Goal: Task Accomplishment & Management: Manage account settings

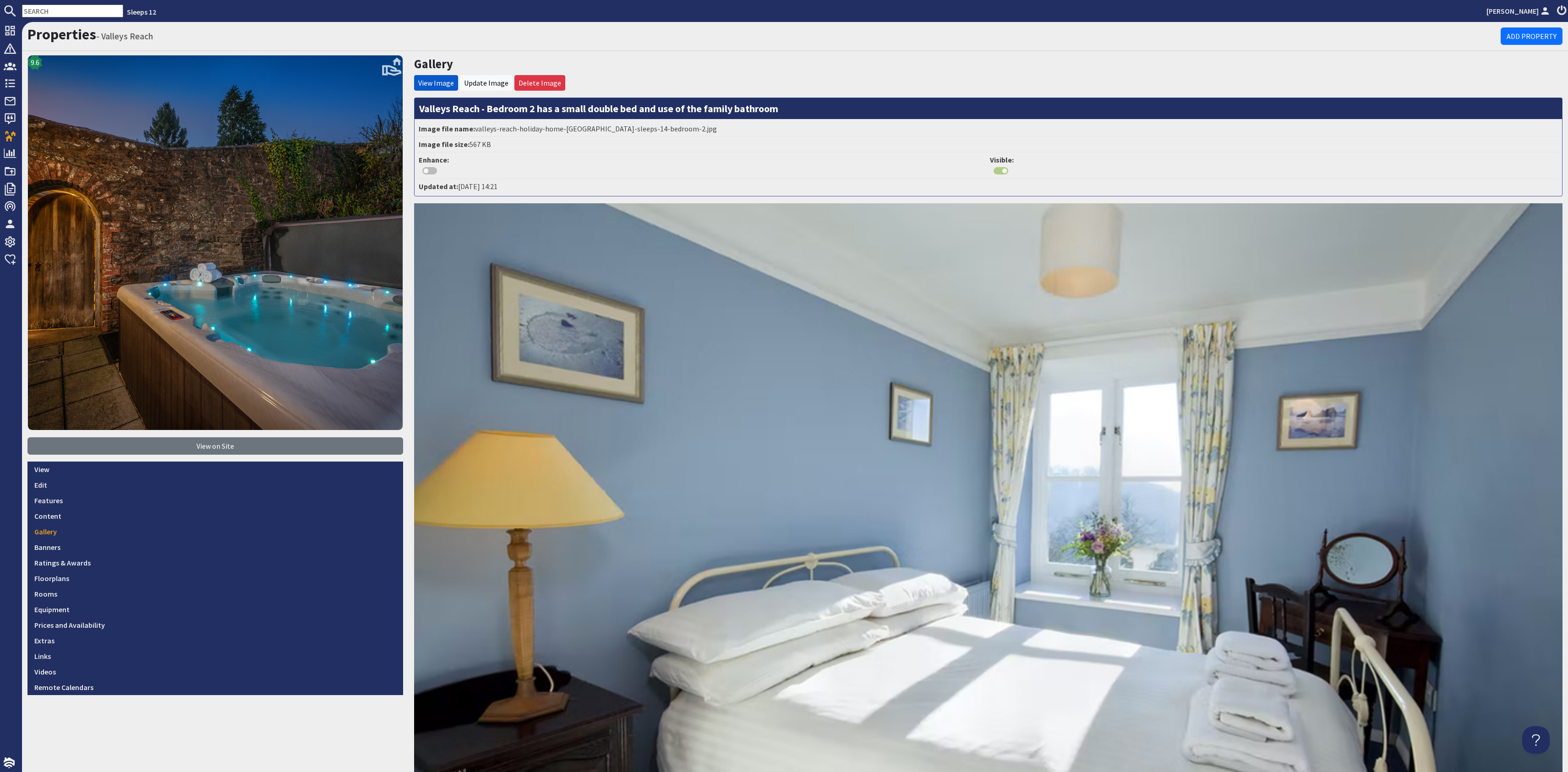
scroll to position [240, 0]
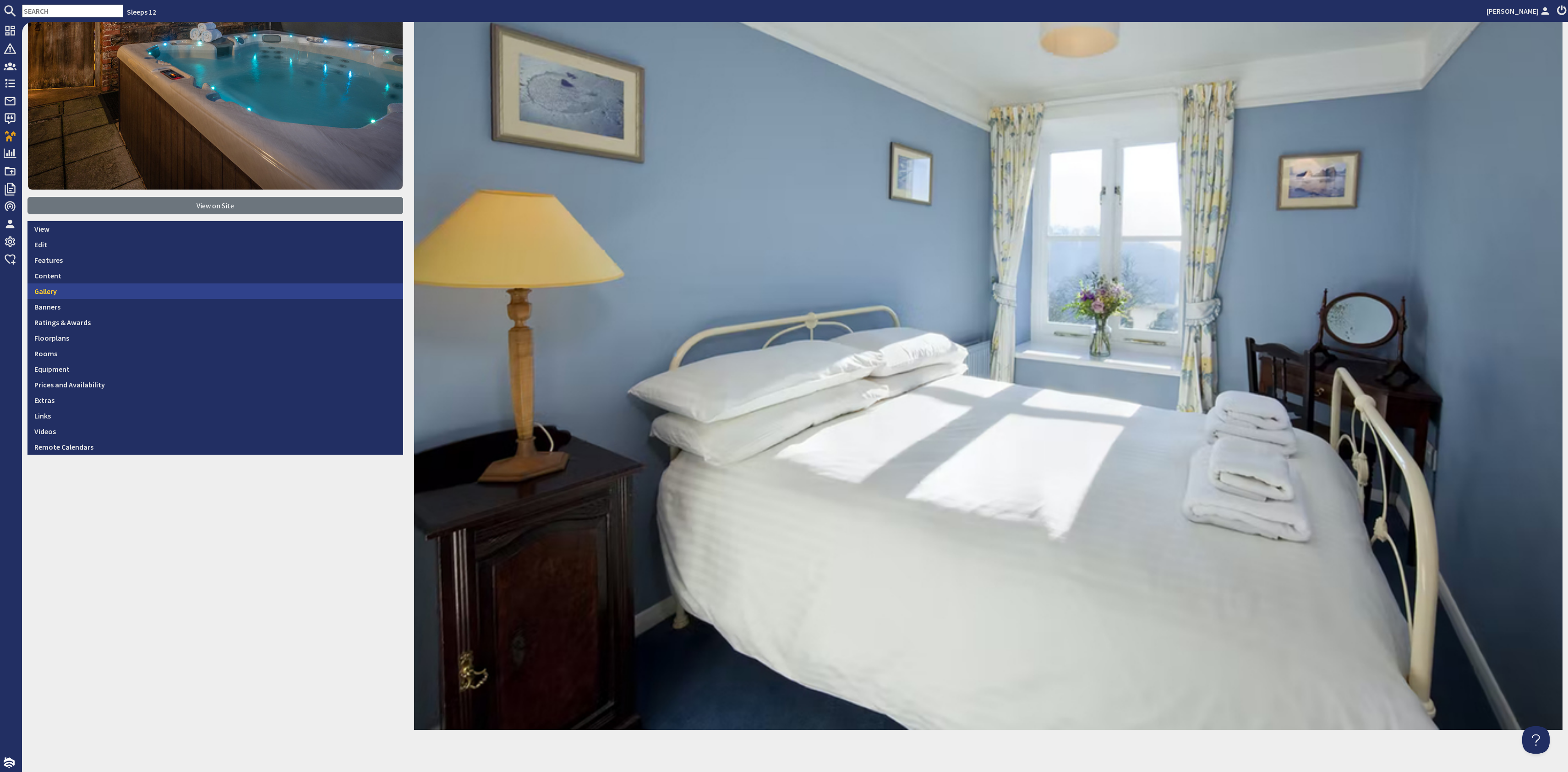
click at [113, 288] on link "Gallery" at bounding box center [215, 291] width 376 height 16
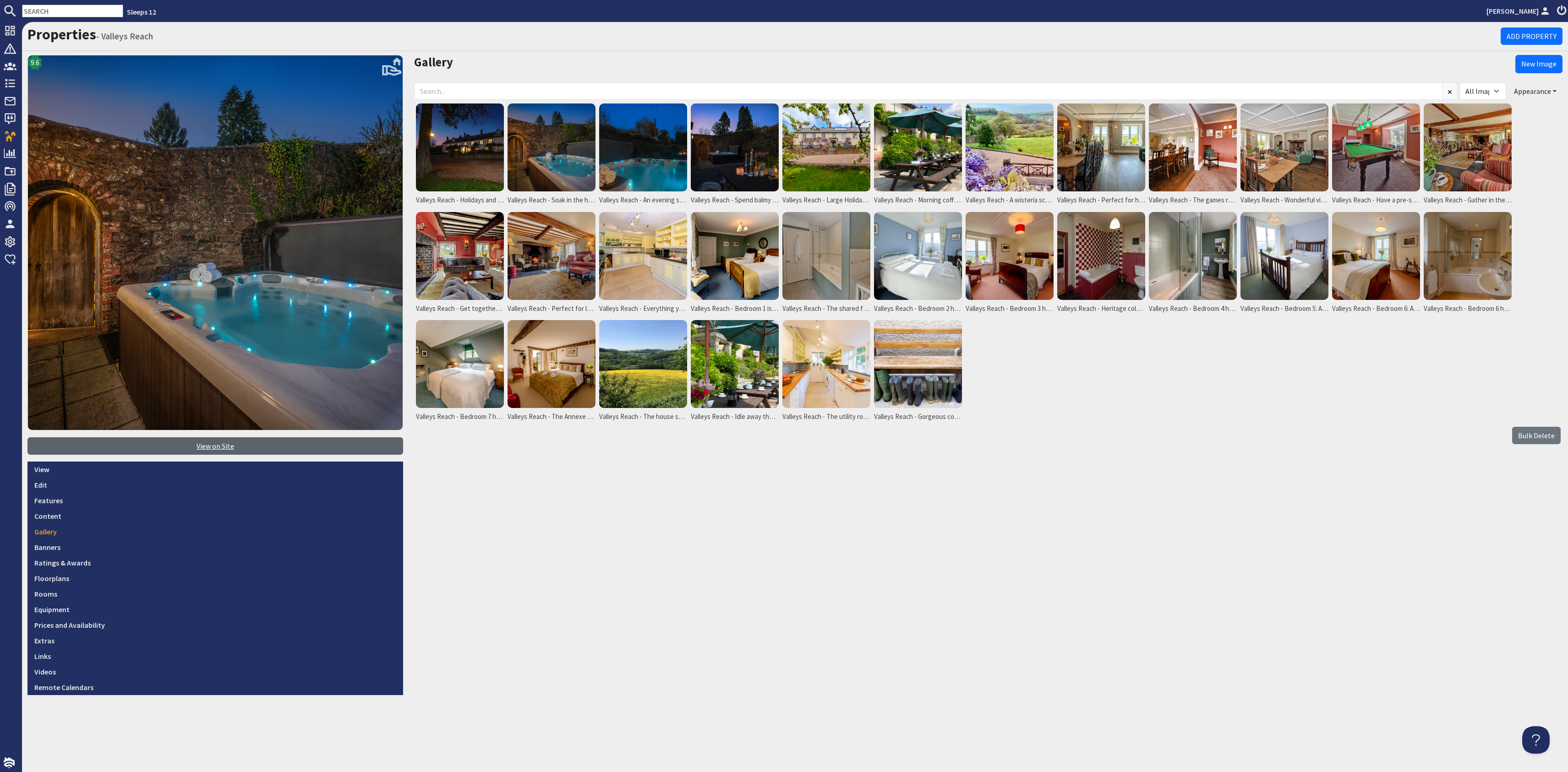
click at [217, 445] on link "View on Site" at bounding box center [215, 446] width 376 height 18
click at [1119, 262] on img at bounding box center [1101, 256] width 88 height 88
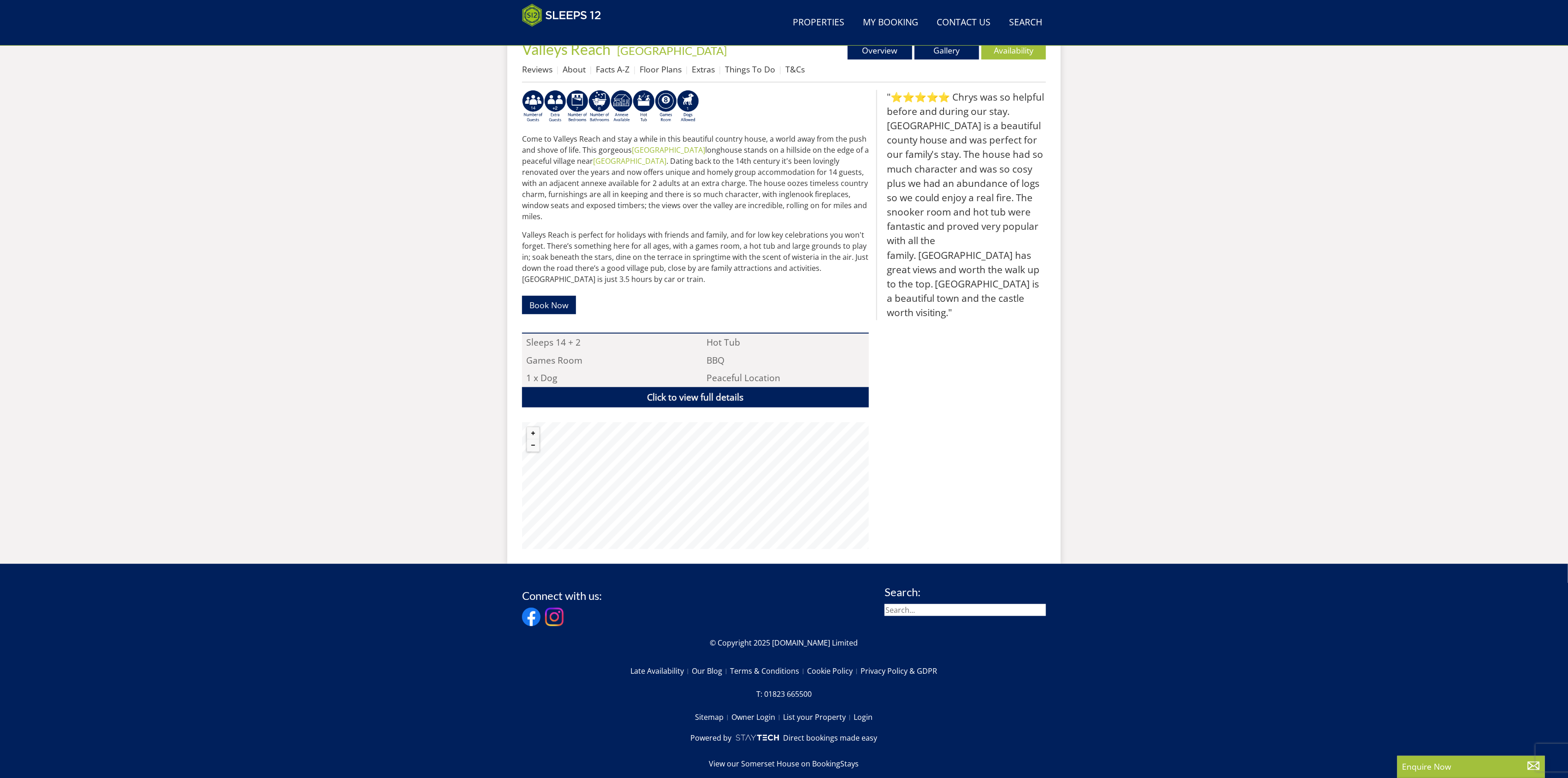
scroll to position [232, 0]
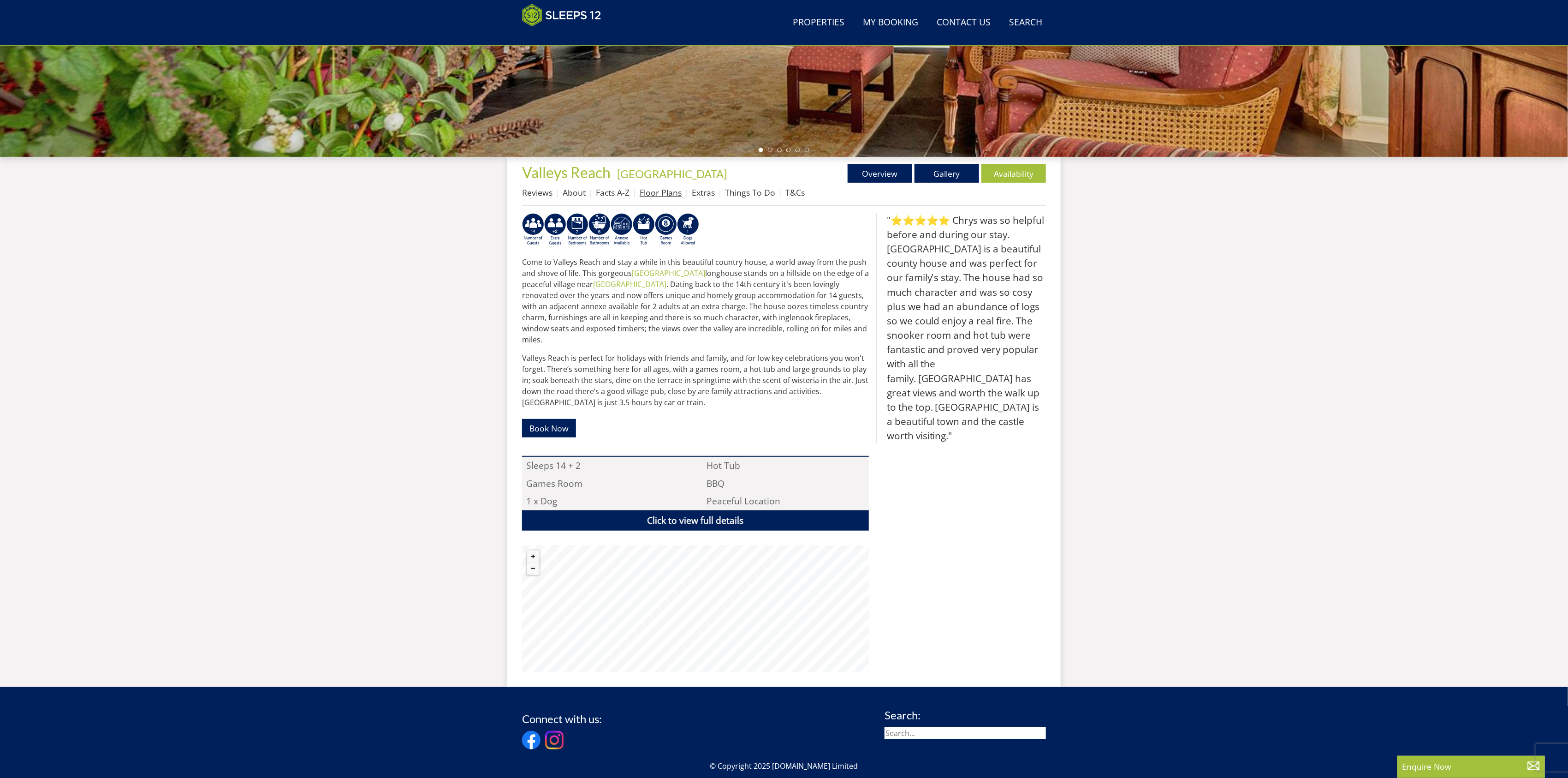
click at [664, 191] on link "Floor Plans" at bounding box center [661, 193] width 42 height 11
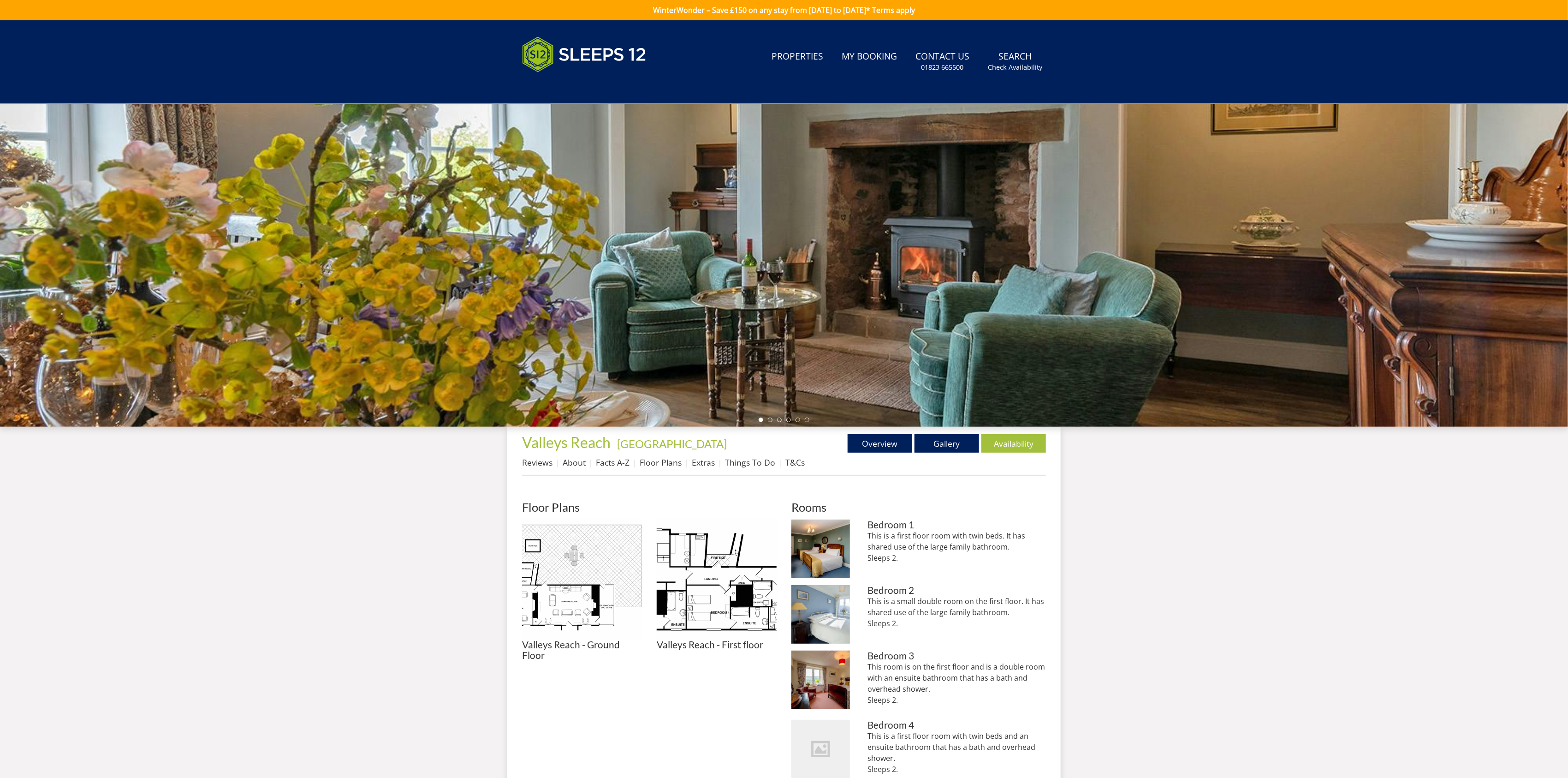
scroll to position [257, 0]
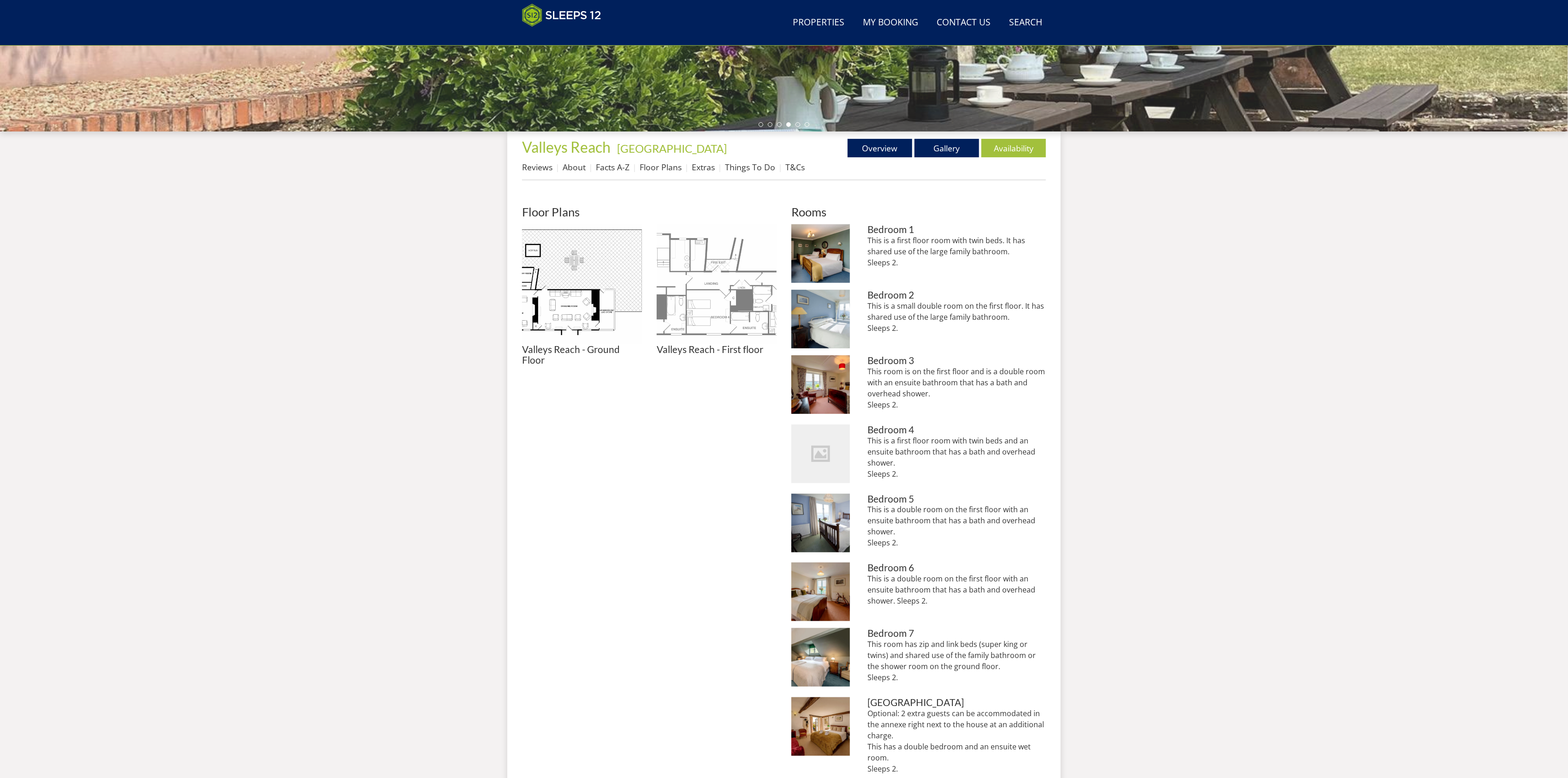
click at [732, 294] on img at bounding box center [717, 284] width 120 height 120
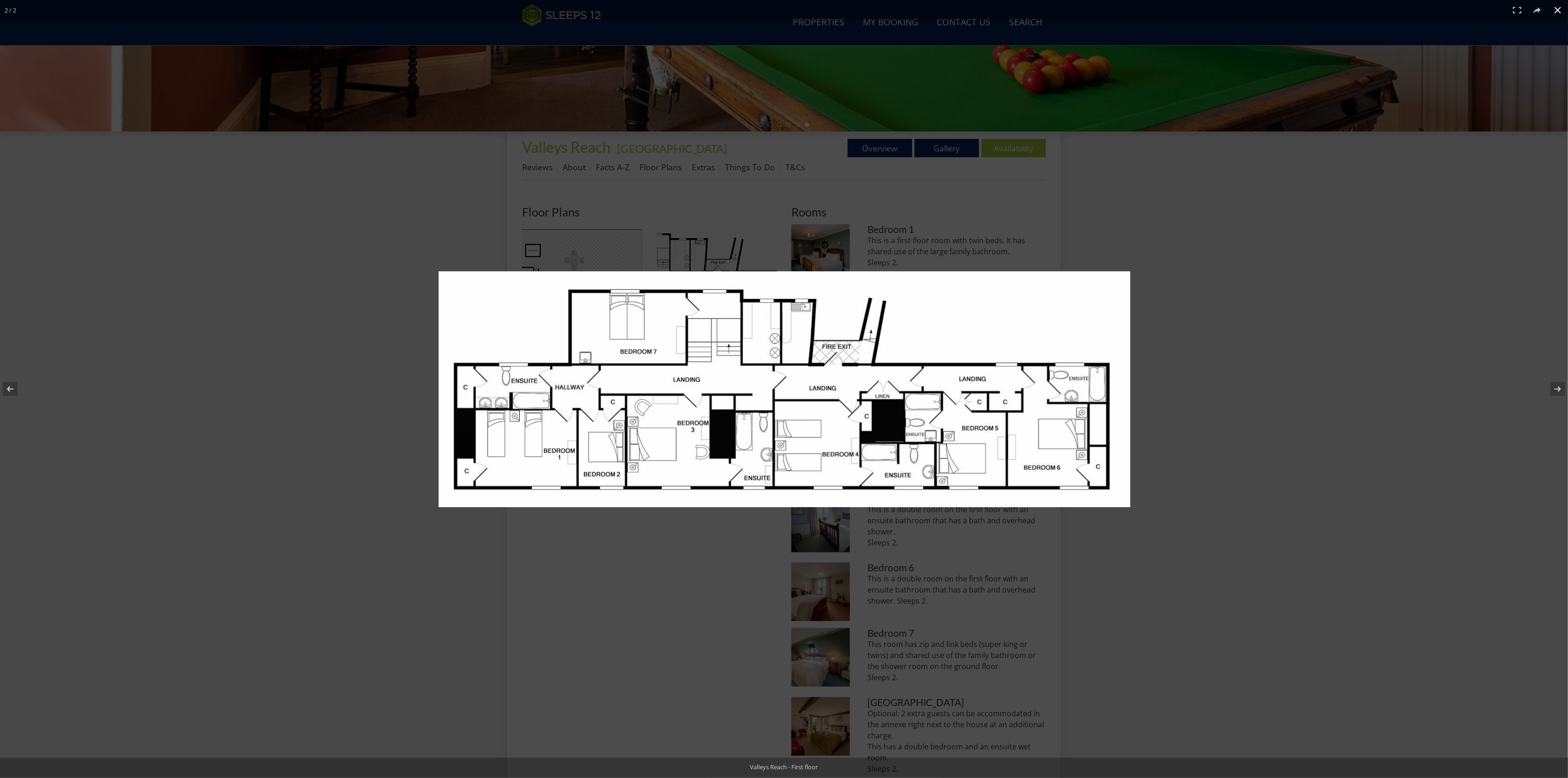
click at [896, 568] on div at bounding box center [784, 443] width 692 height 343
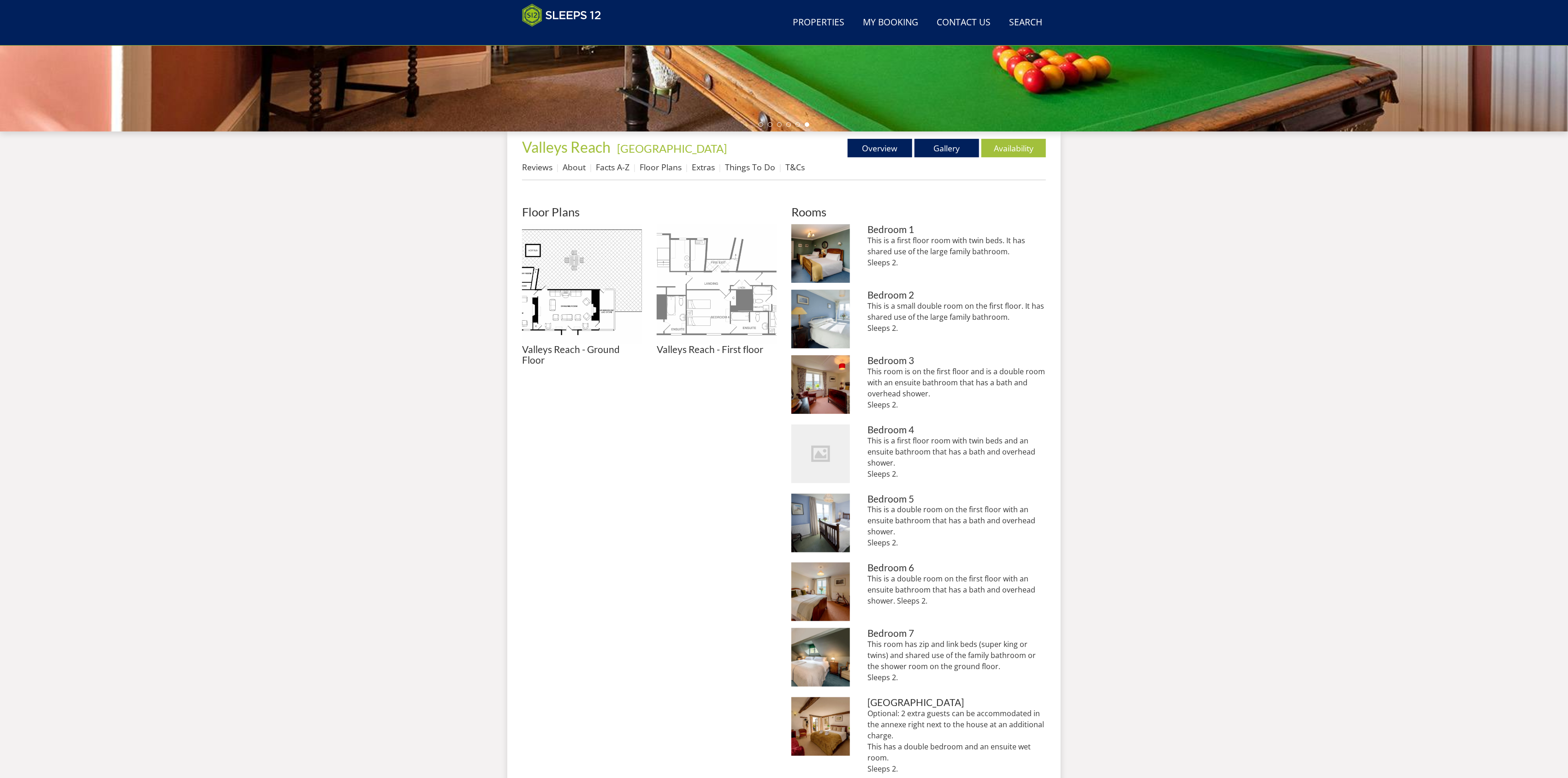
click at [757, 324] on img at bounding box center [717, 284] width 120 height 120
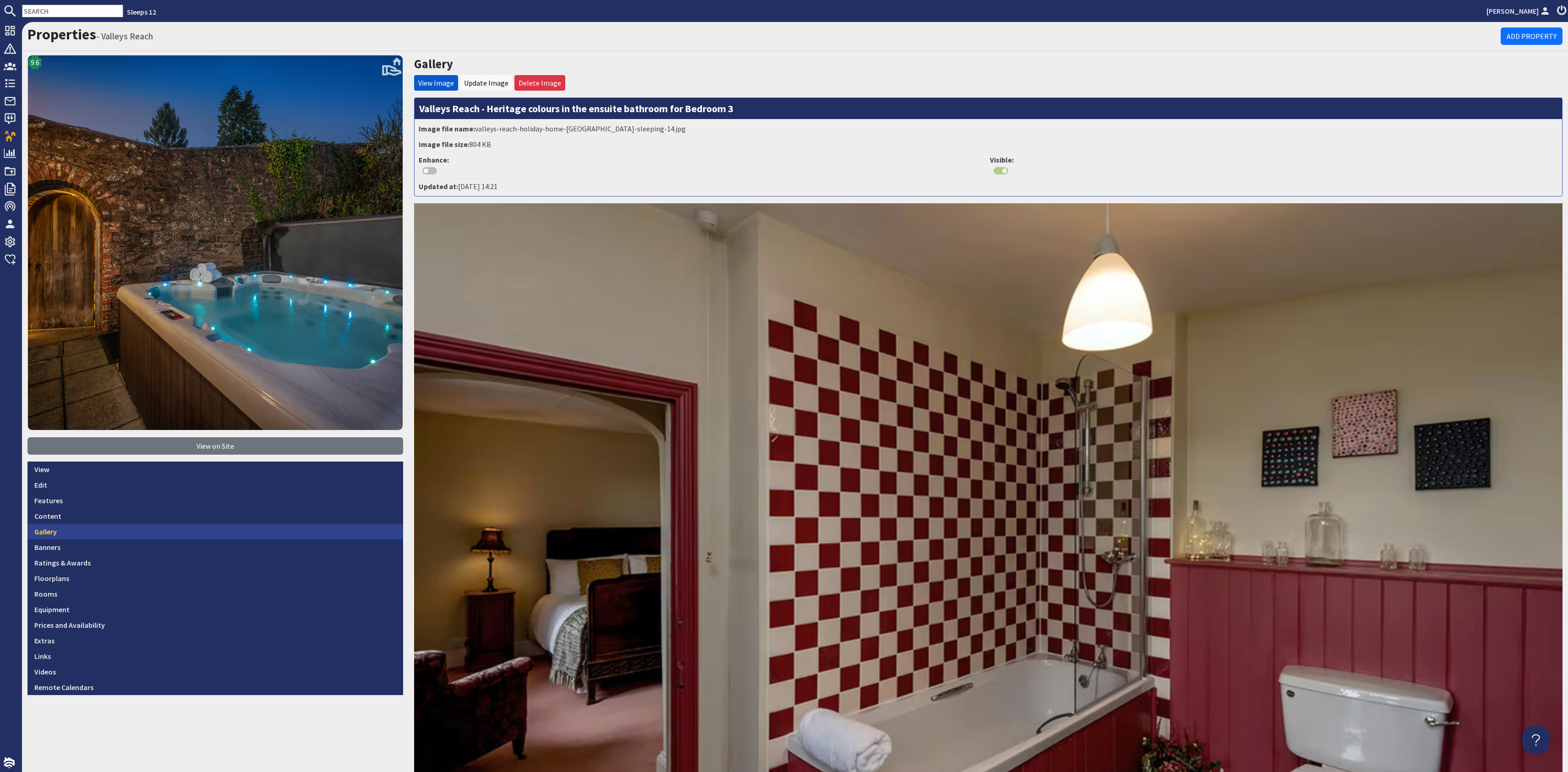
click at [168, 532] on link "Gallery" at bounding box center [215, 532] width 376 height 16
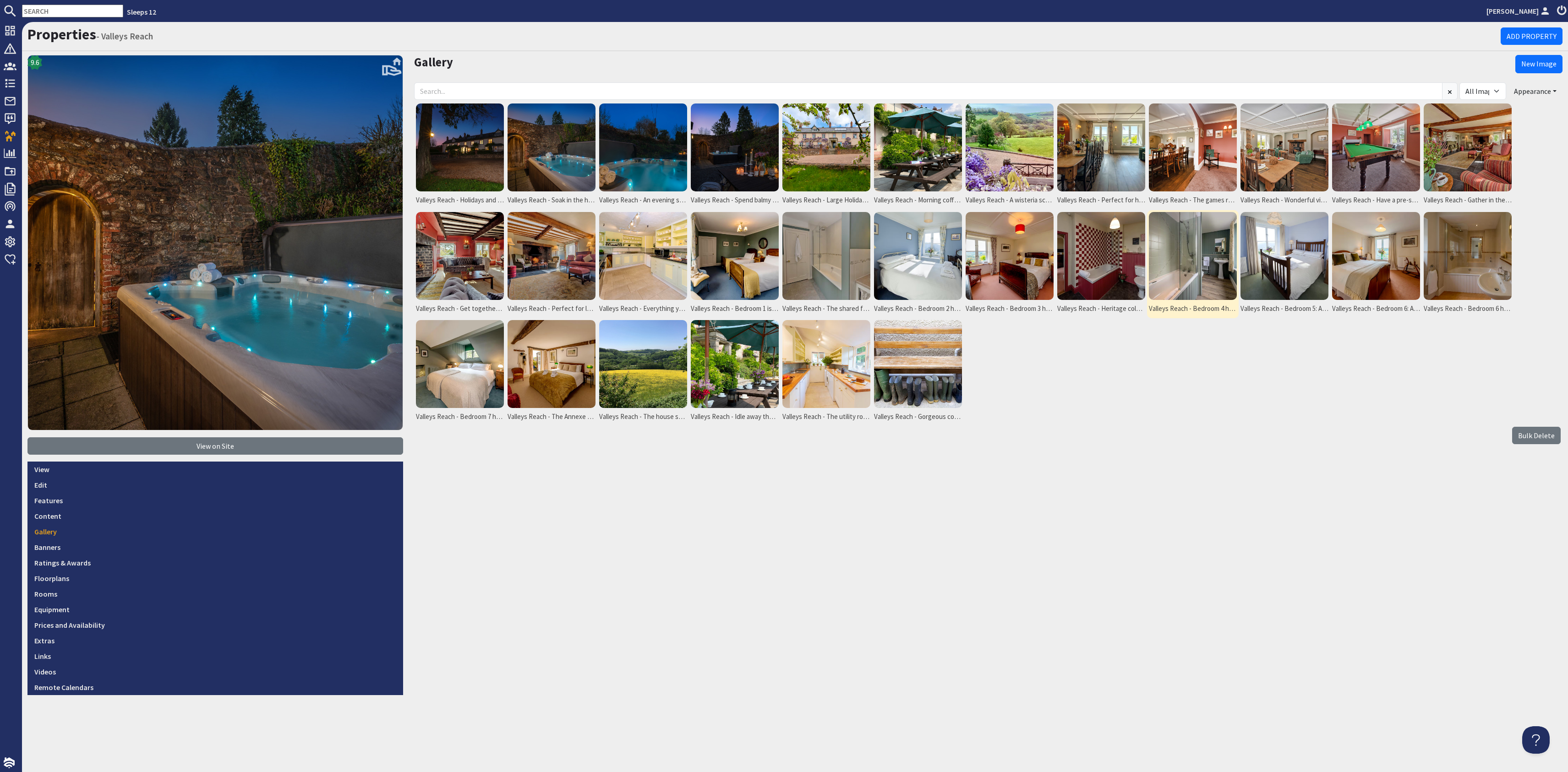
click at [1231, 236] on img at bounding box center [1192, 256] width 88 height 88
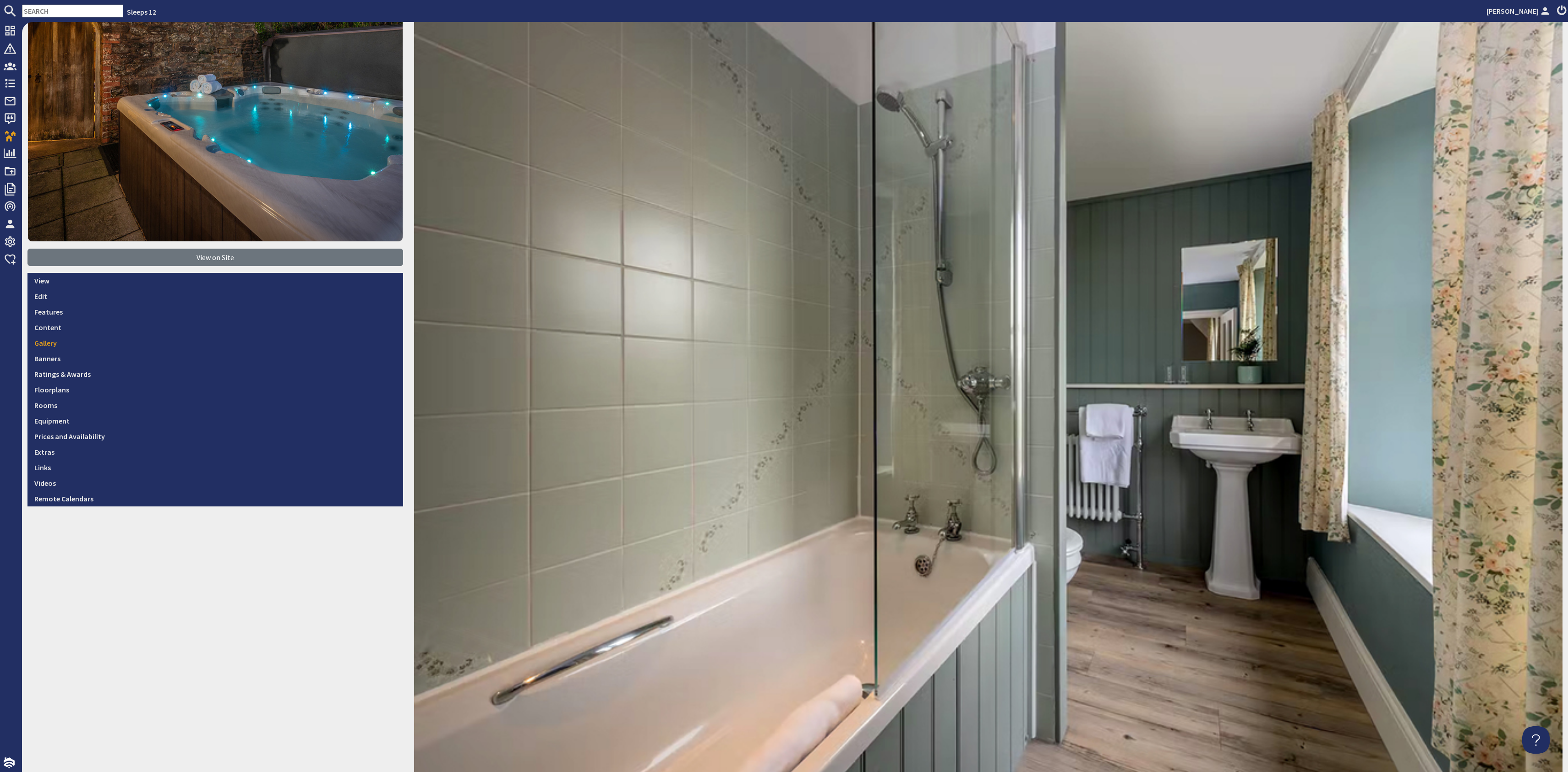
scroll to position [119, 0]
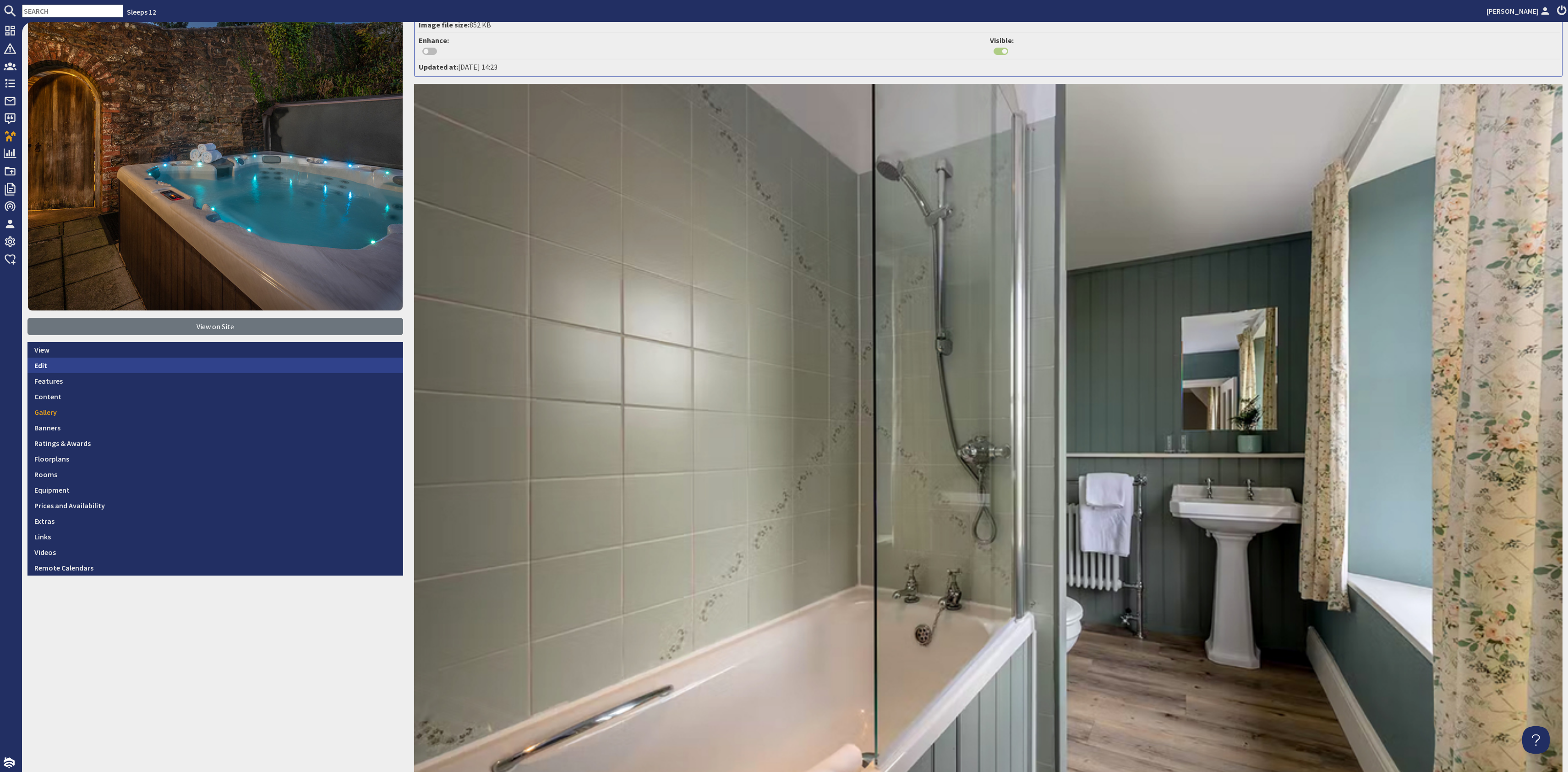
click at [89, 358] on link "Edit" at bounding box center [215, 366] width 376 height 16
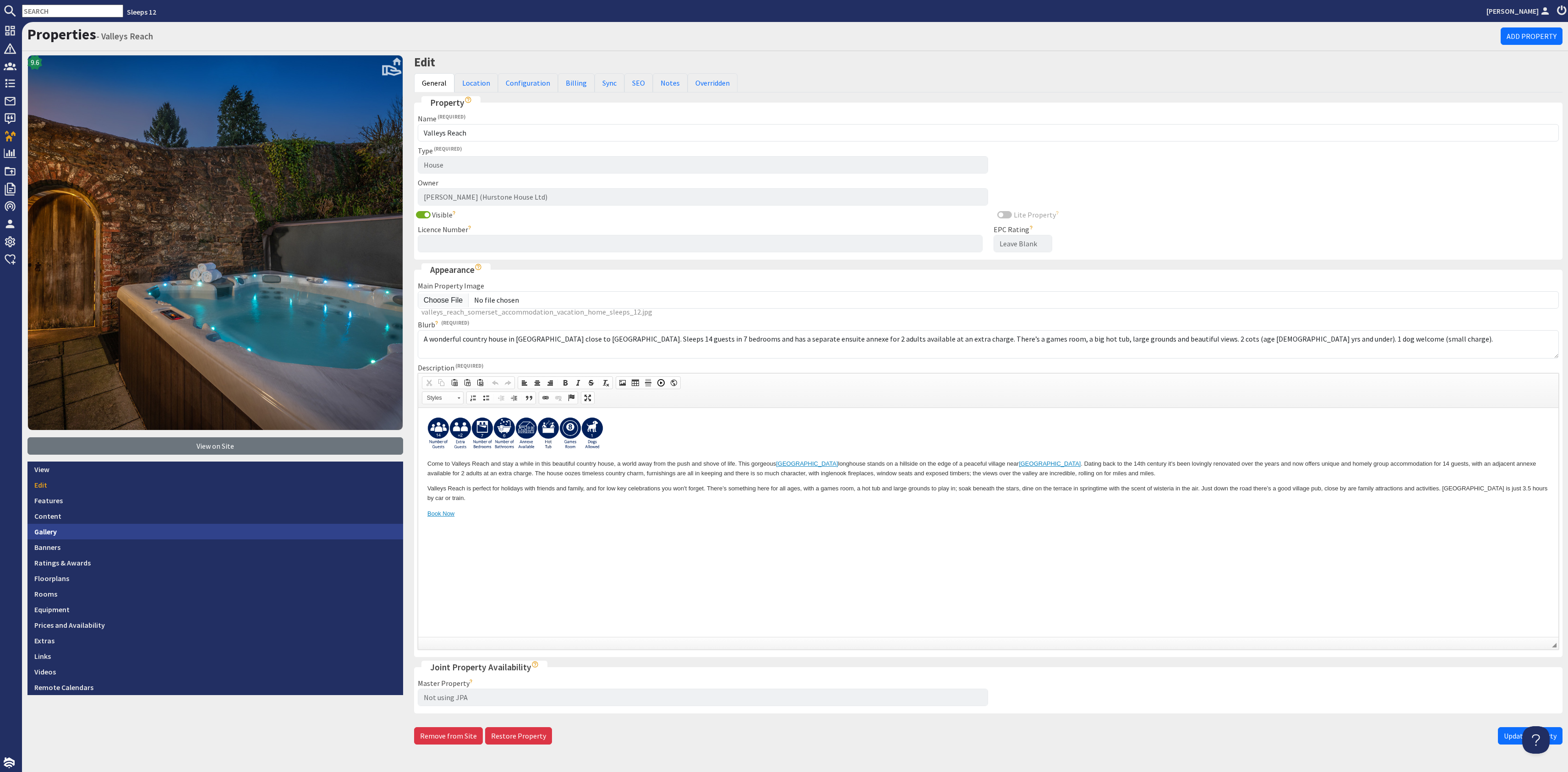
click at [99, 530] on link "Gallery" at bounding box center [215, 532] width 376 height 16
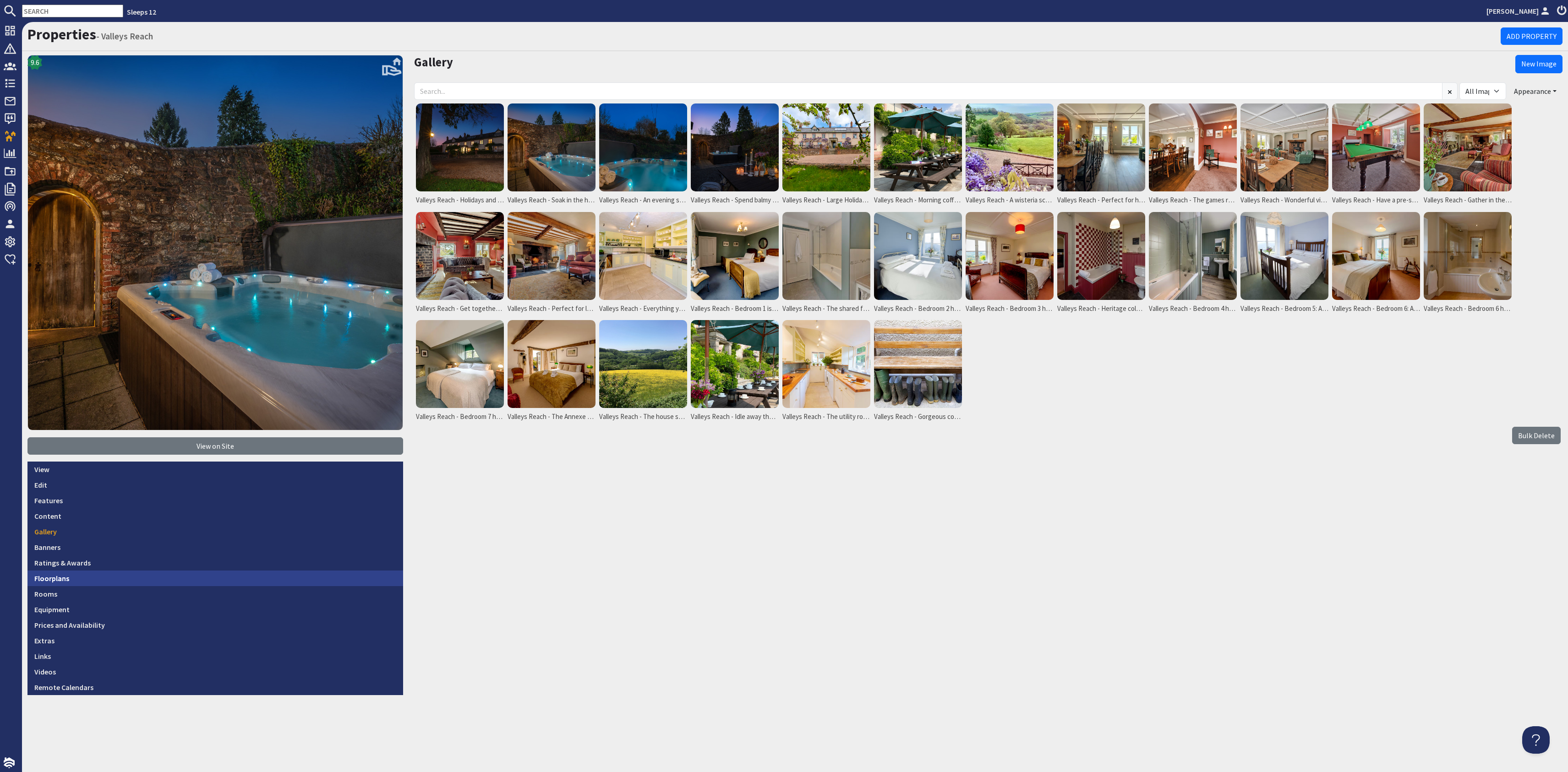
click at [107, 580] on link "Floorplans" at bounding box center [215, 579] width 376 height 16
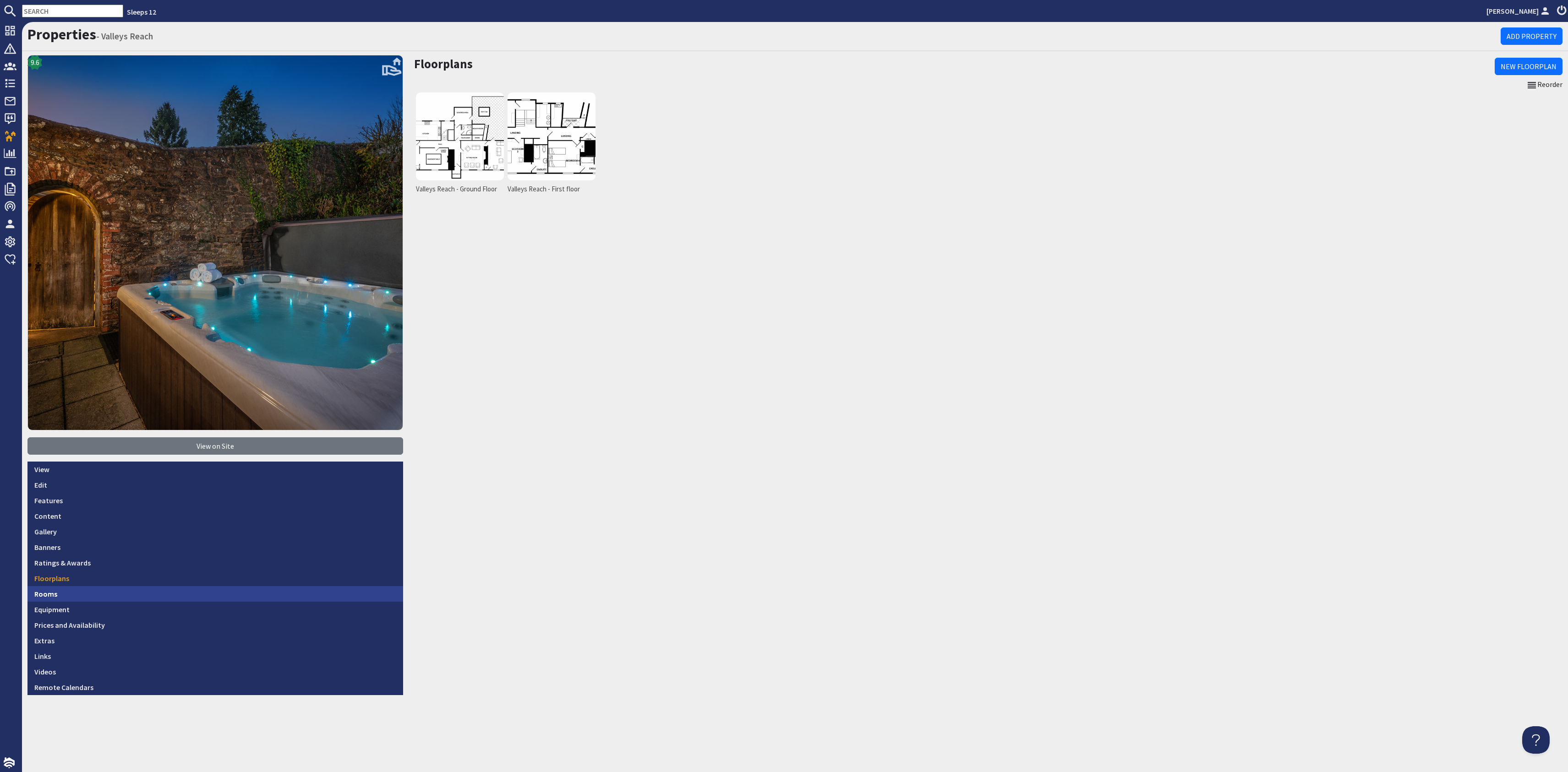
click at [163, 599] on link "Rooms" at bounding box center [215, 594] width 376 height 16
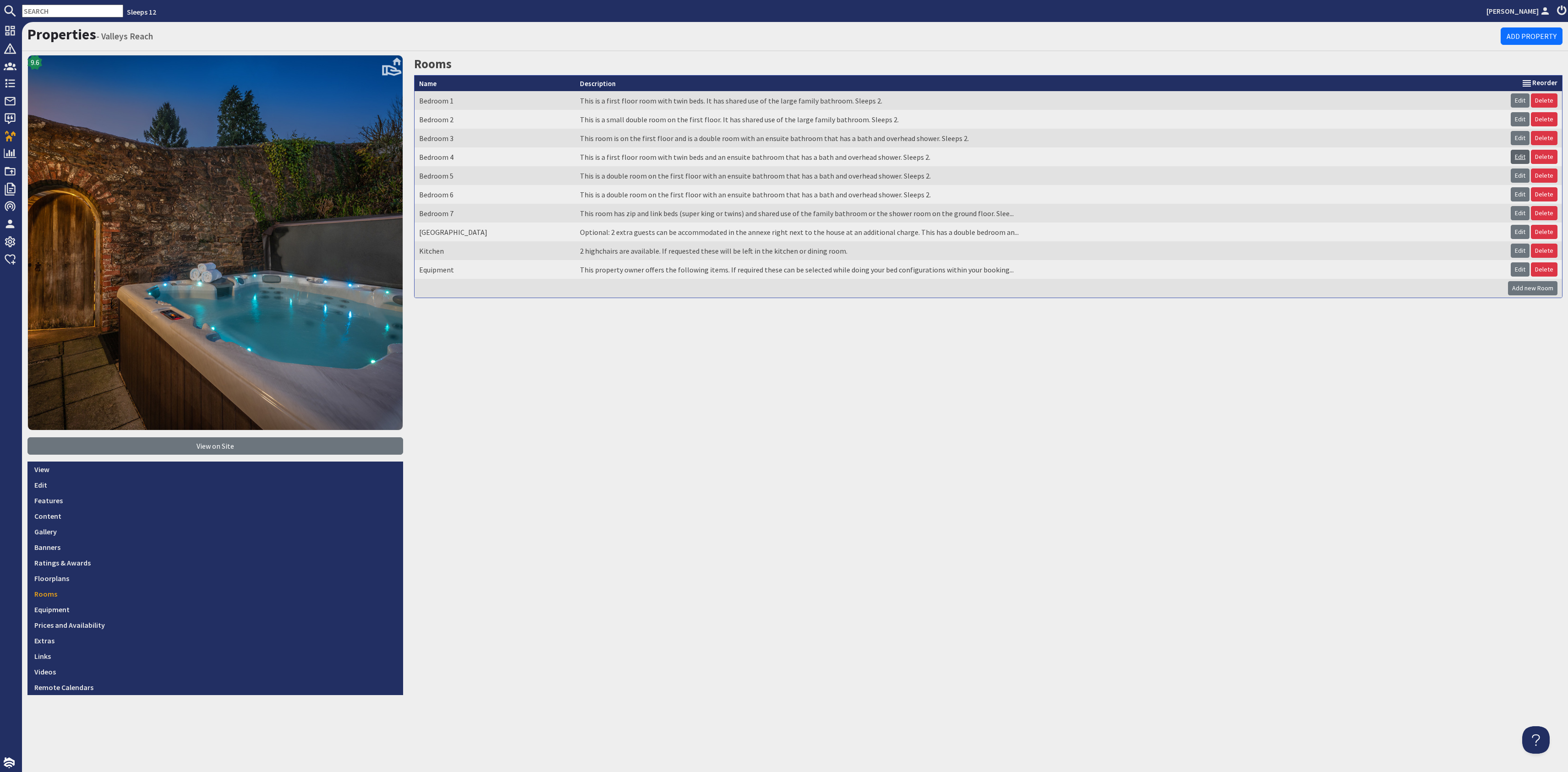
click at [1519, 155] on link "Edit" at bounding box center [1520, 156] width 19 height 14
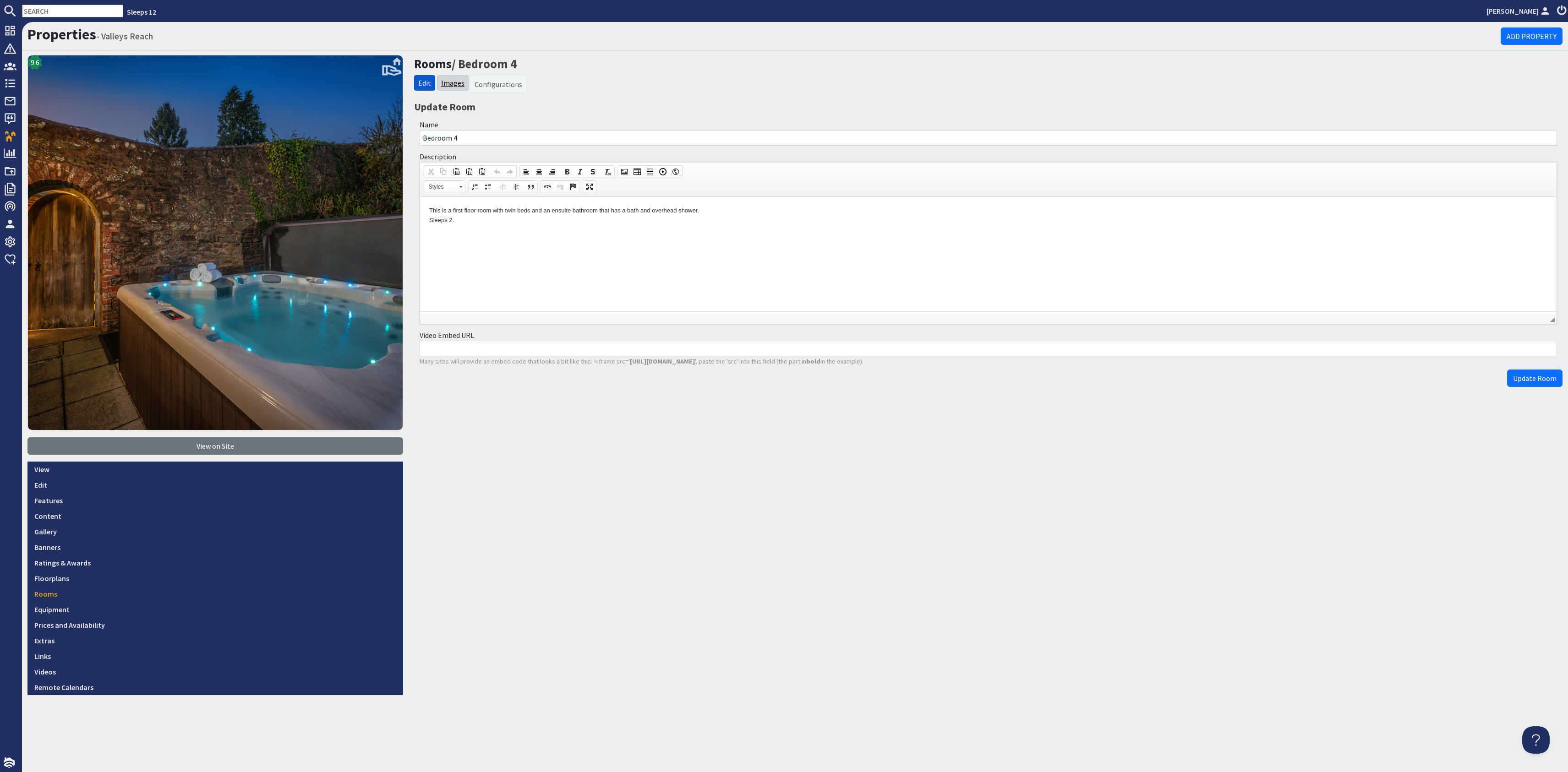
click at [452, 83] on link "Images" at bounding box center [453, 83] width 23 height 9
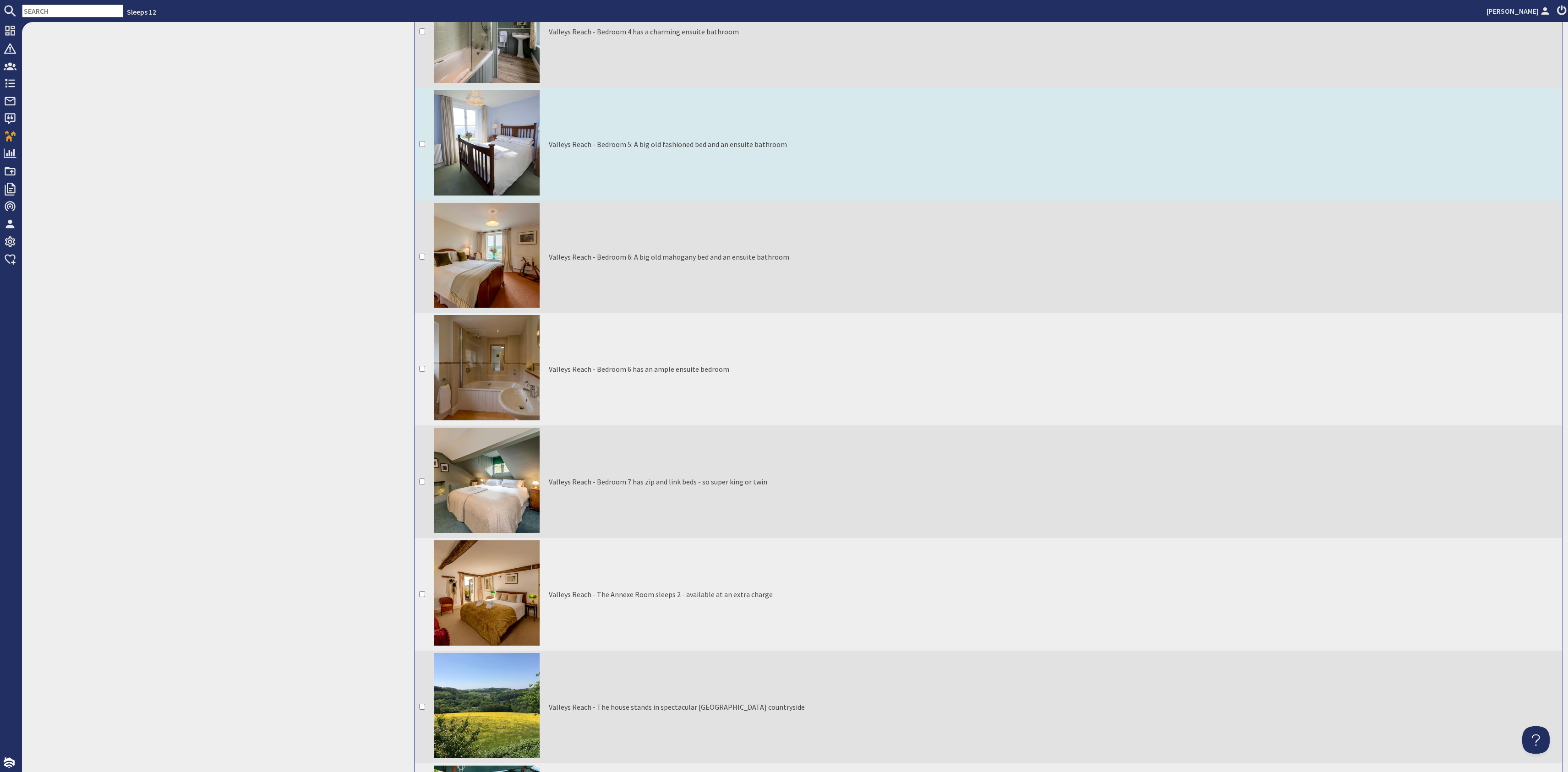
scroll to position [2090, 0]
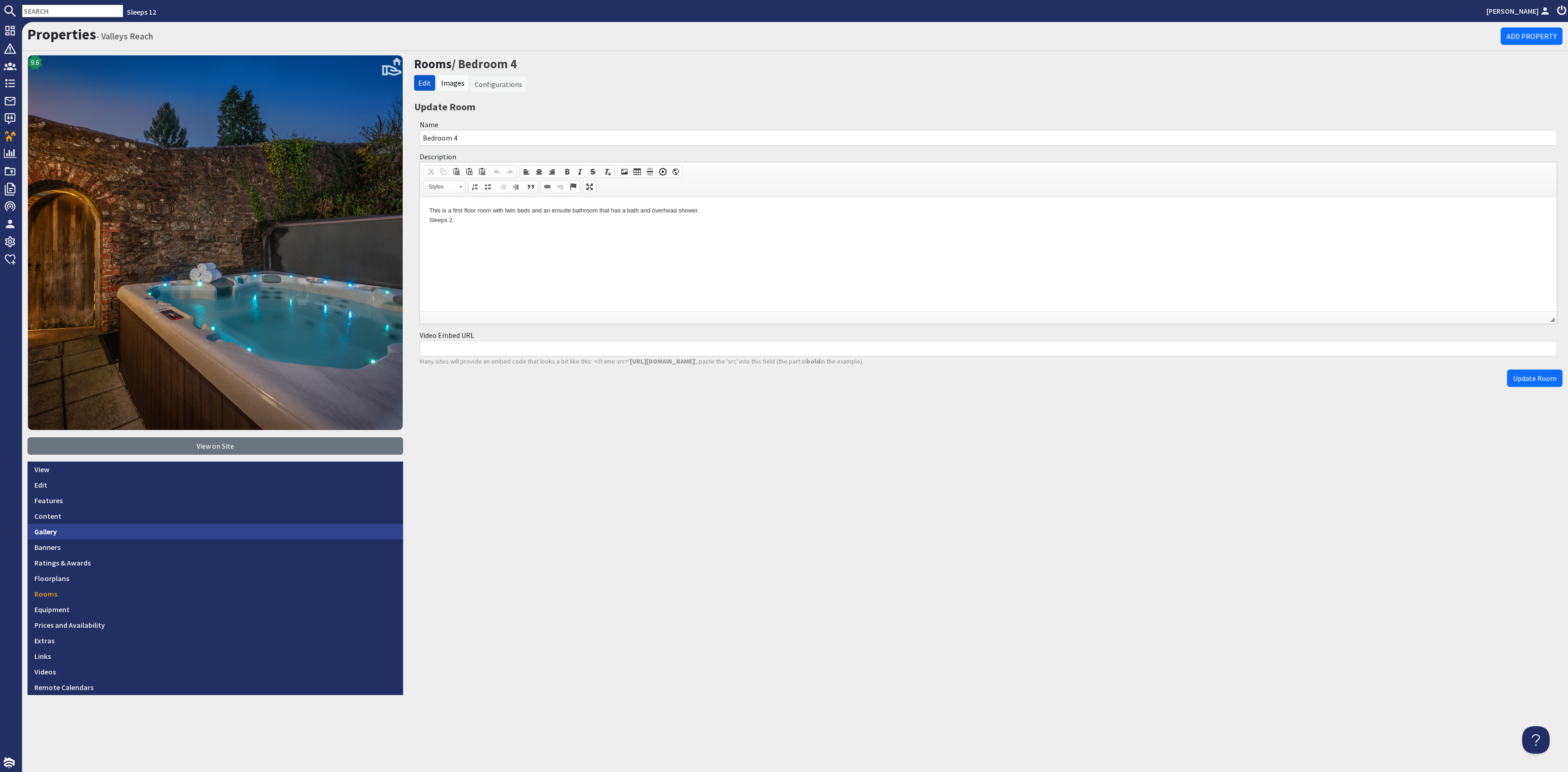
click at [184, 525] on link "Gallery" at bounding box center [215, 532] width 376 height 16
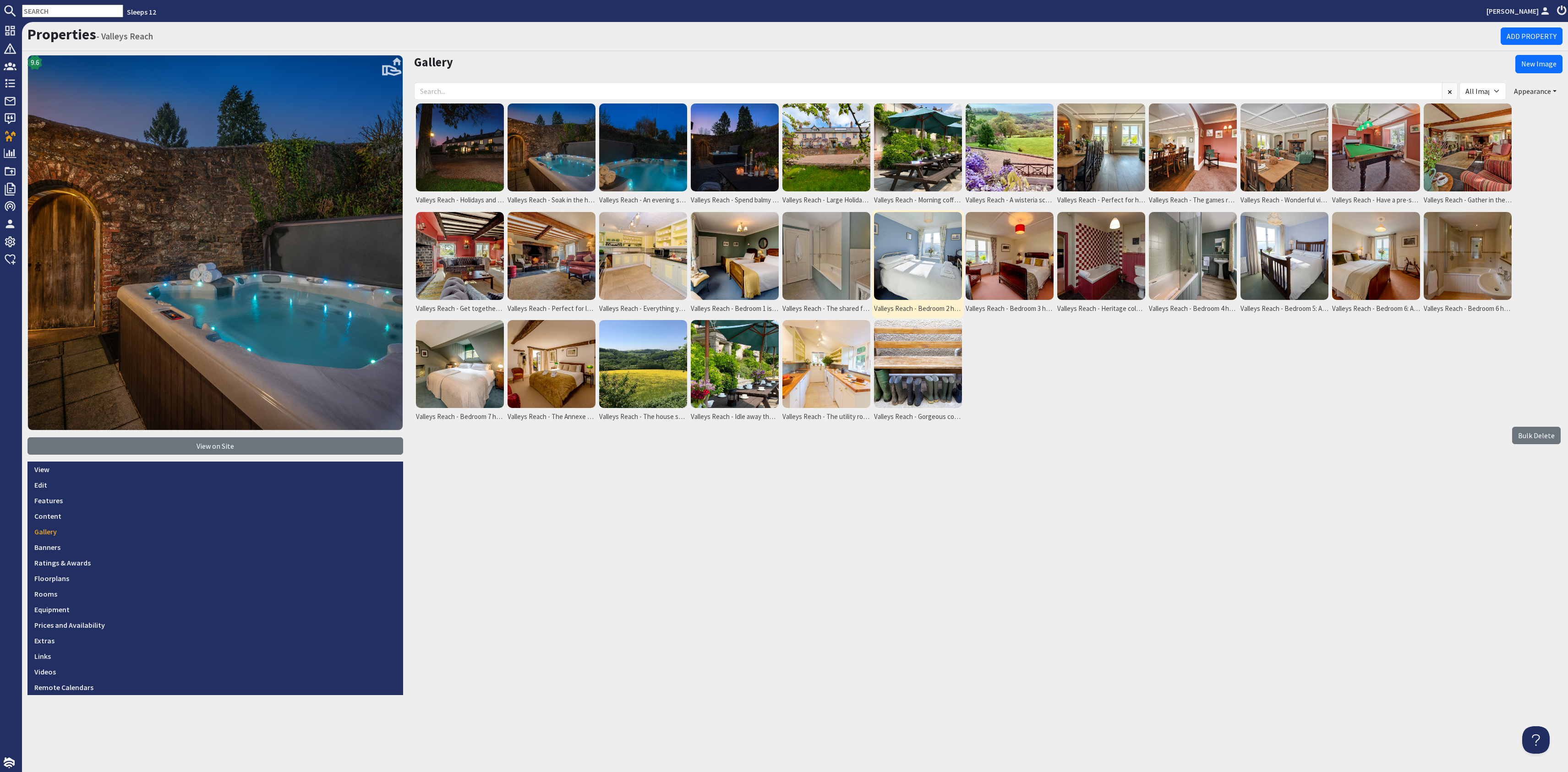
click at [922, 268] on img at bounding box center [918, 256] width 88 height 88
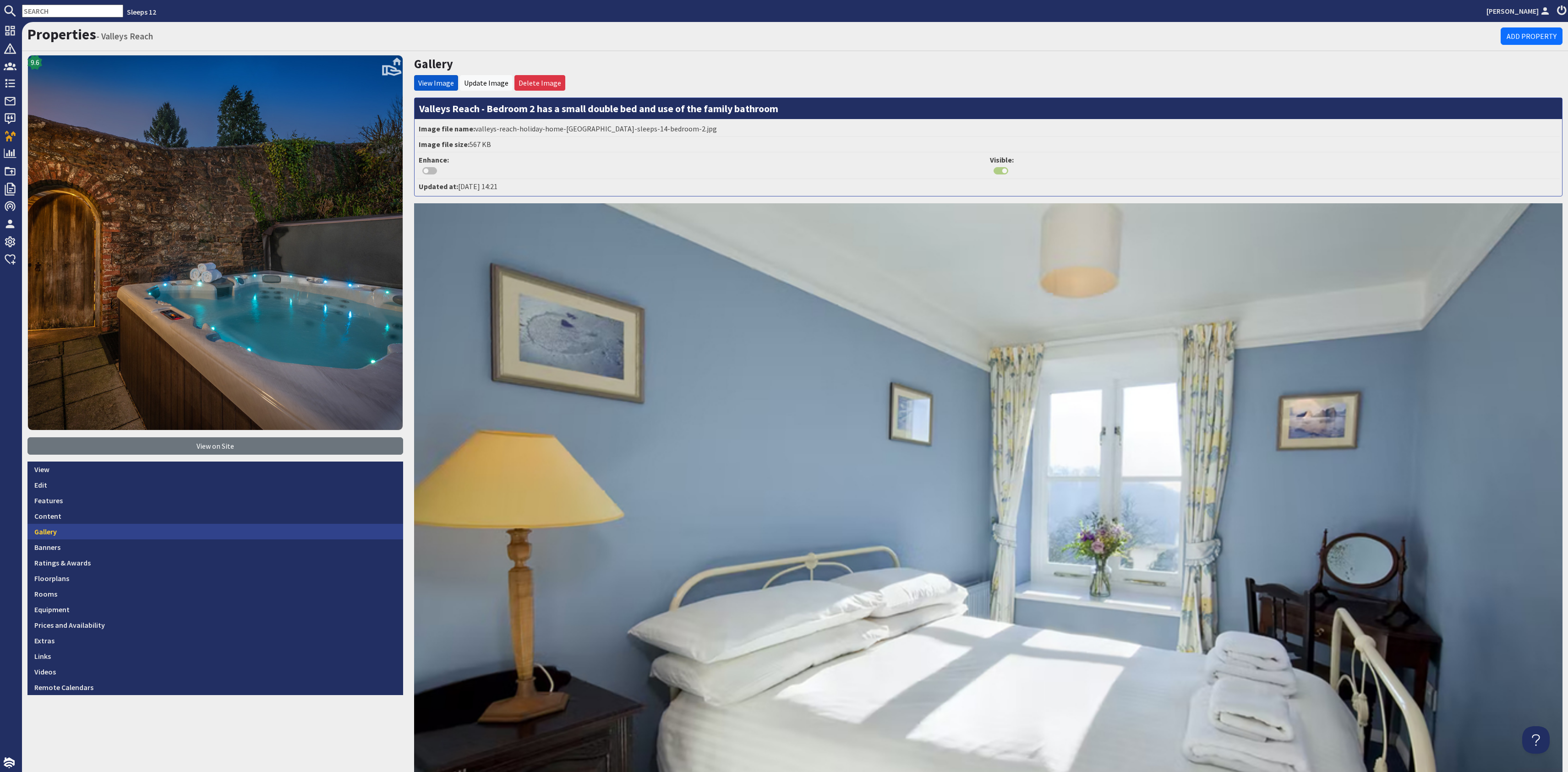
click at [219, 524] on link "Gallery" at bounding box center [215, 532] width 376 height 16
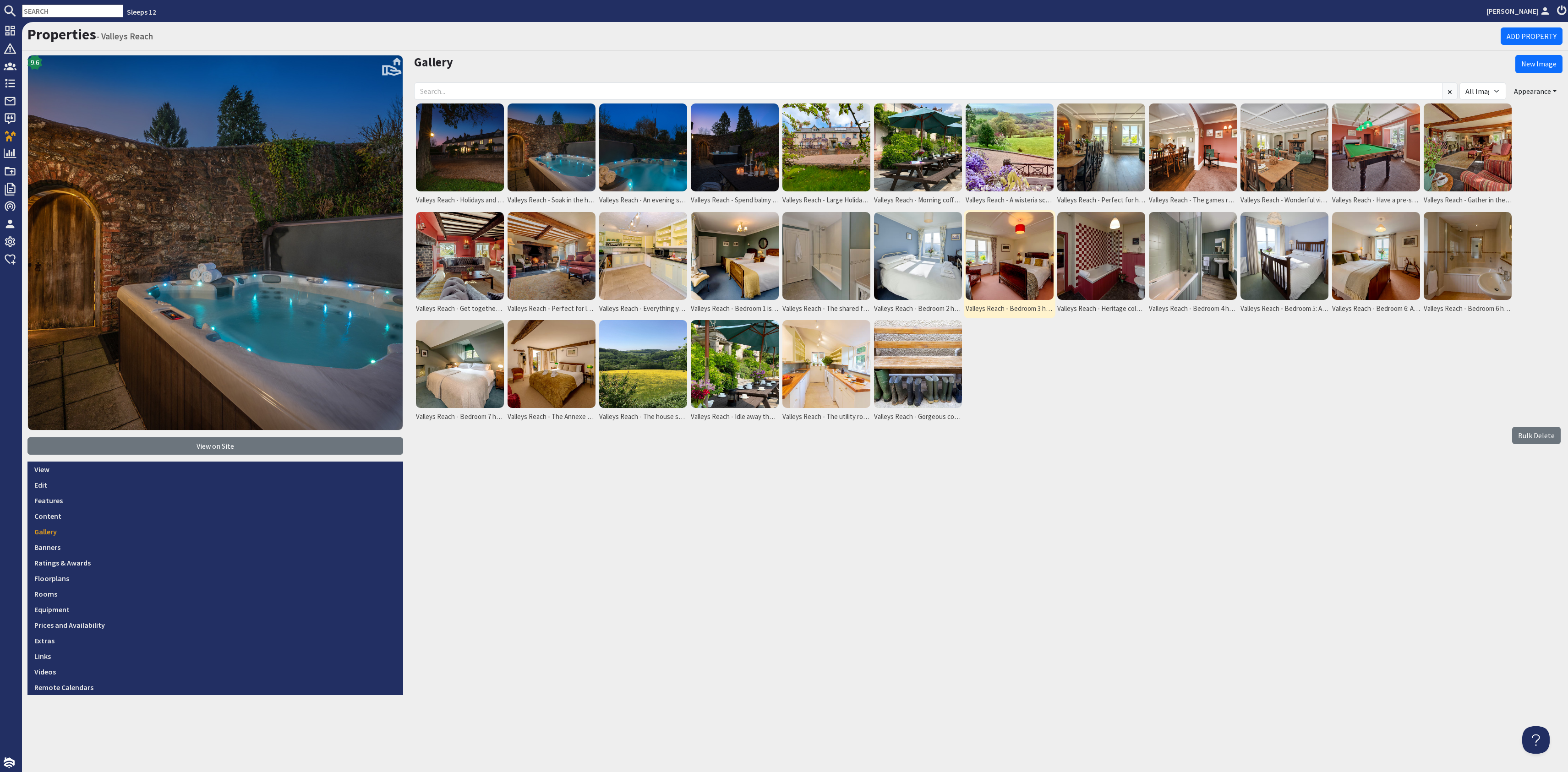
click at [1032, 257] on img at bounding box center [1009, 256] width 88 height 88
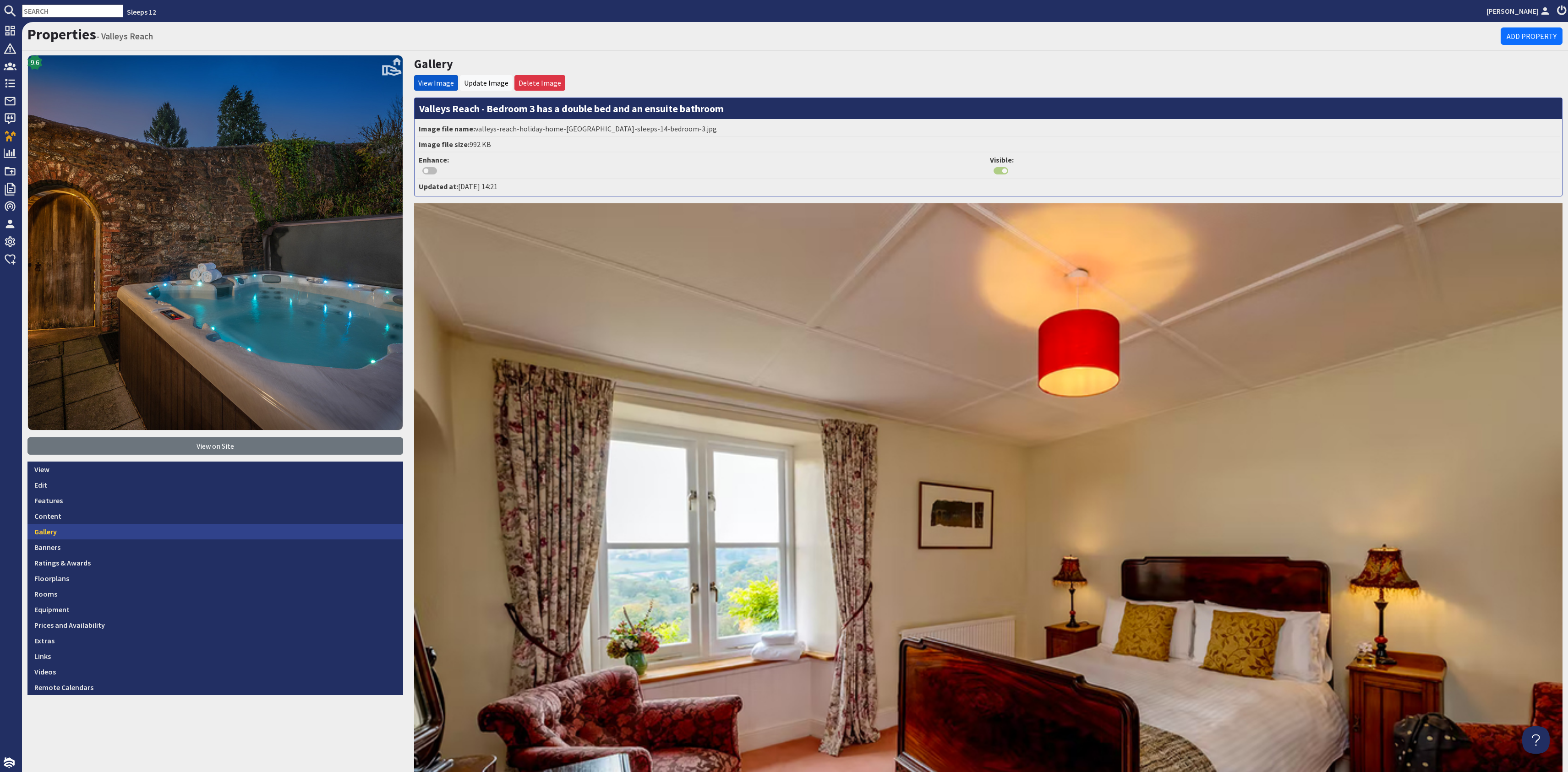
click at [136, 530] on link "Gallery" at bounding box center [215, 532] width 376 height 16
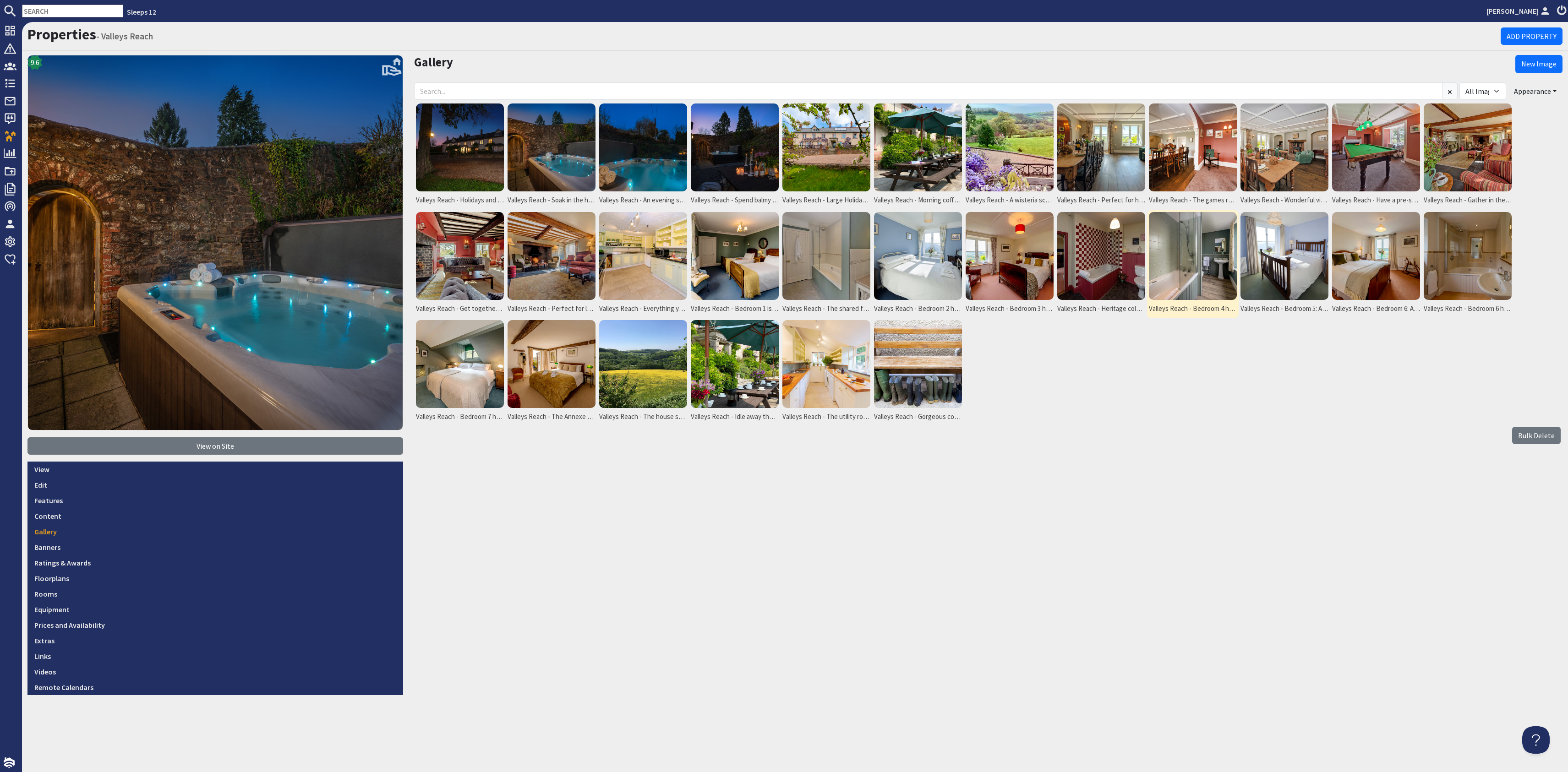
click at [1193, 248] on img at bounding box center [1192, 256] width 88 height 88
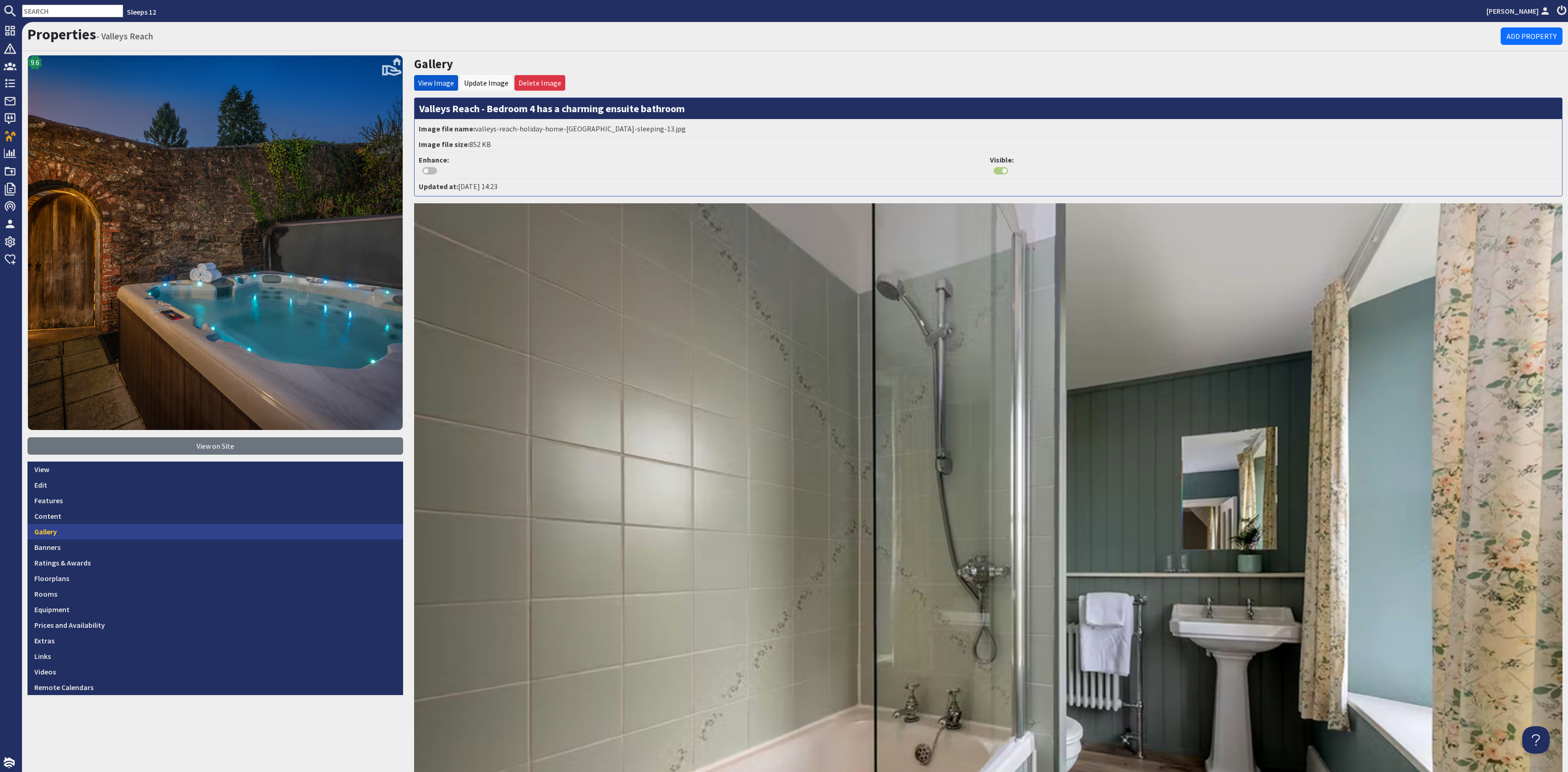
click at [187, 531] on link "Gallery" at bounding box center [215, 532] width 376 height 16
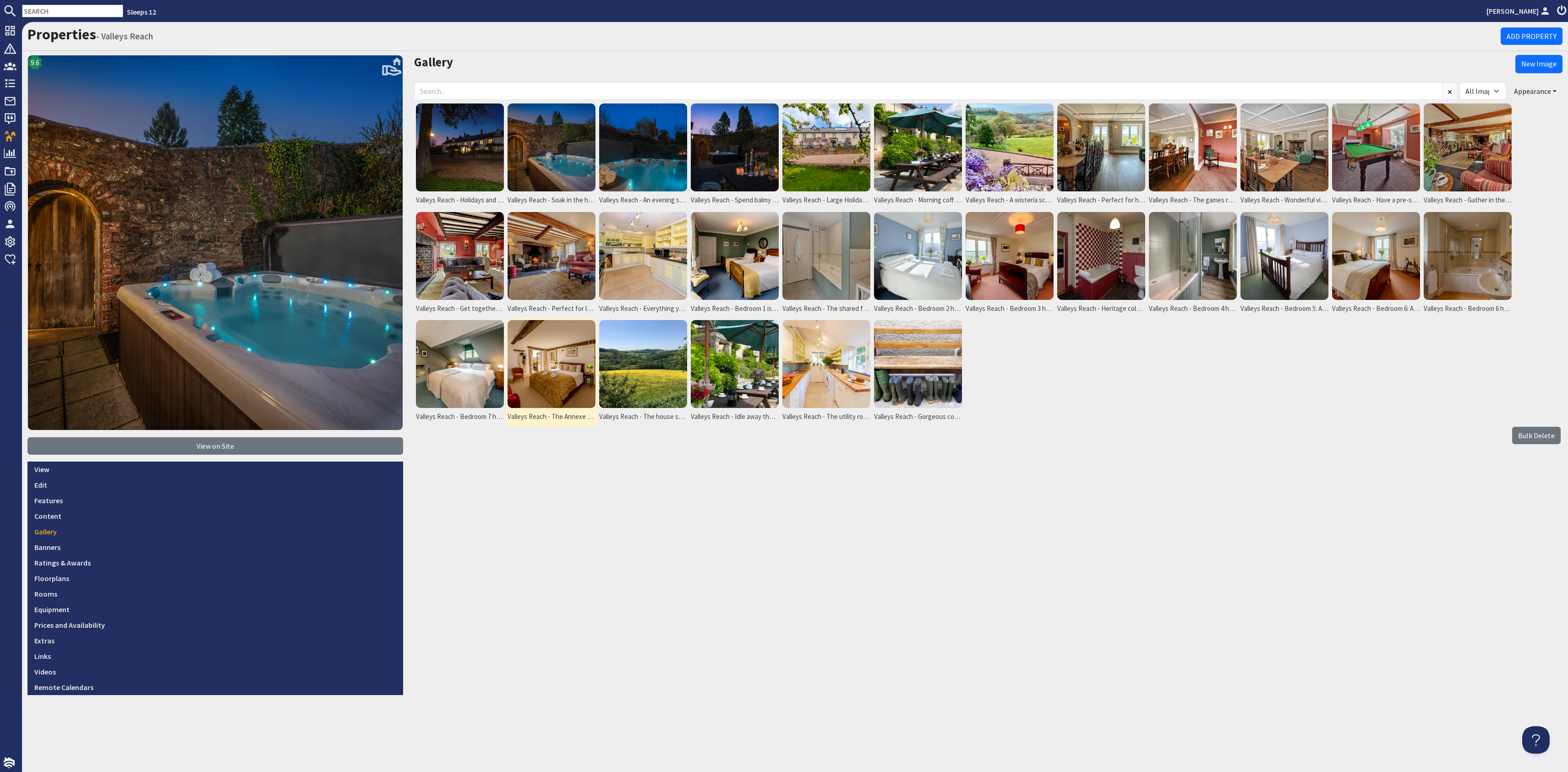
click at [570, 337] on img at bounding box center [551, 364] width 88 height 88
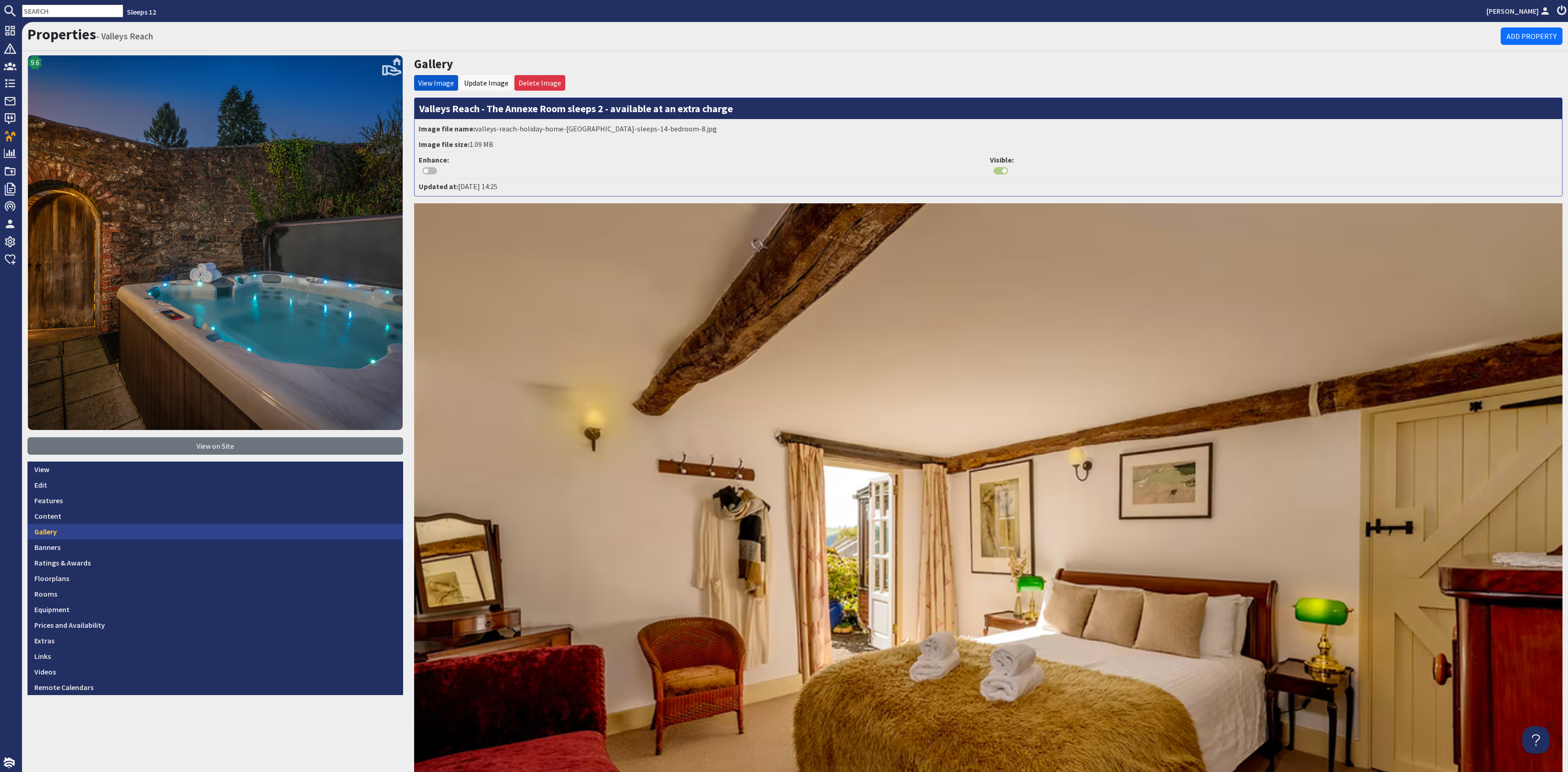
click at [114, 526] on link "Gallery" at bounding box center [215, 532] width 376 height 16
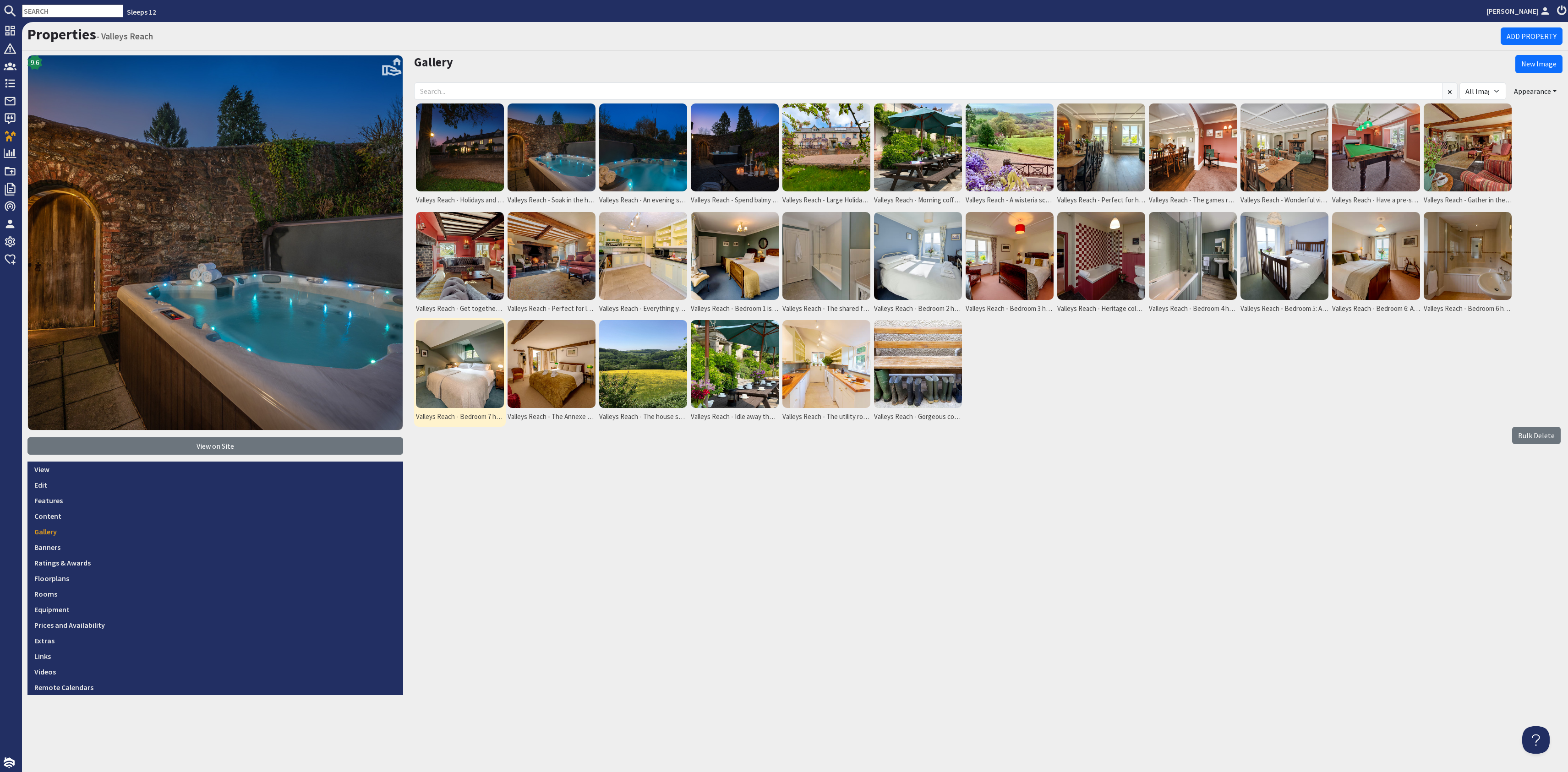
click at [459, 377] on img at bounding box center [460, 364] width 88 height 88
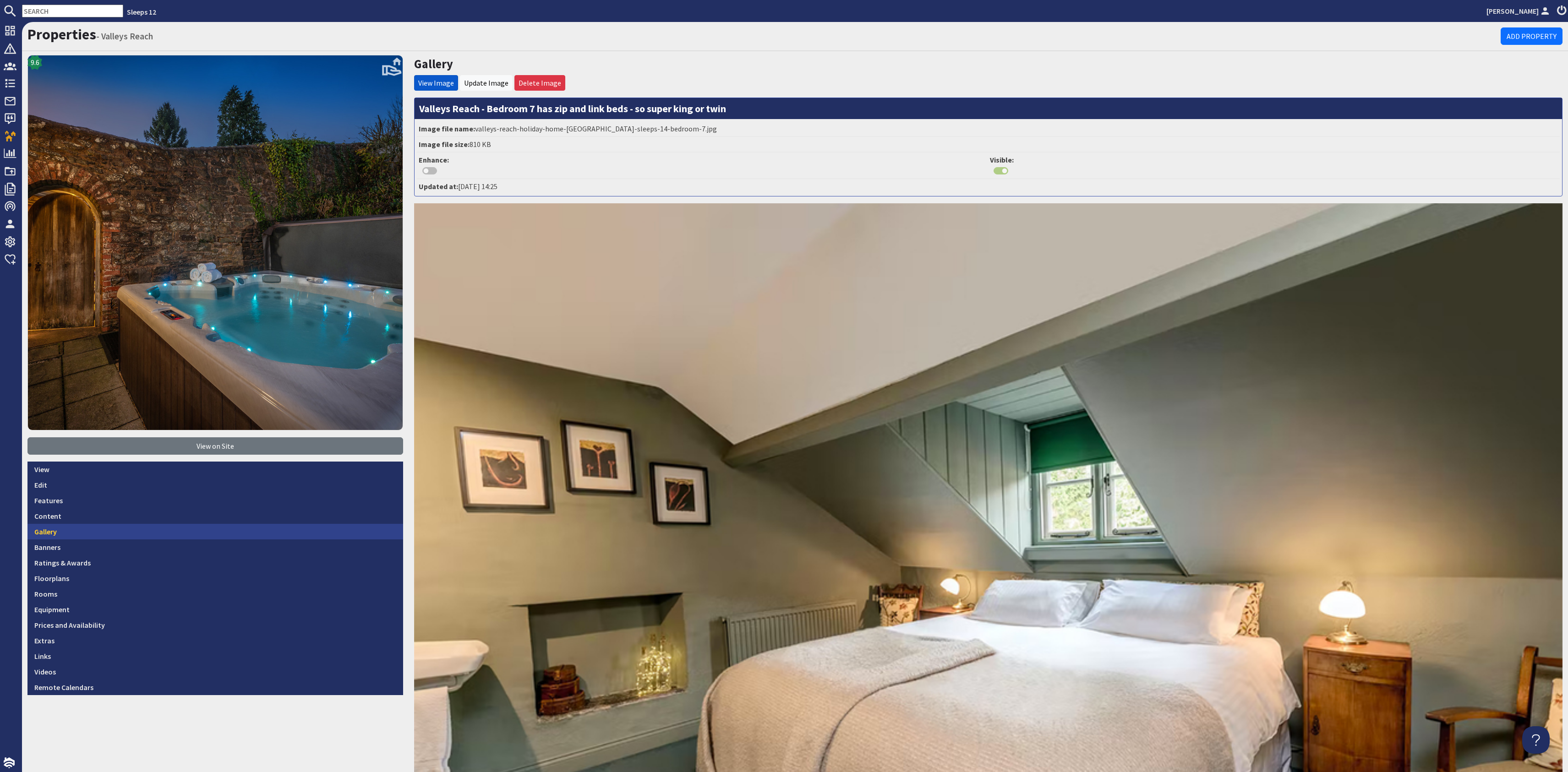
click at [135, 532] on link "Gallery" at bounding box center [215, 532] width 376 height 16
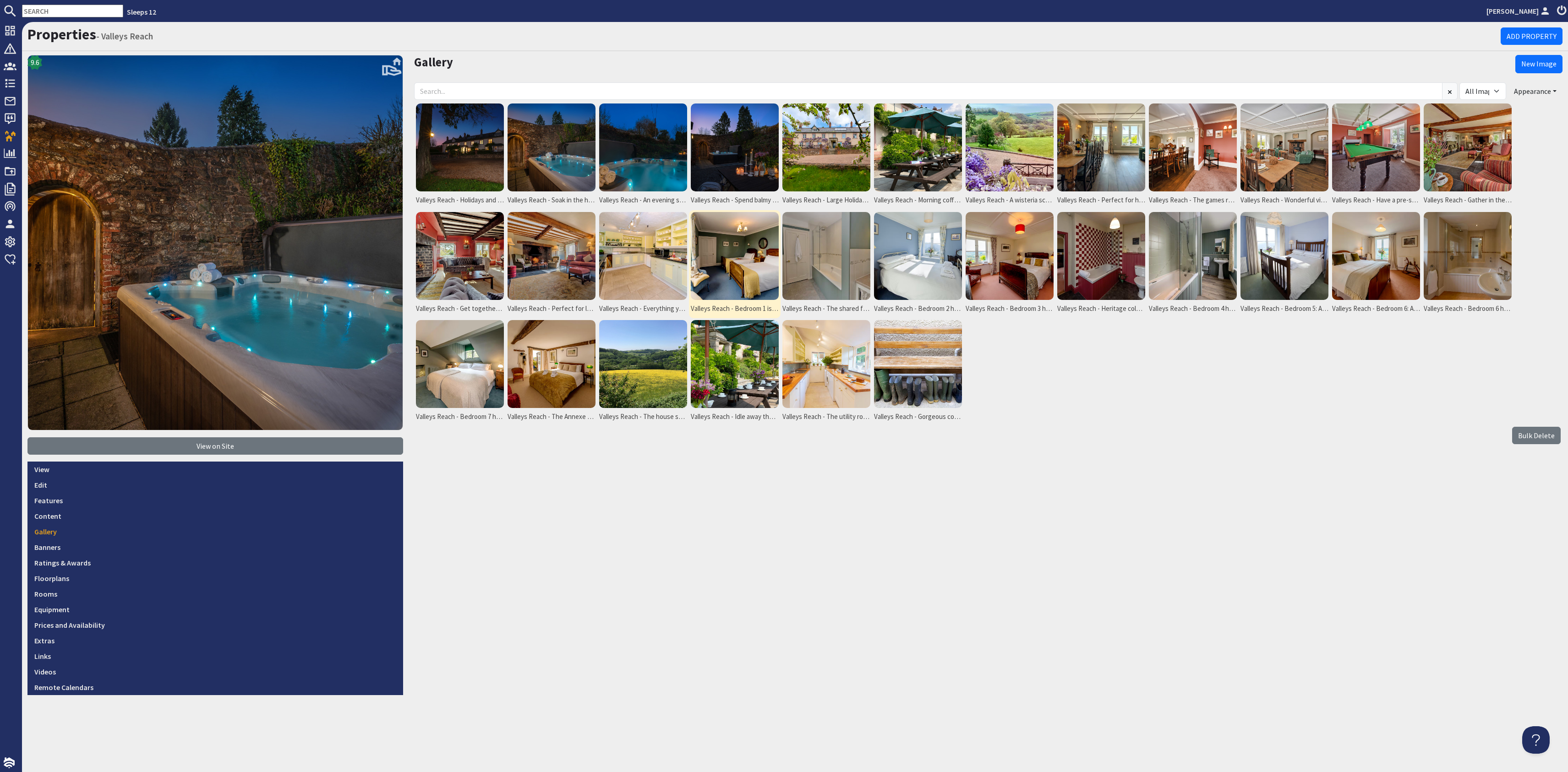
click at [735, 274] on img at bounding box center [735, 256] width 88 height 88
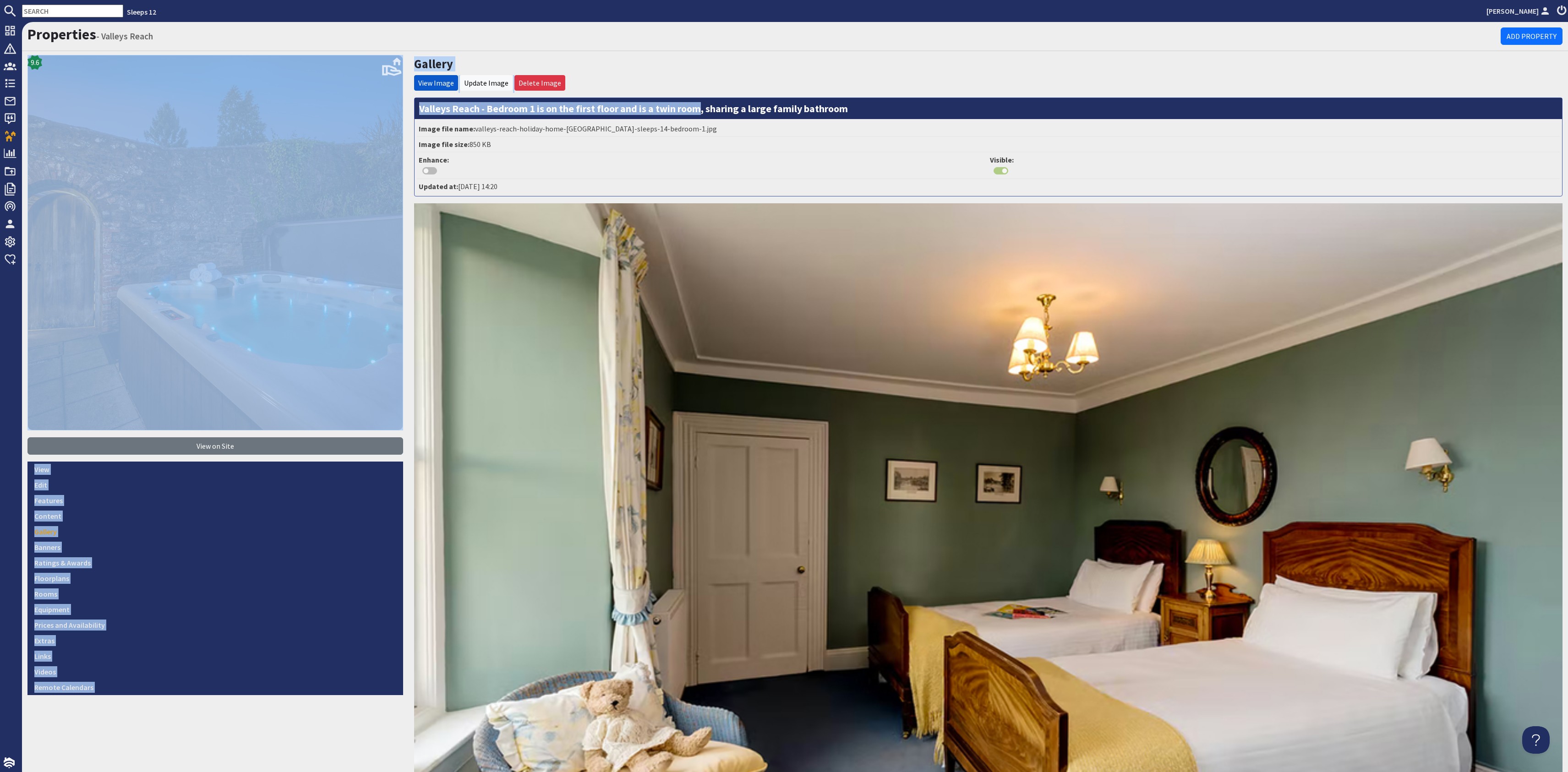
drag, startPoint x: 682, startPoint y: 110, endPoint x: 453, endPoint y: 105, distance: 229.1
click at [399, 106] on div "Properties - Valleys Reach Add Property 9.6 View on Site View Edit Features Con…" at bounding box center [795, 497] width 1546 height 951
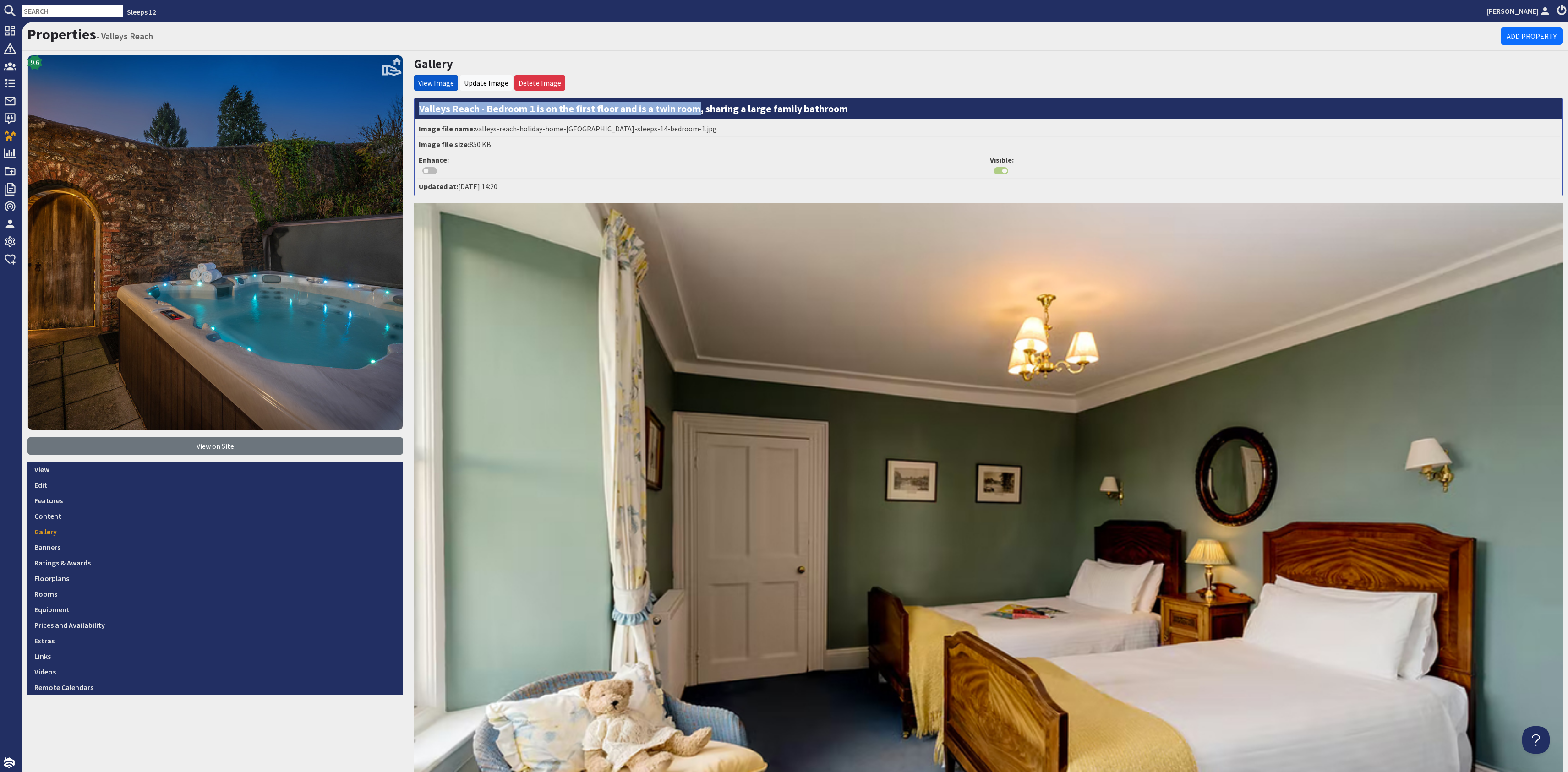
drag, startPoint x: 417, startPoint y: 108, endPoint x: 698, endPoint y: 109, distance: 281.0
click at [698, 109] on h3 "Valleys Reach - Bedroom 1 is on the first floor and is a twin room, sharing a l…" at bounding box center [988, 108] width 1147 height 21
copy h3 "Valleys Reach - Bedroom 1 is on the first floor and is a twin room"
click at [138, 528] on link "Gallery" at bounding box center [215, 532] width 376 height 16
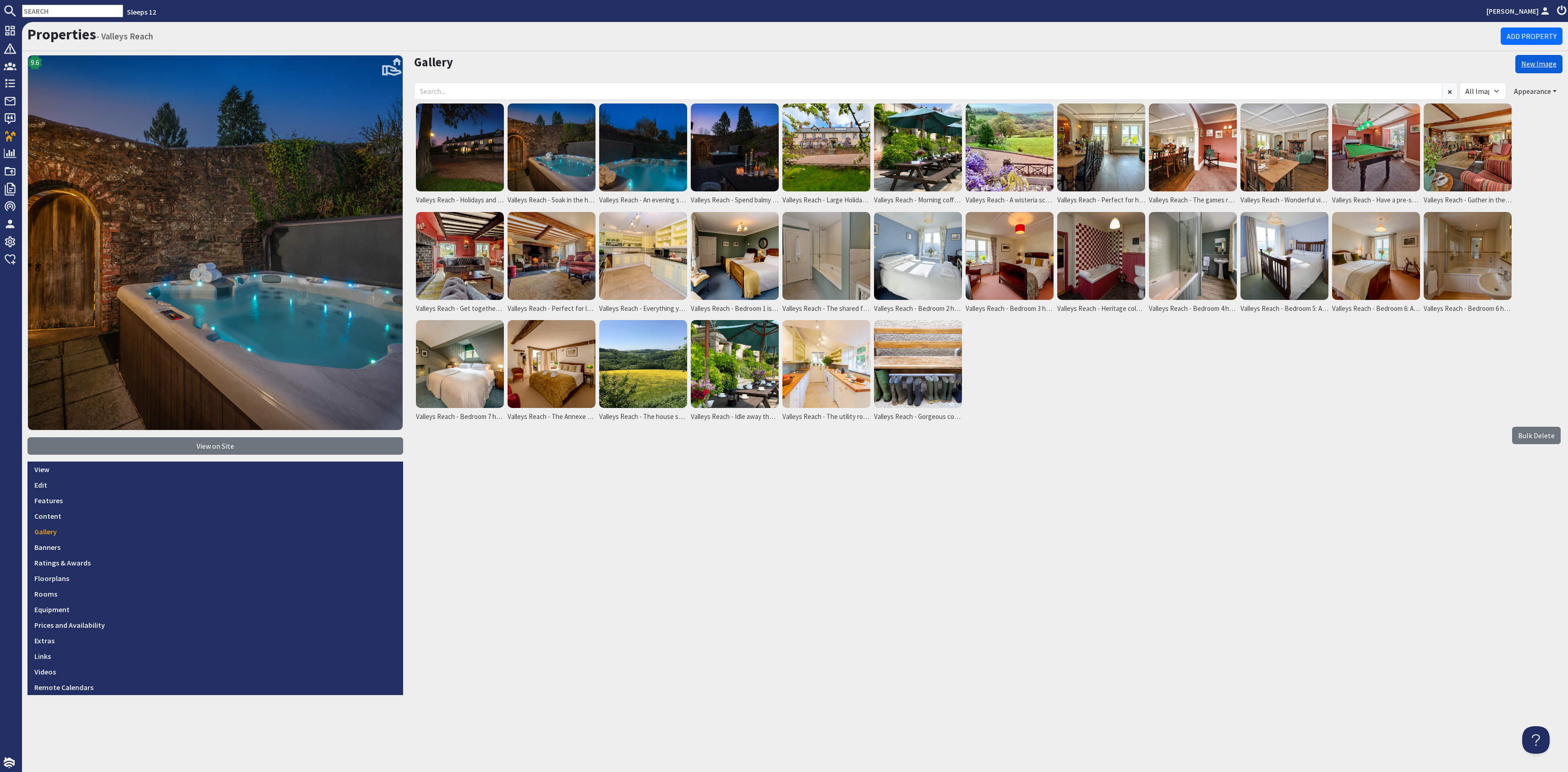
click at [1533, 60] on link "New Image" at bounding box center [1539, 64] width 47 height 18
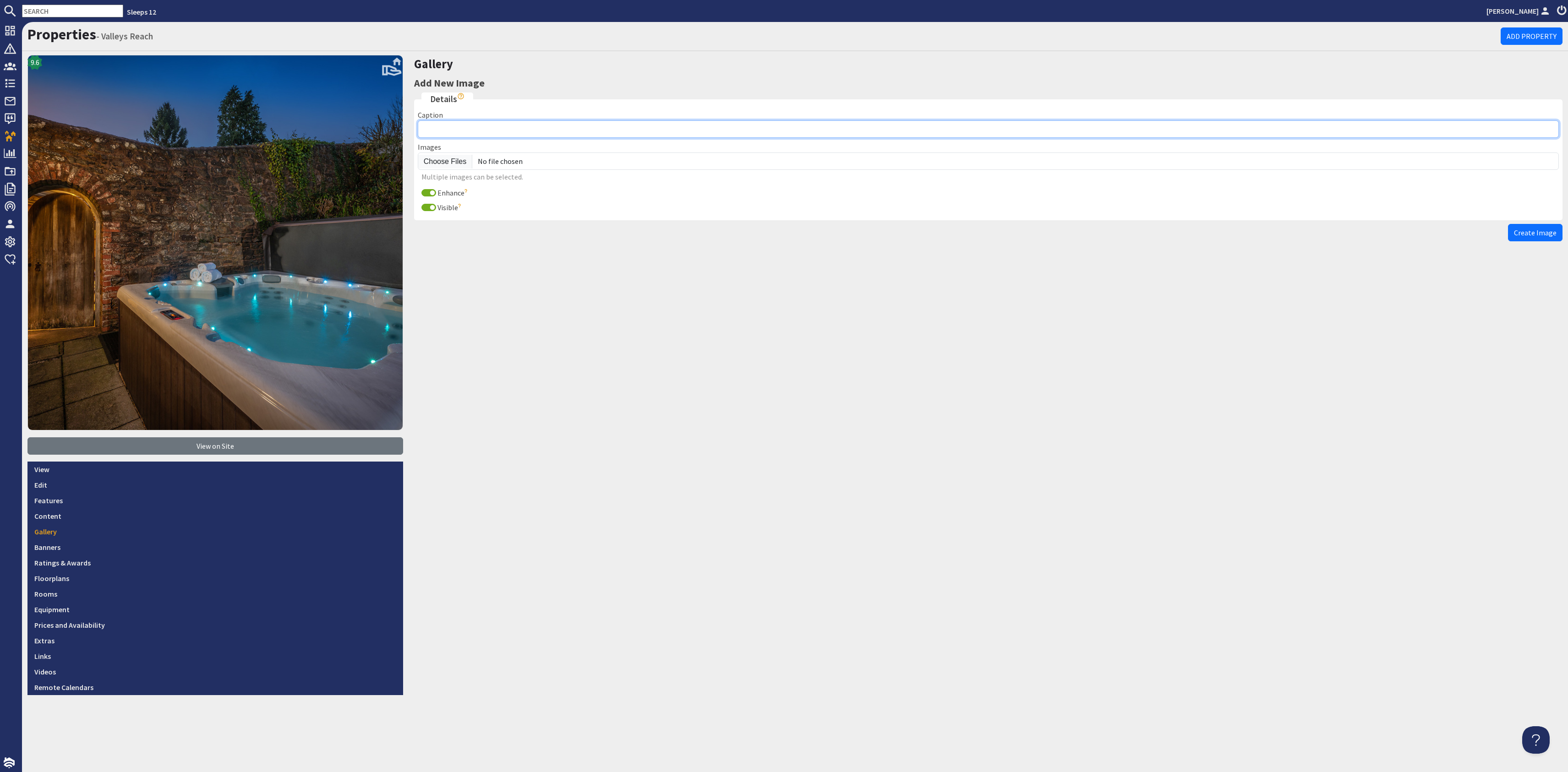
click at [464, 127] on input "Caption" at bounding box center [988, 129] width 1141 height 18
paste input "Valleys Reach - Bedroom 1 is on the first floor and is a twin room"
type input "Valleys Reach - Bedroom 1 is on the first floor and is a twin room with an ensu…"
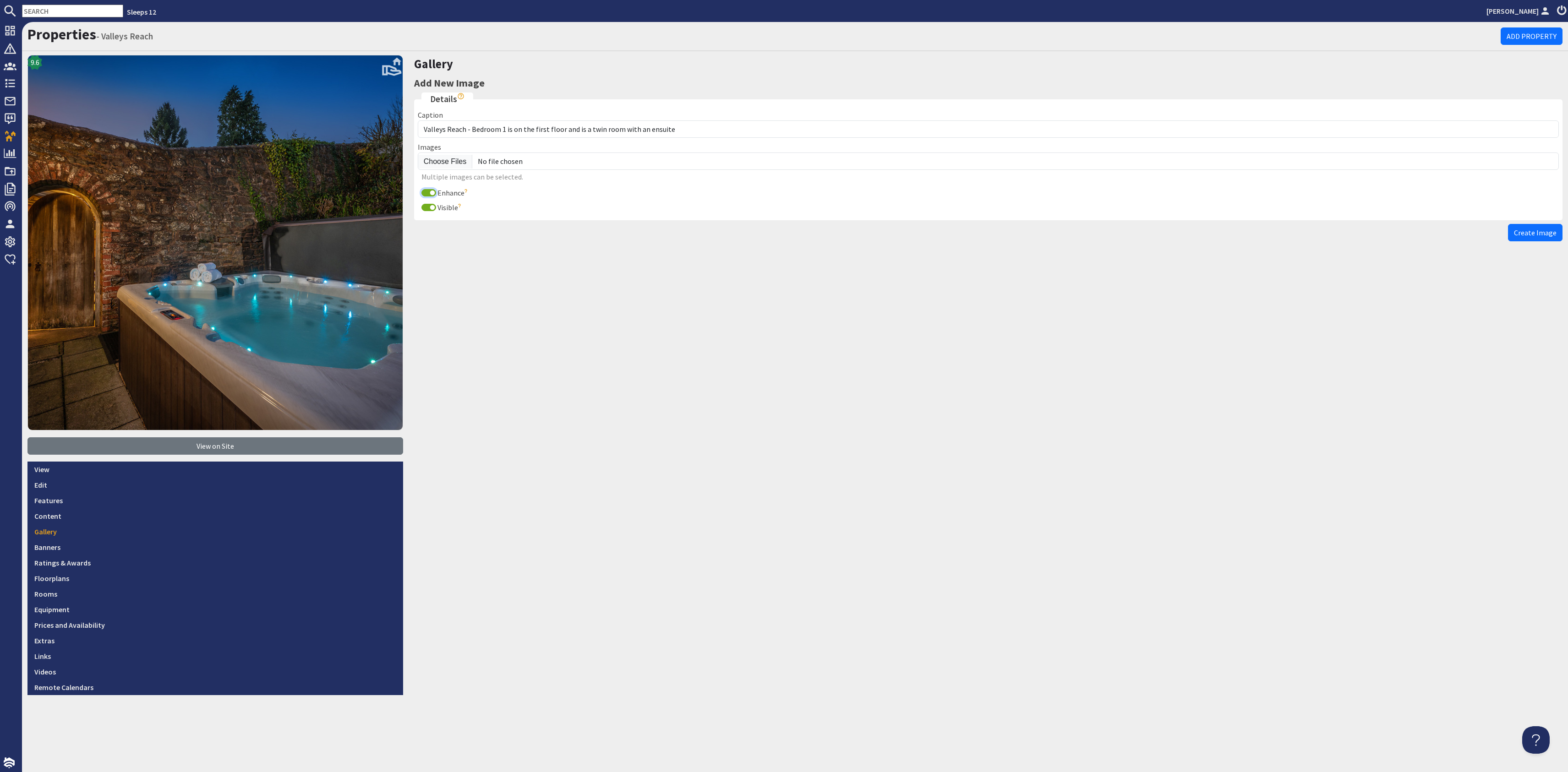
click at [427, 192] on input "Enhance" at bounding box center [429, 193] width 15 height 7
checkbox input "false"
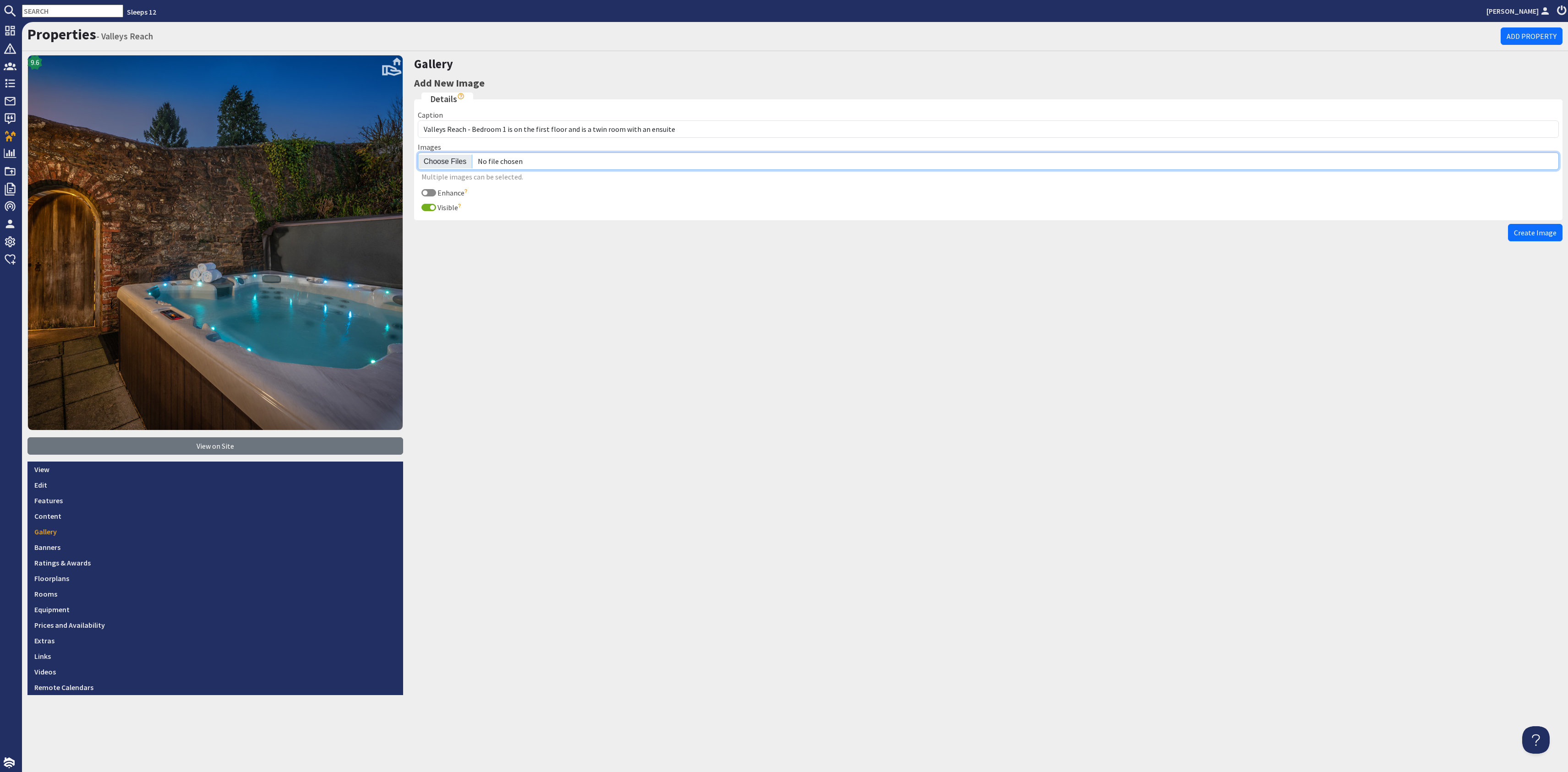
click at [450, 160] on input "file" at bounding box center [988, 161] width 1141 height 18
type input "C:\fakepath\valleys-reach-large-group-accommodation-sleeps-12.jpg"
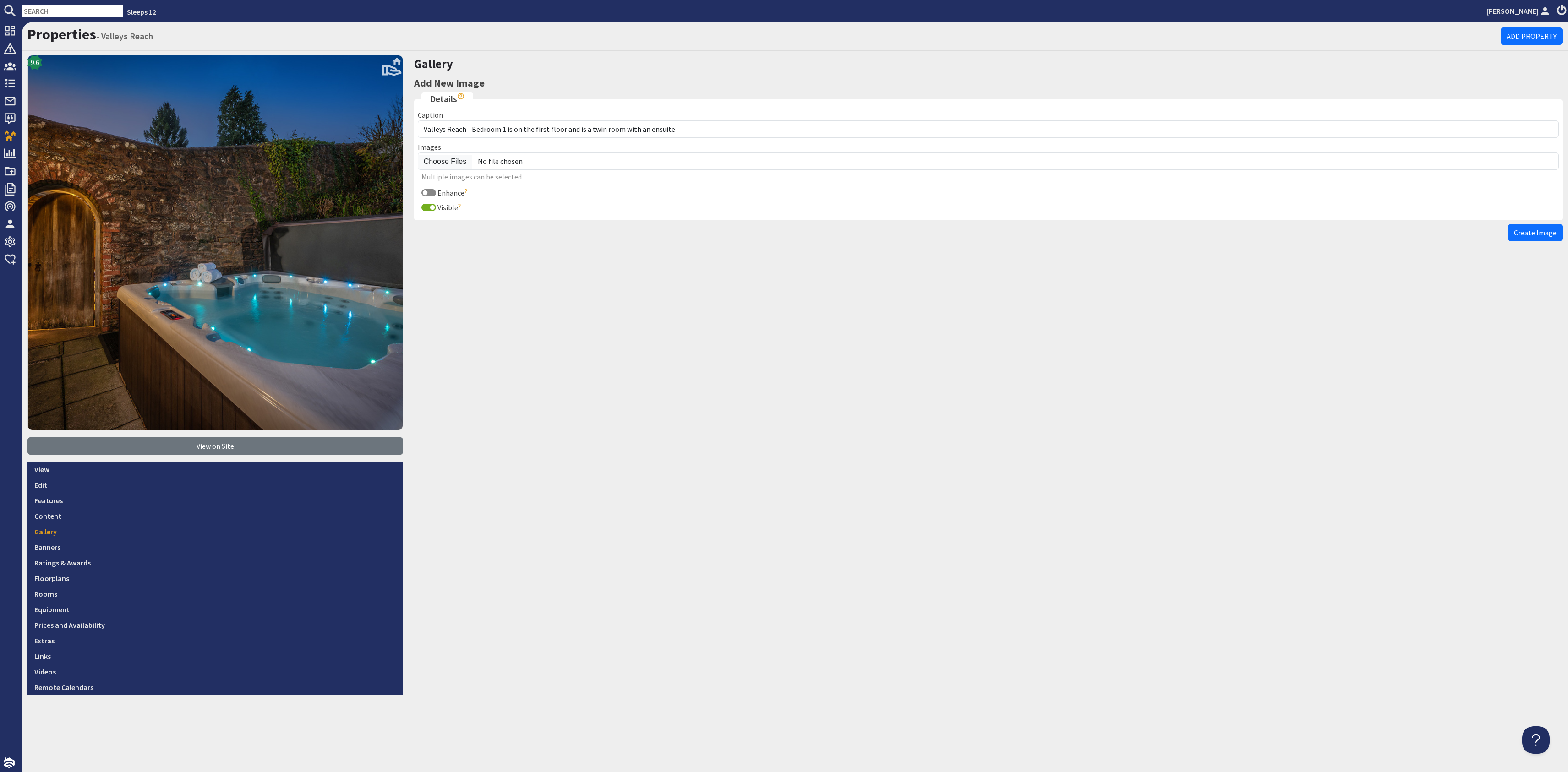
click at [1528, 229] on span "Create Image" at bounding box center [1535, 232] width 43 height 9
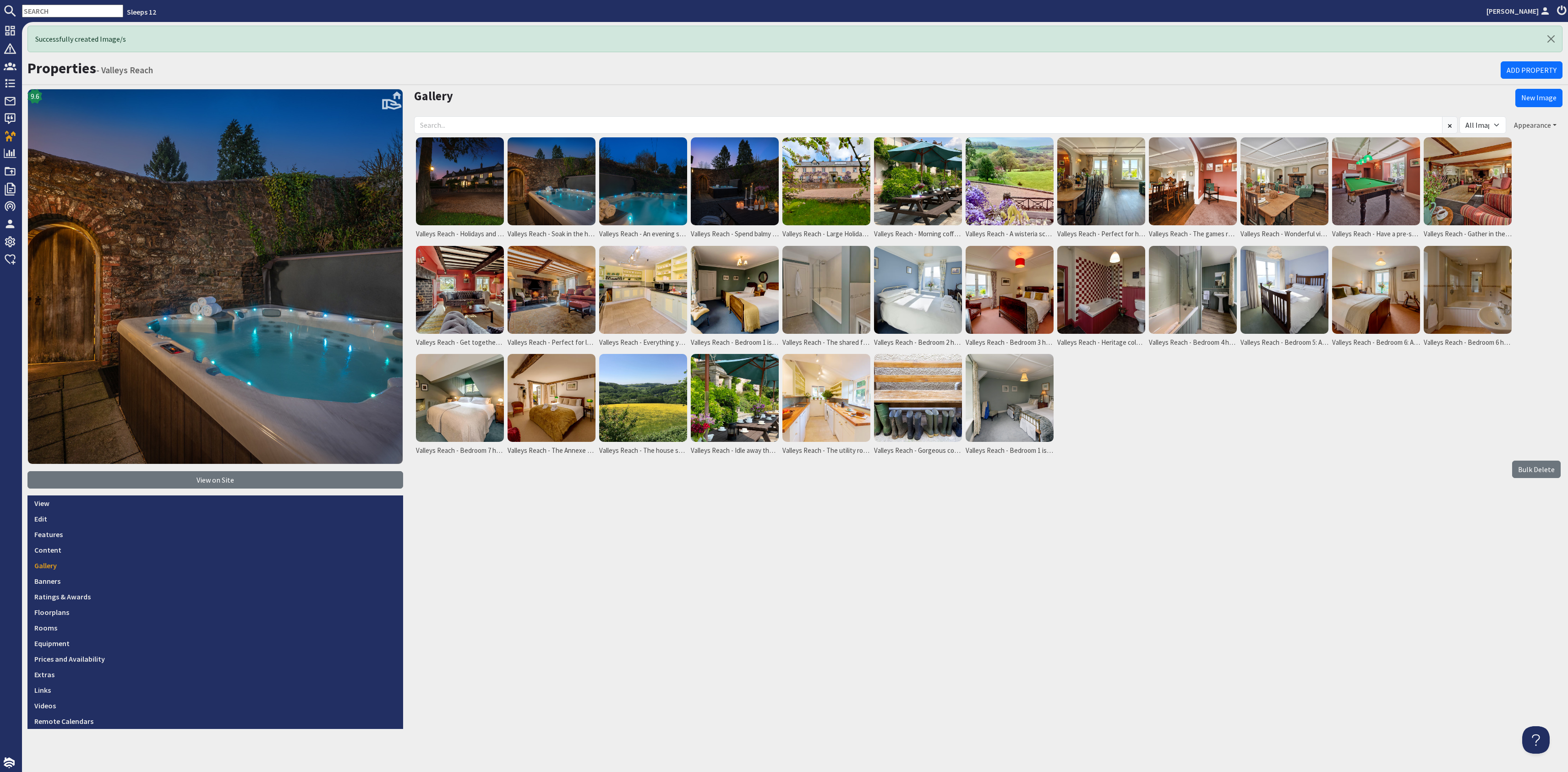
click at [1536, 121] on button "Appearance" at bounding box center [1535, 125] width 55 height 18
click at [1500, 144] on link "Reorder" at bounding box center [1499, 144] width 36 height 9
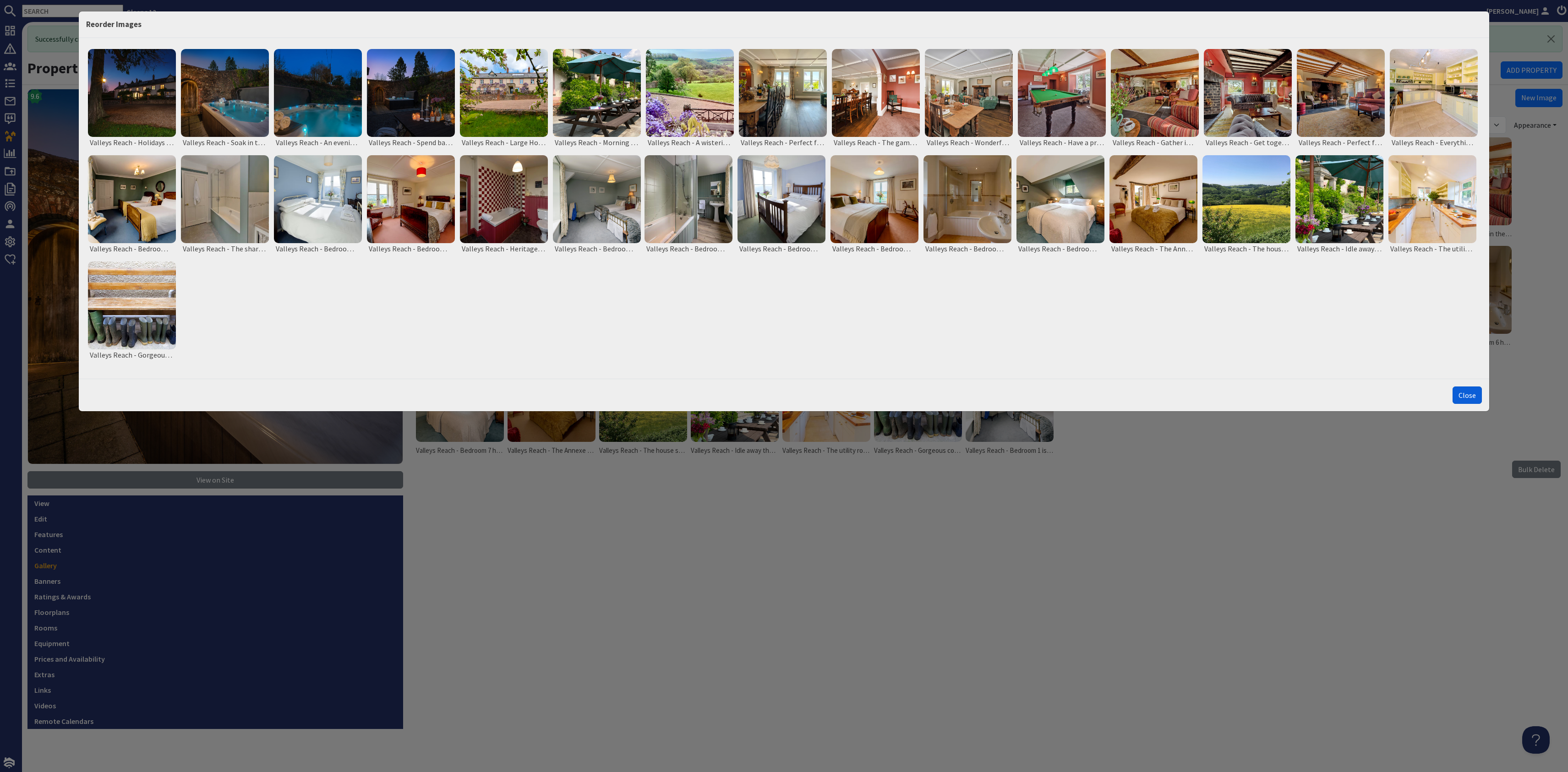
click at [1469, 393] on button "Close" at bounding box center [1467, 395] width 29 height 18
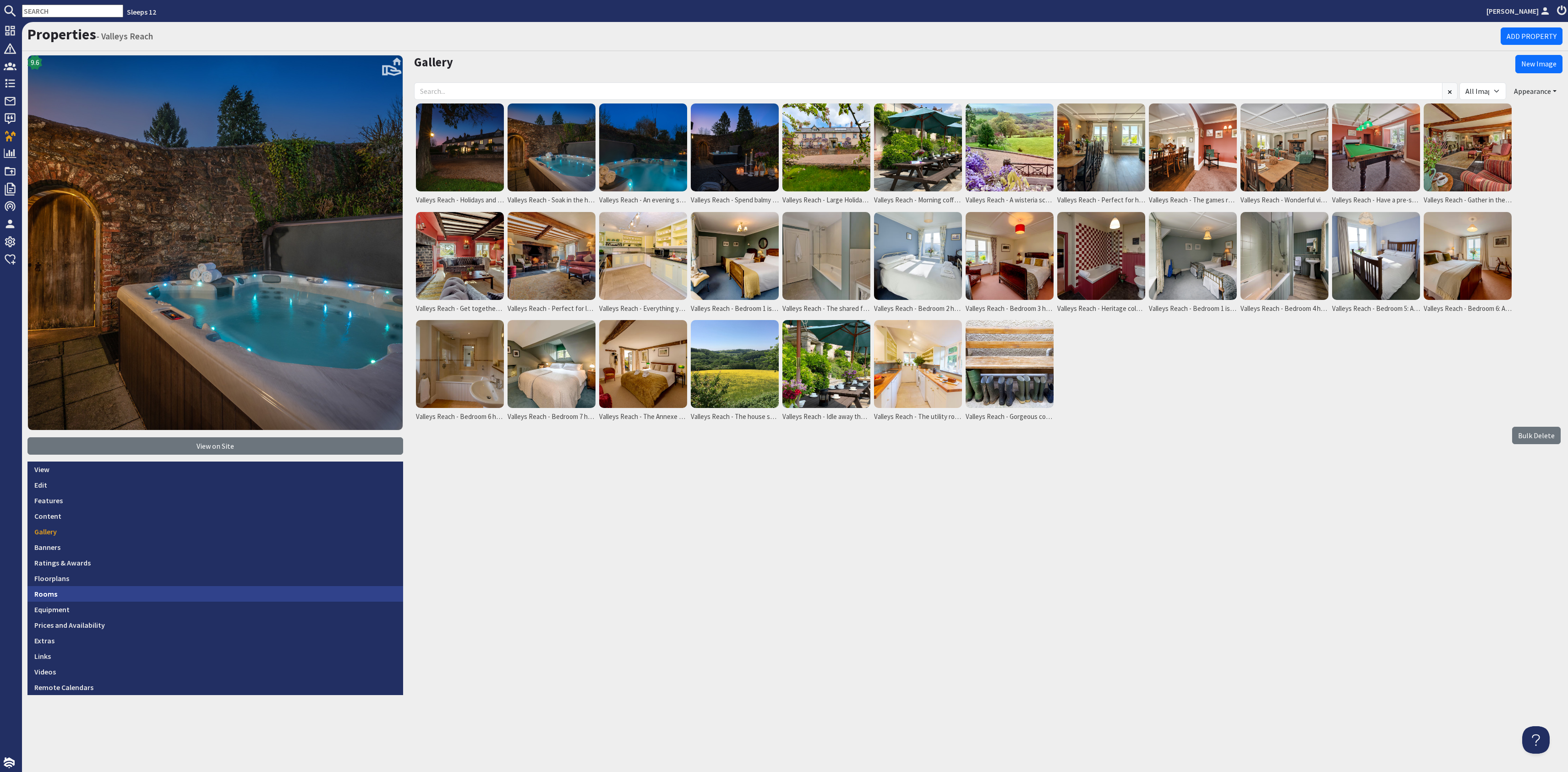
click at [128, 596] on link "Rooms" at bounding box center [215, 594] width 376 height 16
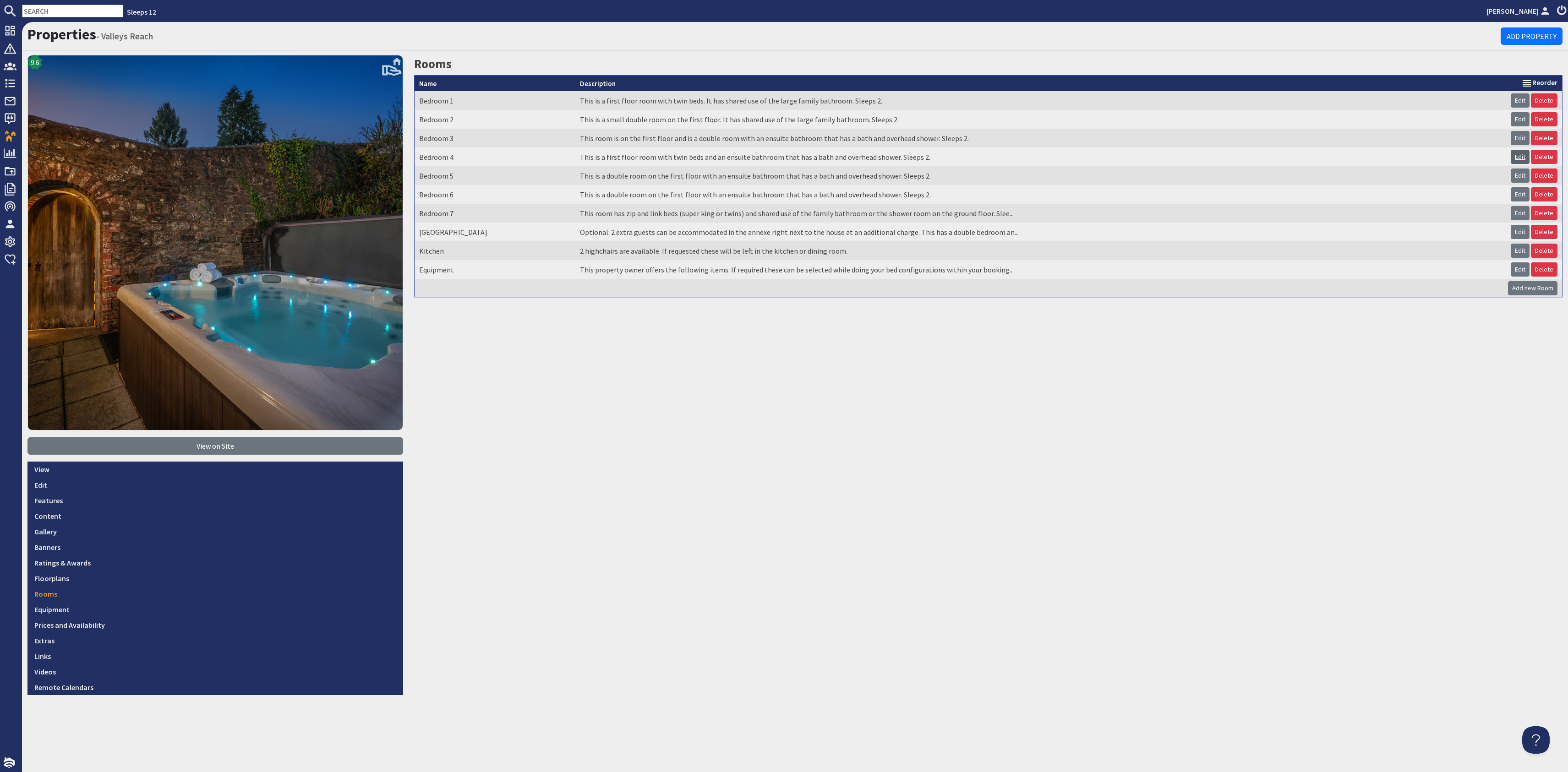
click at [1521, 155] on link "Edit" at bounding box center [1520, 156] width 19 height 14
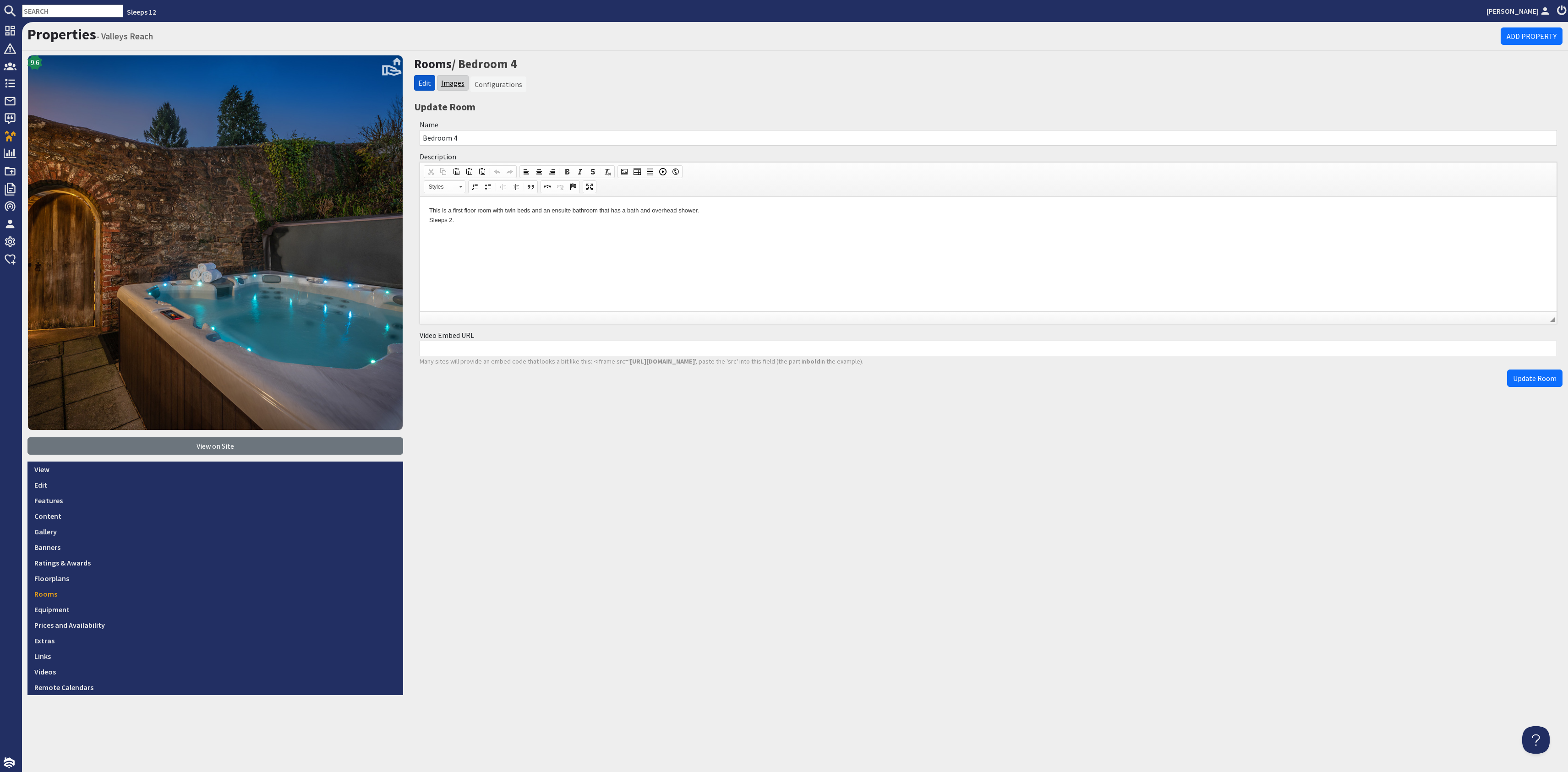
click at [452, 83] on link "Images" at bounding box center [453, 83] width 23 height 9
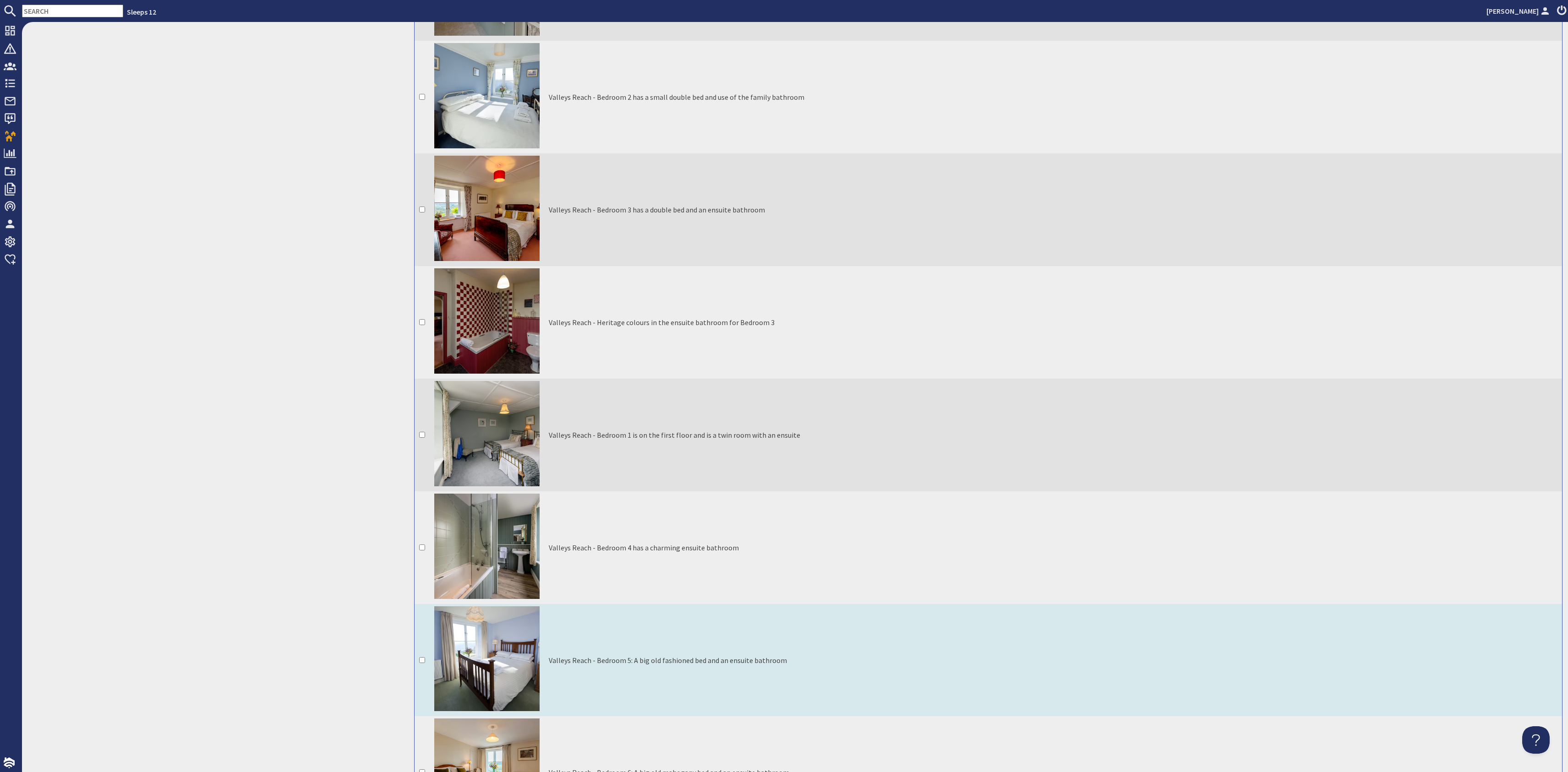
scroll to position [2050, 0]
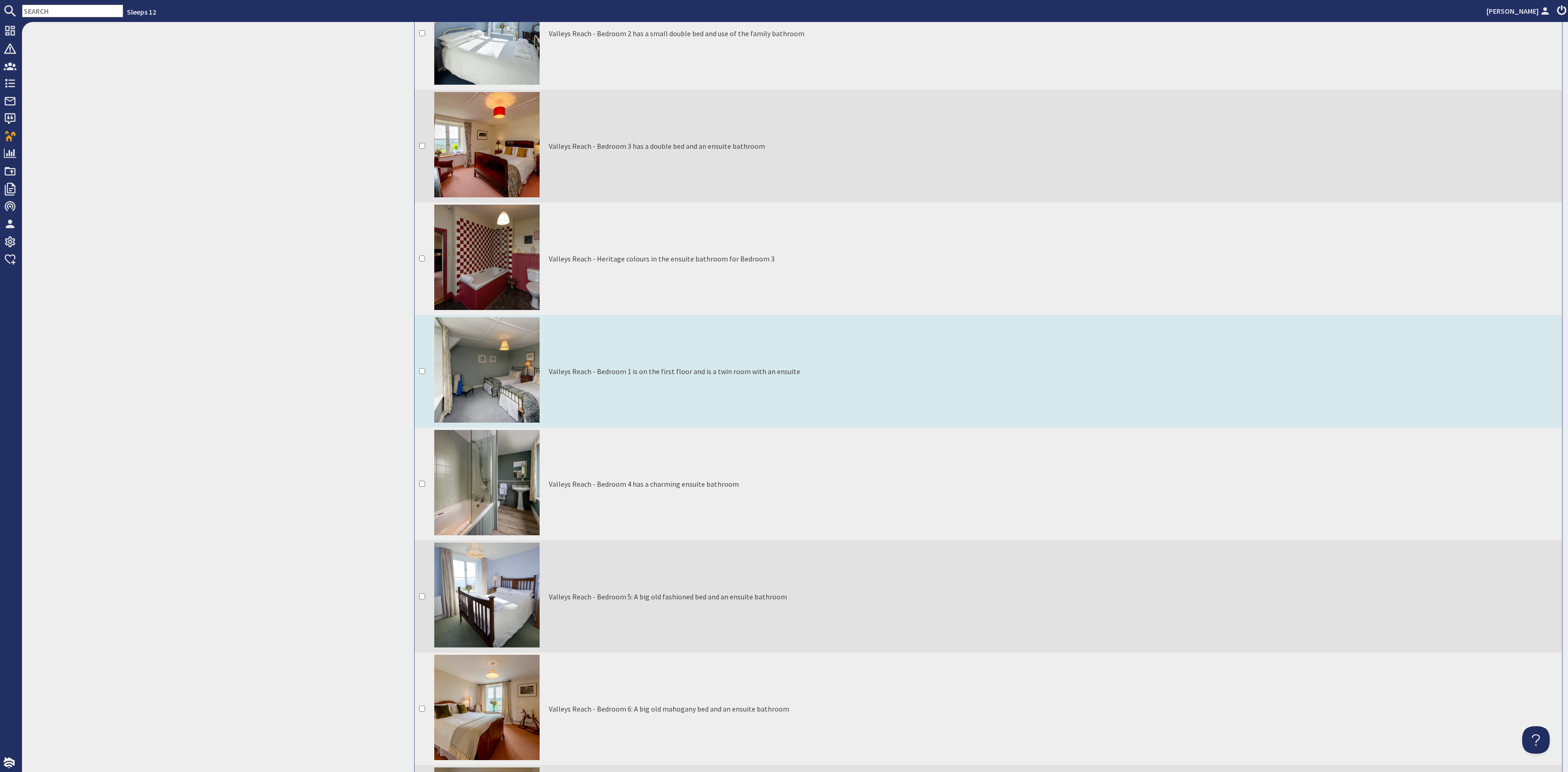
checkbox input "true"
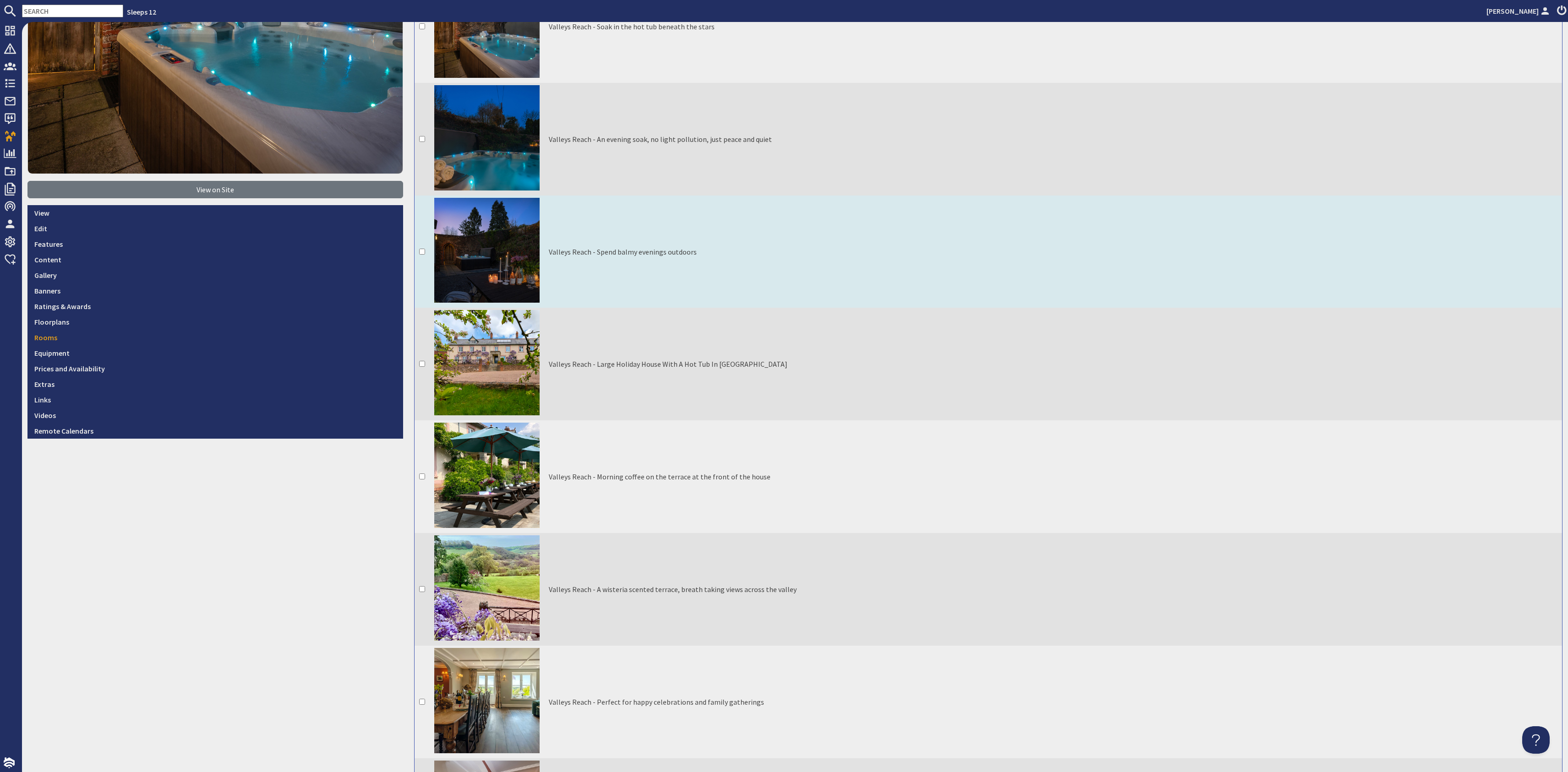
scroll to position [0, 0]
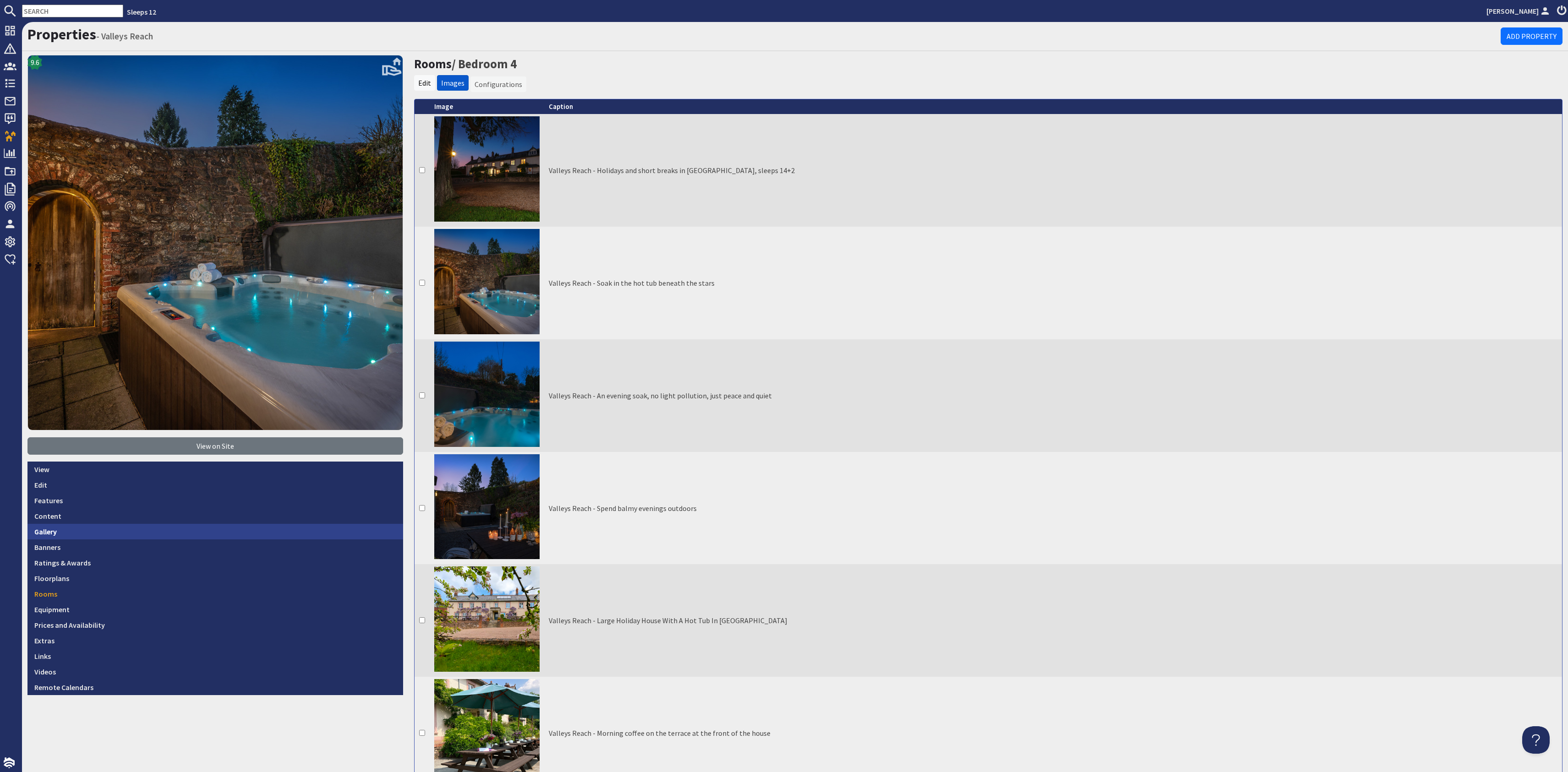
click at [122, 530] on link "Gallery" at bounding box center [215, 532] width 376 height 16
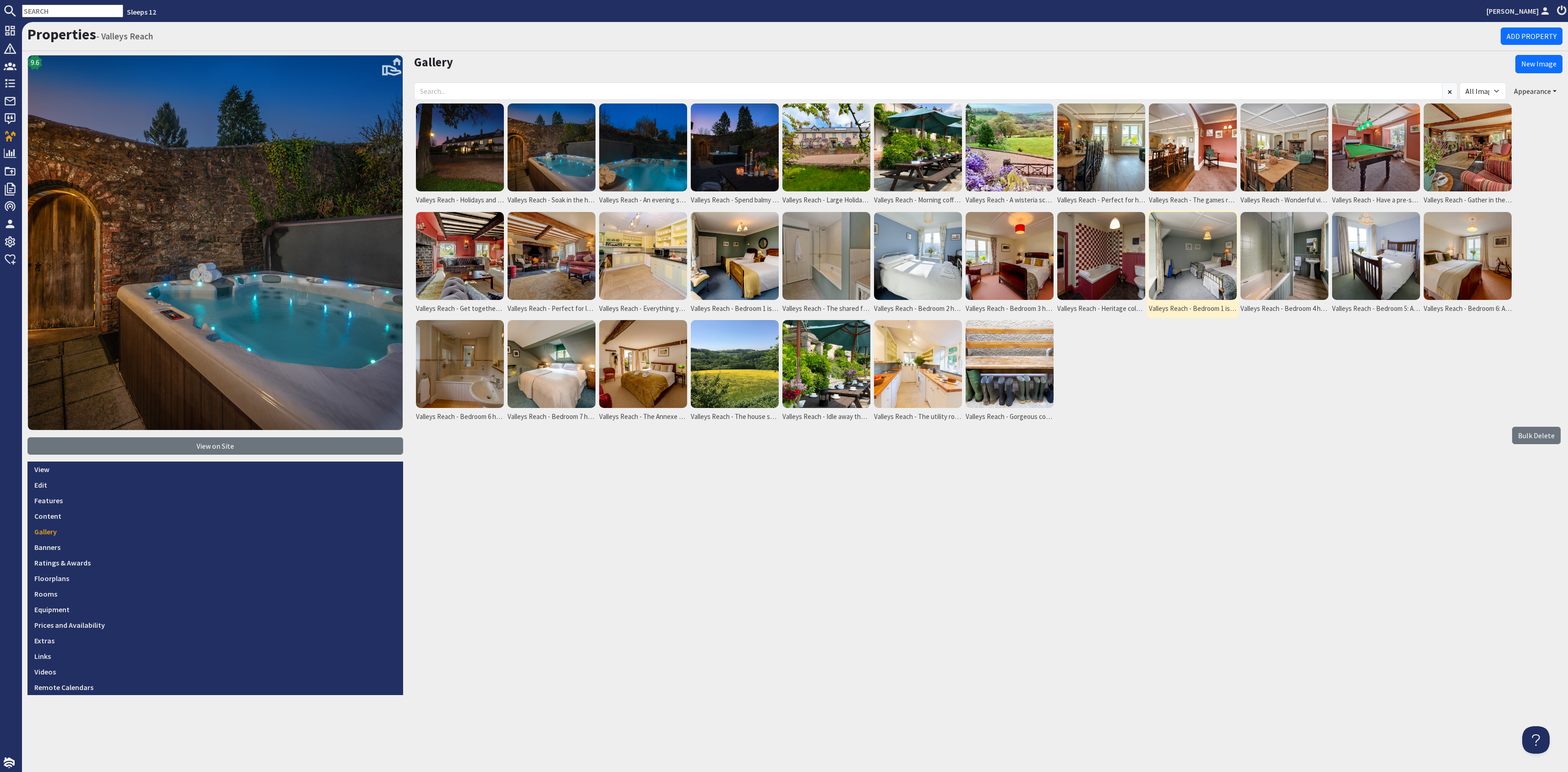
click at [1183, 254] on img at bounding box center [1192, 256] width 88 height 88
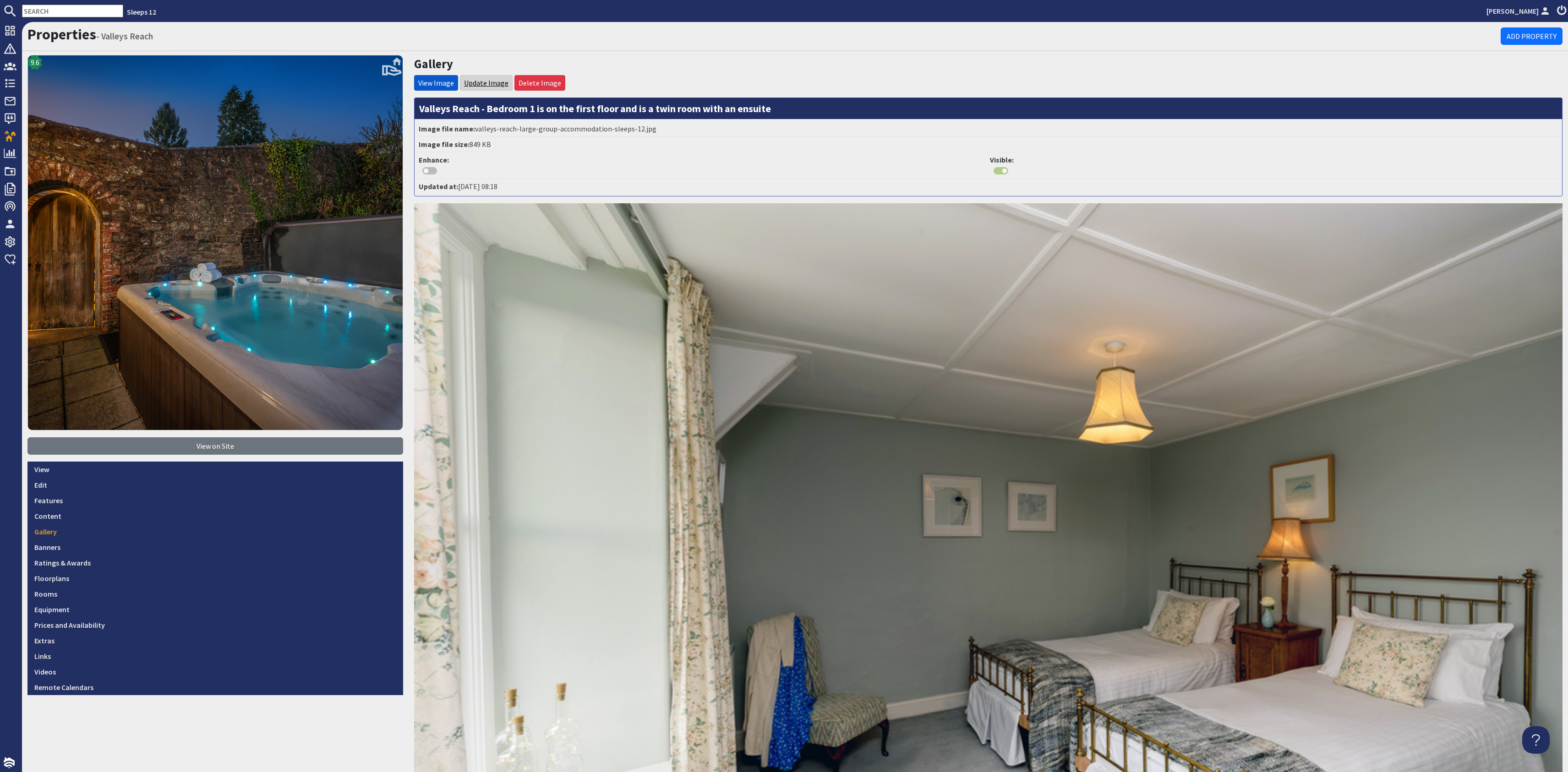
click at [488, 80] on link "Update Image" at bounding box center [486, 83] width 44 height 9
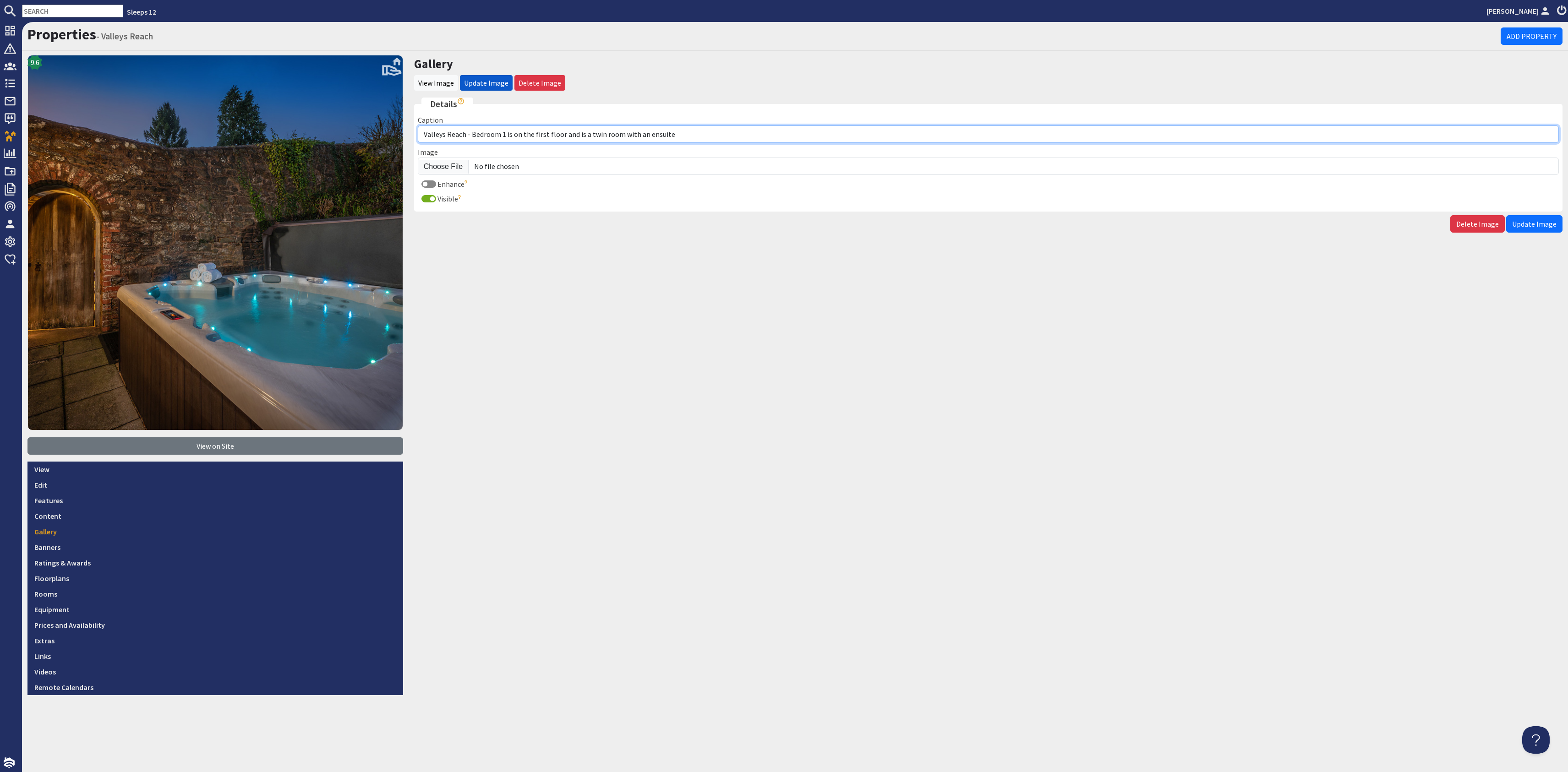
click at [502, 131] on input "Valleys Reach - Bedroom 1 is on the first floor and is a twin room with an ensu…" at bounding box center [988, 134] width 1141 height 18
type input "Valleys Reach - Bedroom 4 is on the first floor and is a twin room with an ensu…"
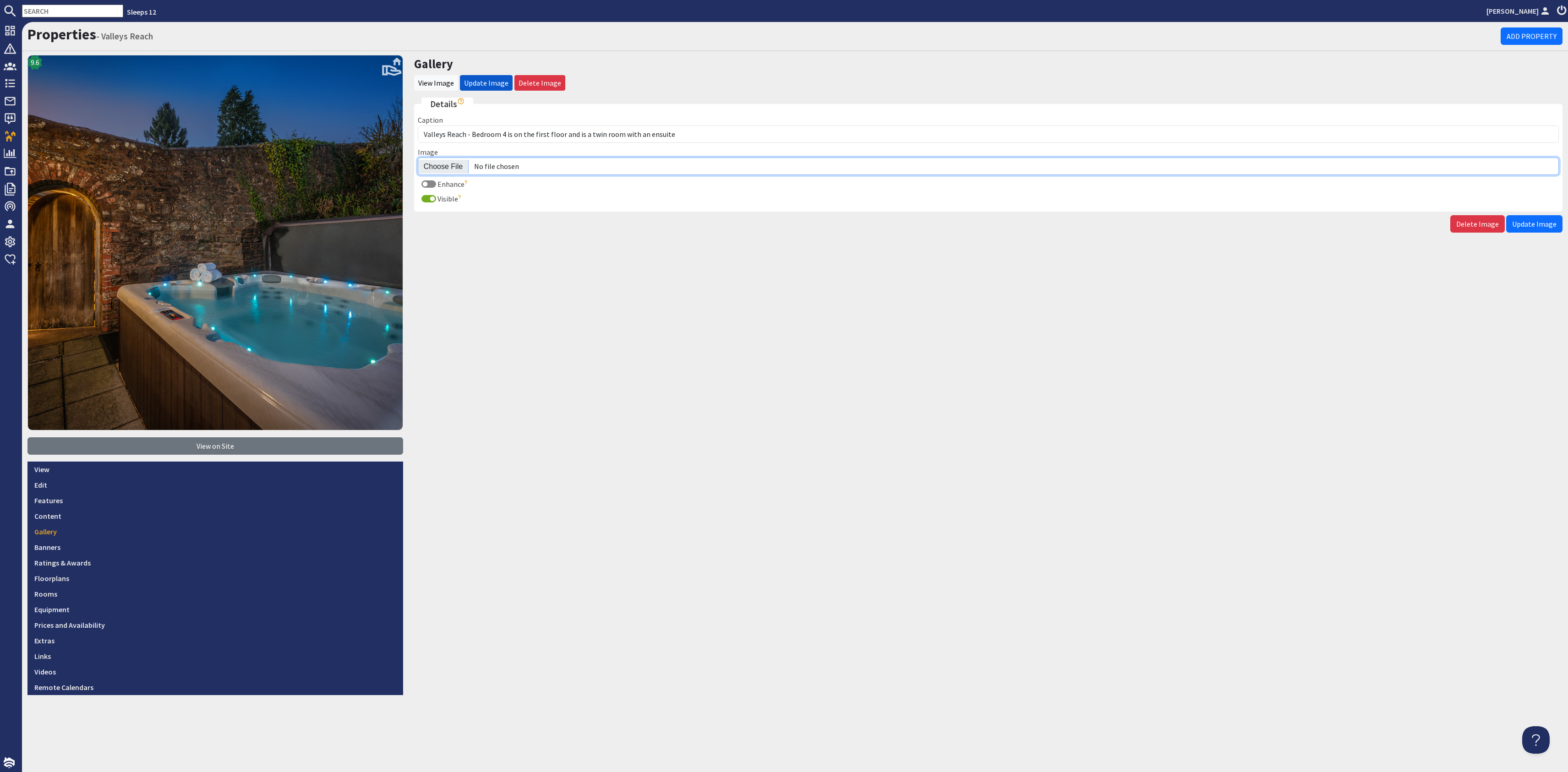
click at [454, 163] on input "Image" at bounding box center [988, 166] width 1141 height 18
type input "C:\fakepath\valleys-reach-large-group-accommodation-sleeps-12.jpg"
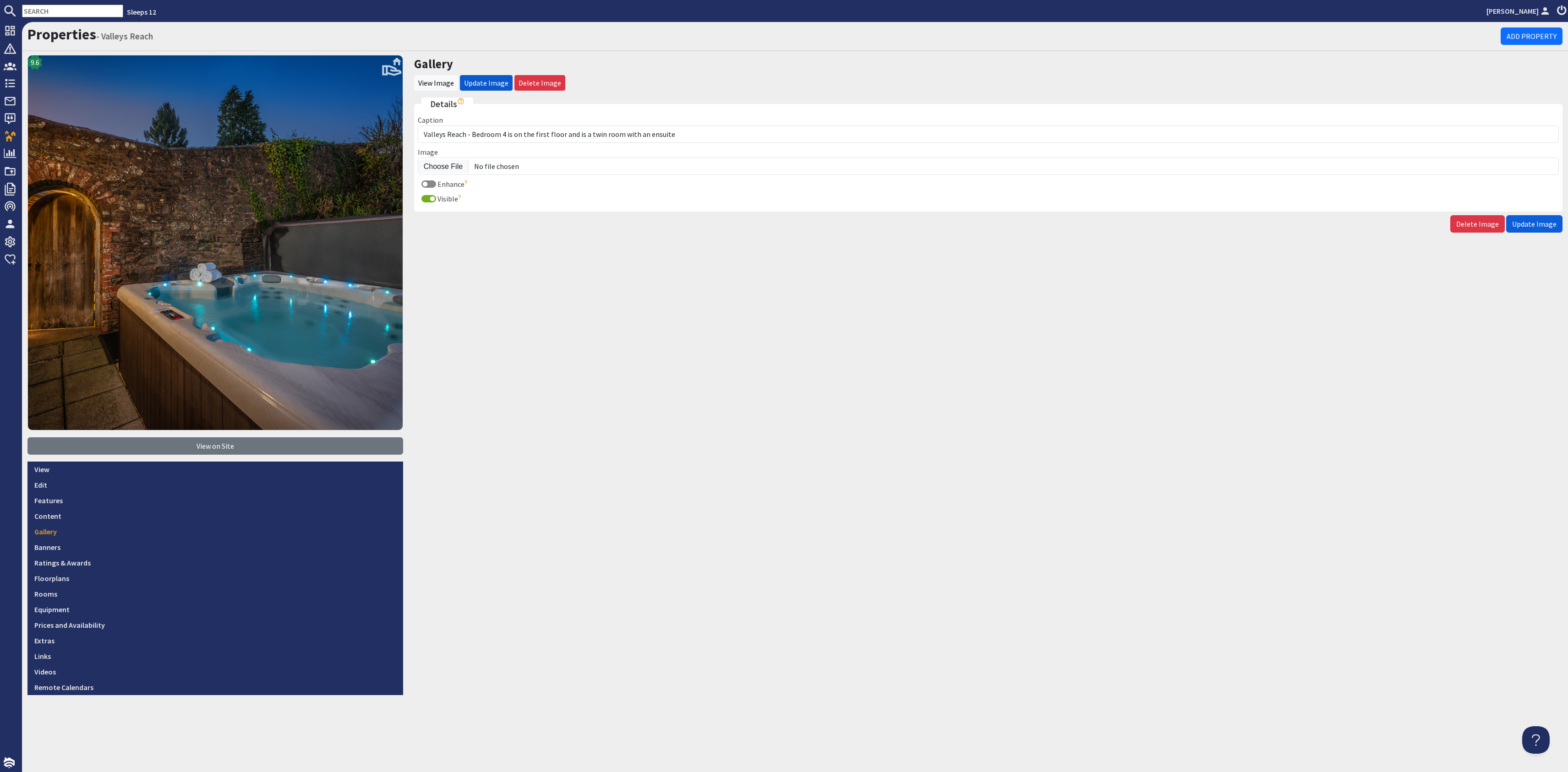
click at [1530, 217] on button "Update Image" at bounding box center [1534, 224] width 57 height 18
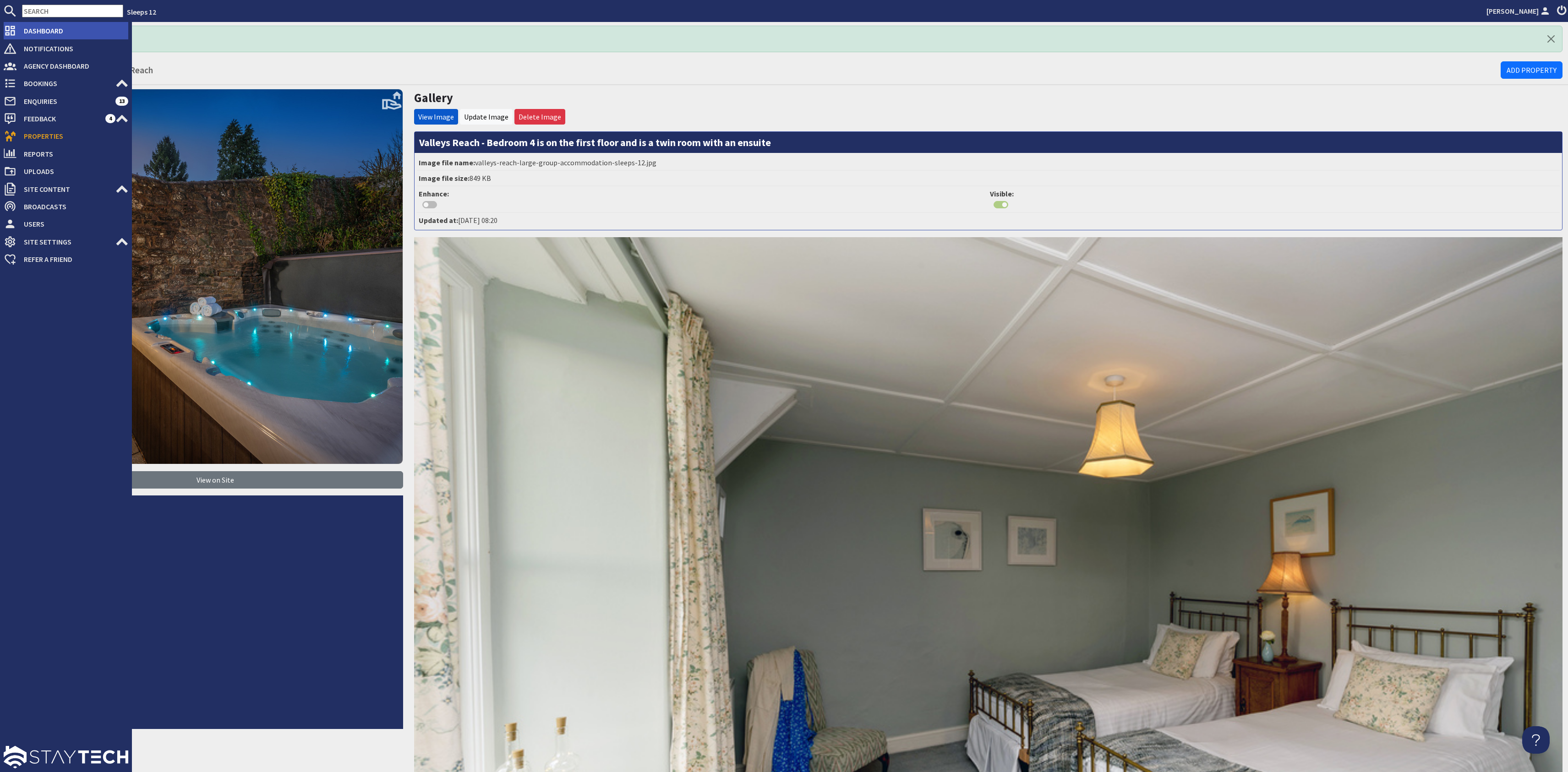
click at [63, 30] on span "Dashboard" at bounding box center [72, 30] width 112 height 15
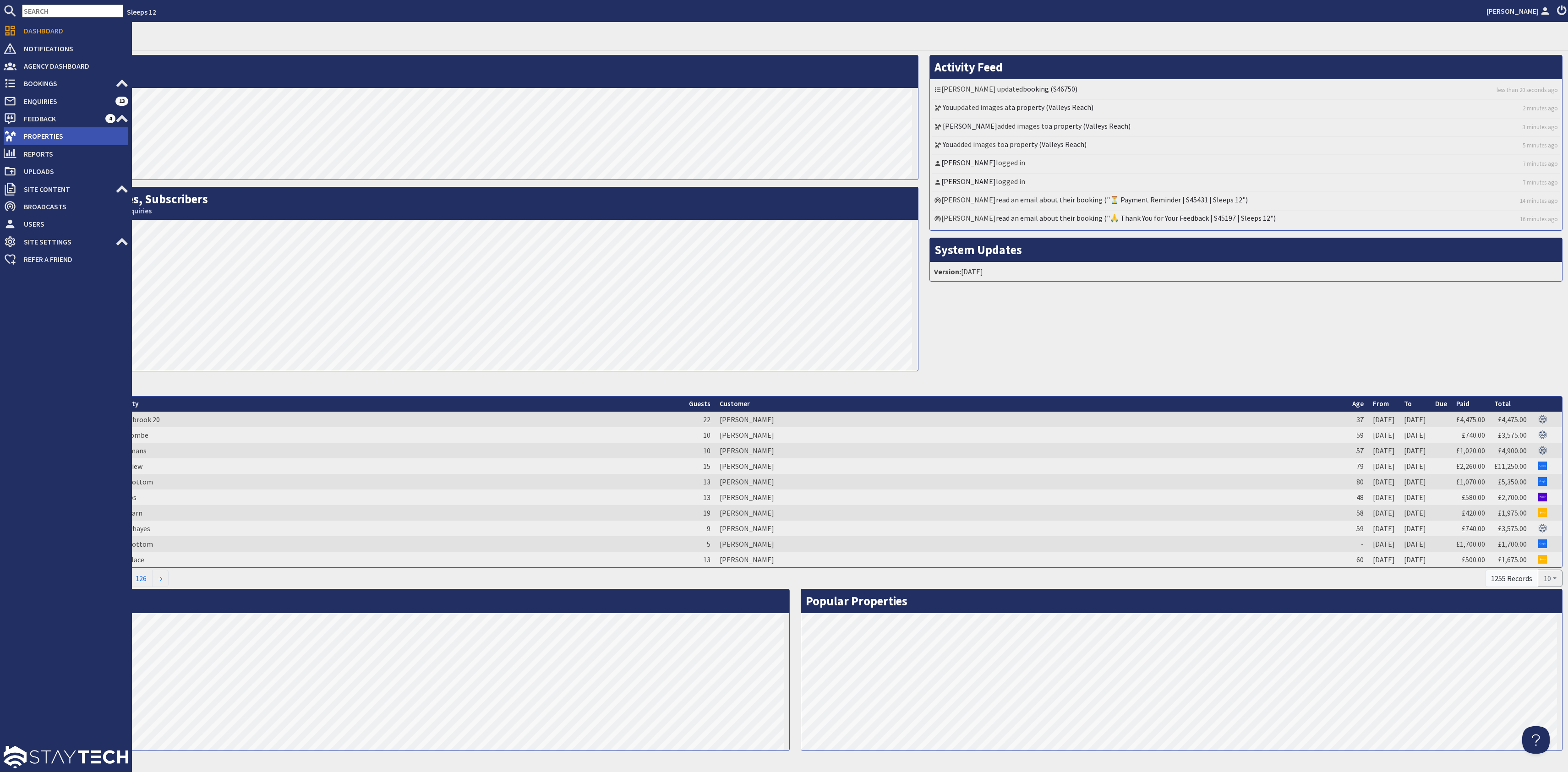
click at [34, 133] on span "Properties" at bounding box center [72, 136] width 112 height 15
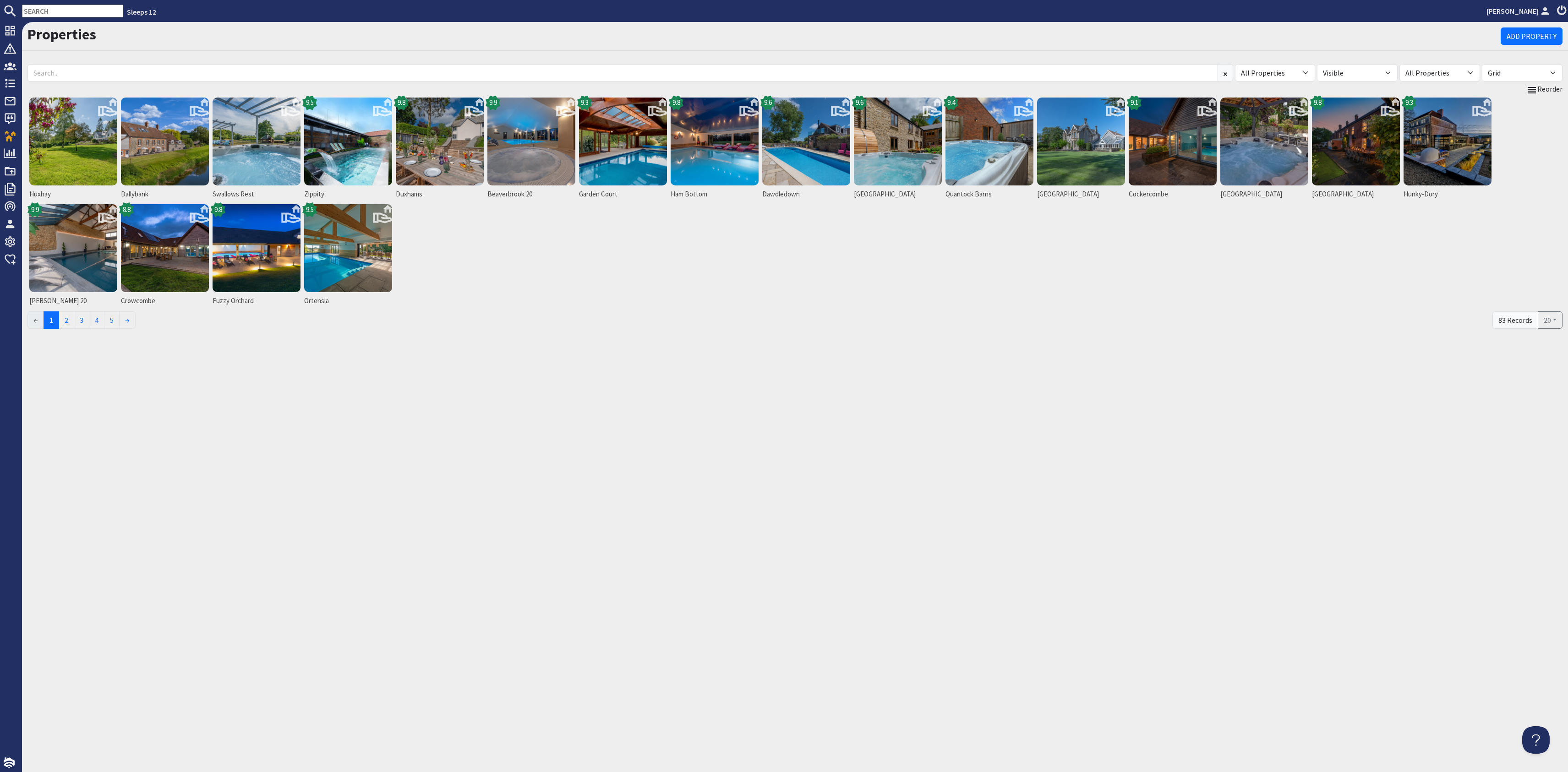
click at [44, 9] on input "text" at bounding box center [72, 11] width 101 height 13
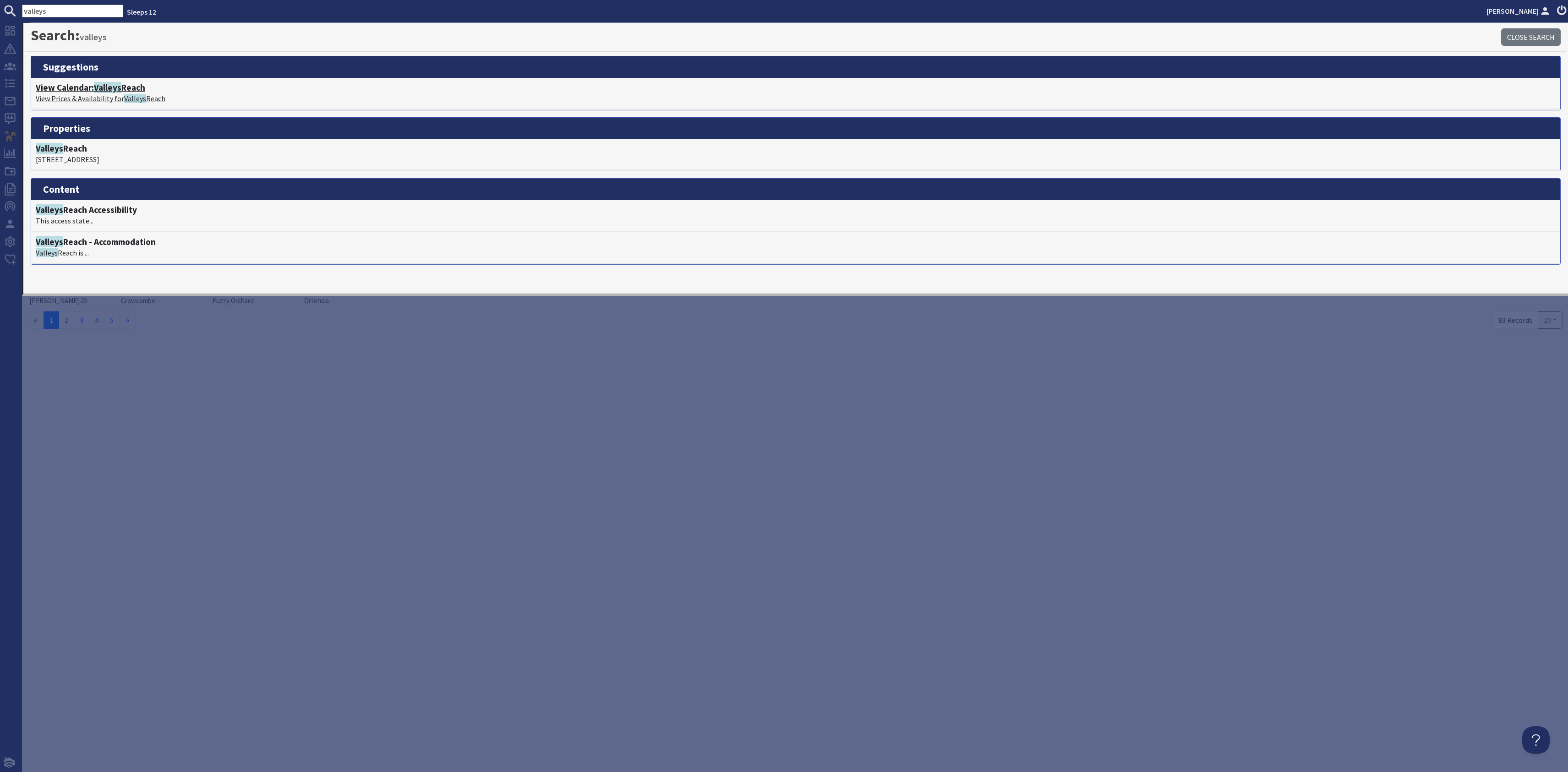
type input "valleys"
click at [130, 84] on h4 "View Calendar: Valleys Reach" at bounding box center [796, 87] width 1520 height 10
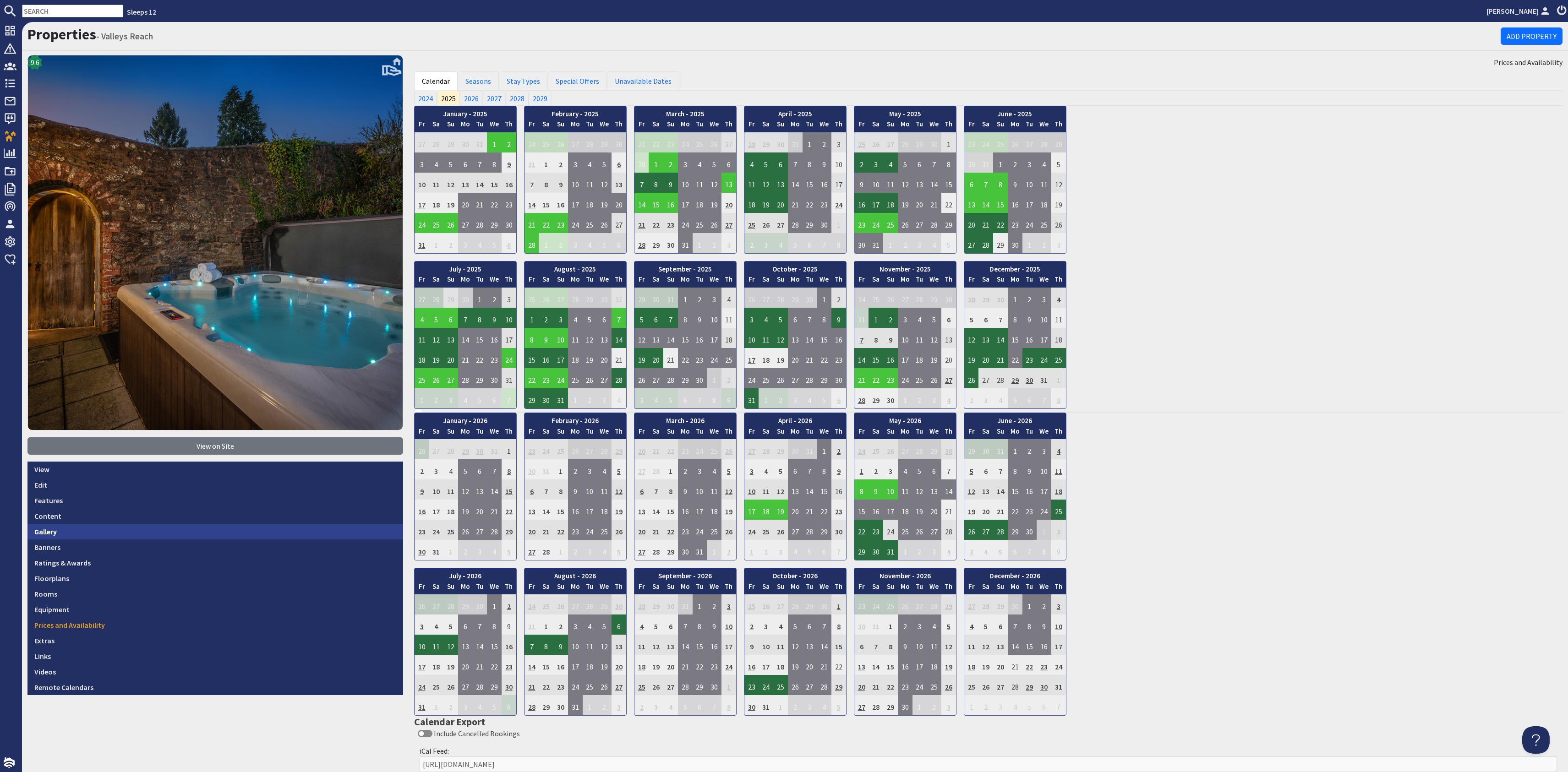
click at [103, 530] on link "Gallery" at bounding box center [215, 532] width 376 height 16
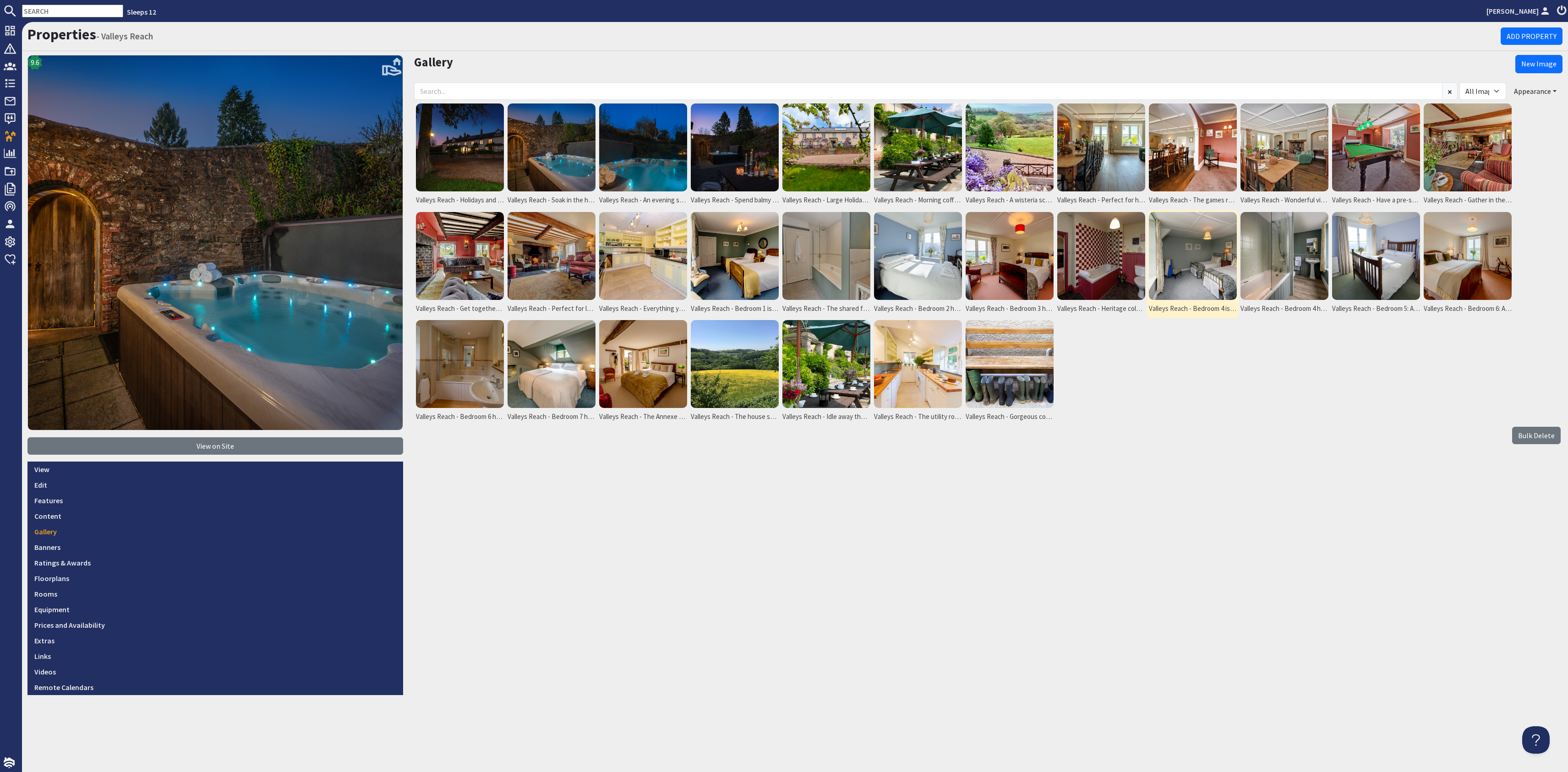
click at [1218, 242] on img at bounding box center [1192, 256] width 88 height 88
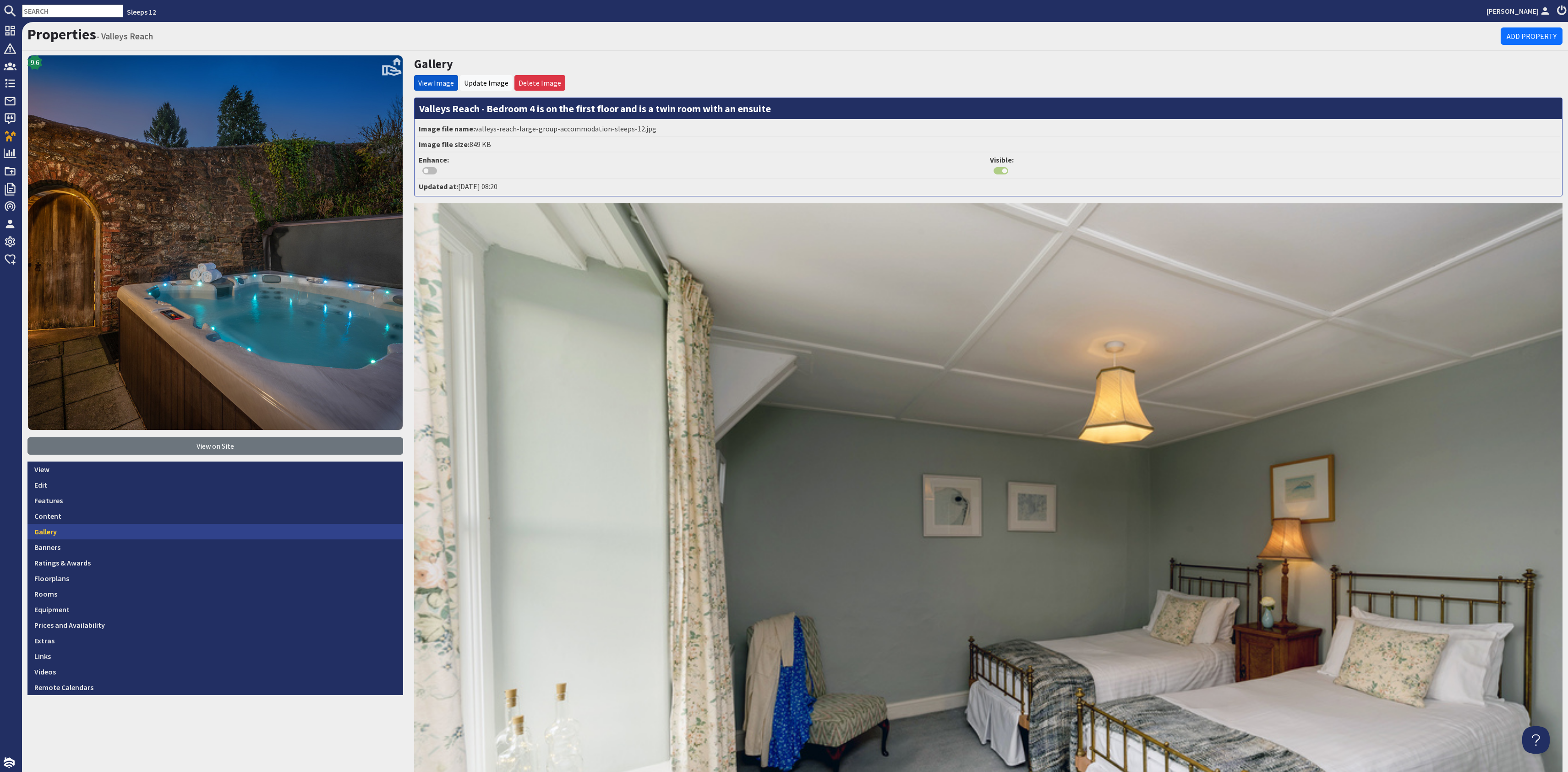
click at [116, 524] on link "Gallery" at bounding box center [215, 532] width 376 height 16
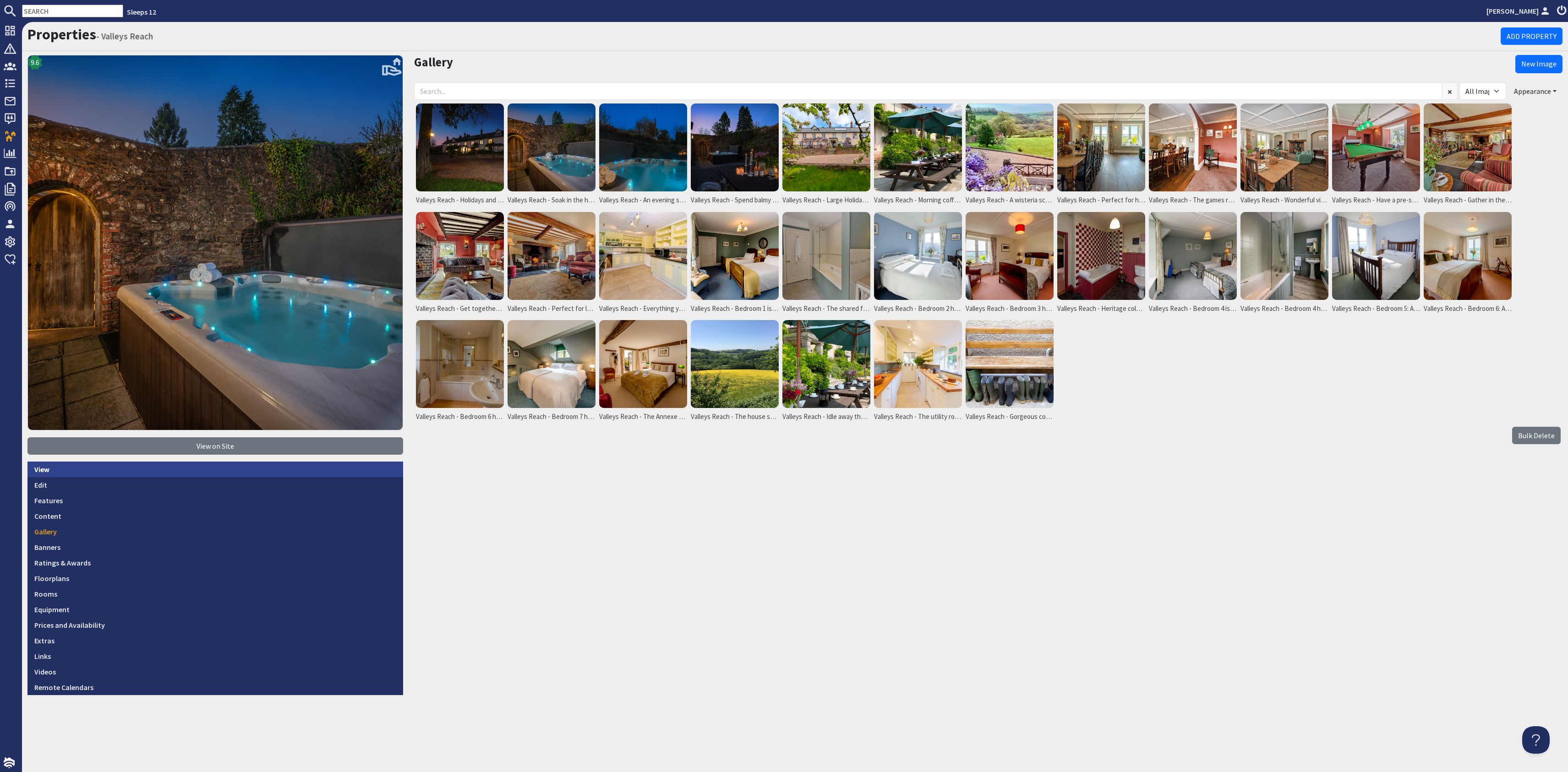
click at [100, 470] on link "View" at bounding box center [215, 470] width 376 height 16
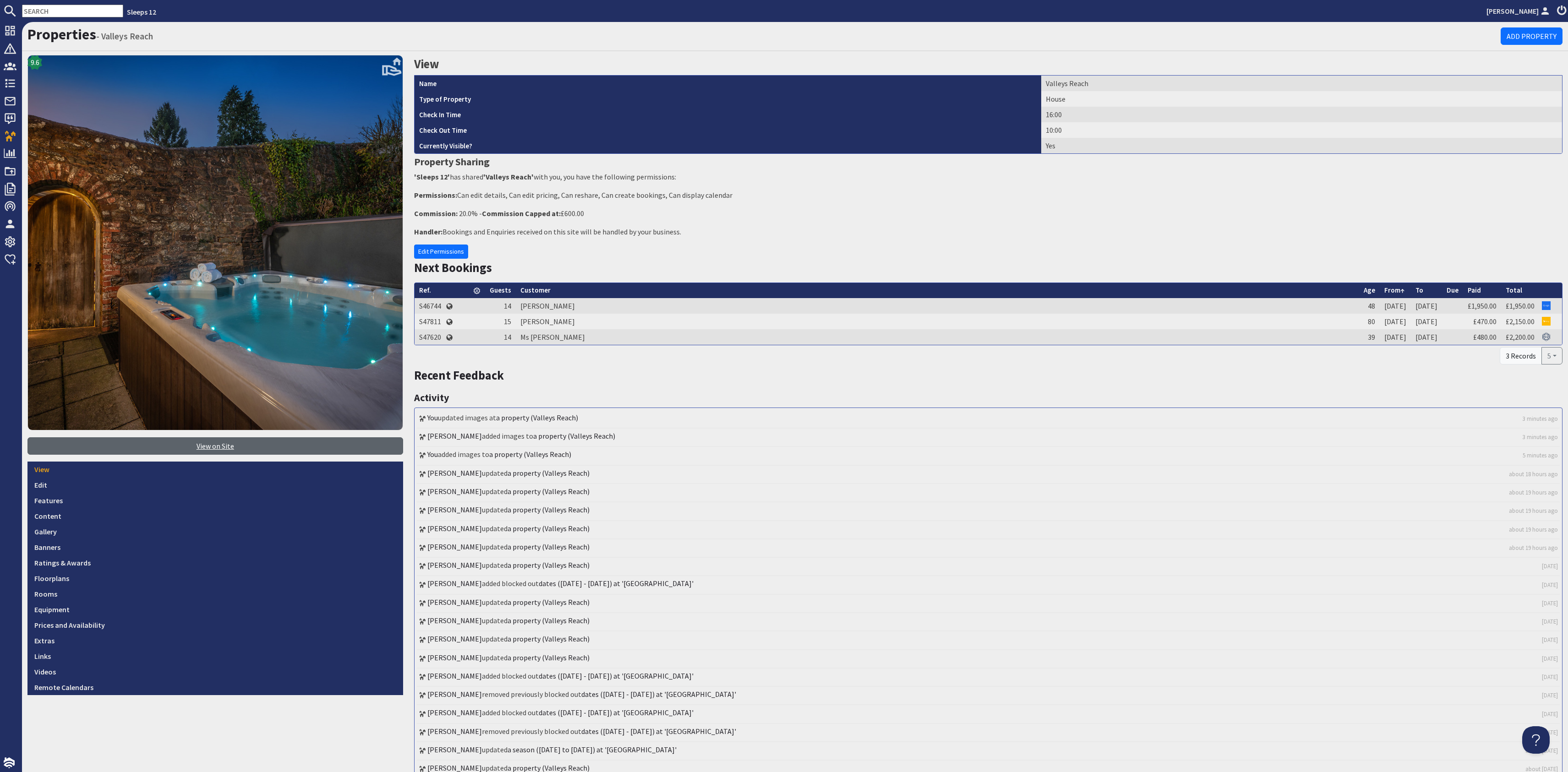
click at [236, 439] on link "View on Site" at bounding box center [215, 446] width 376 height 18
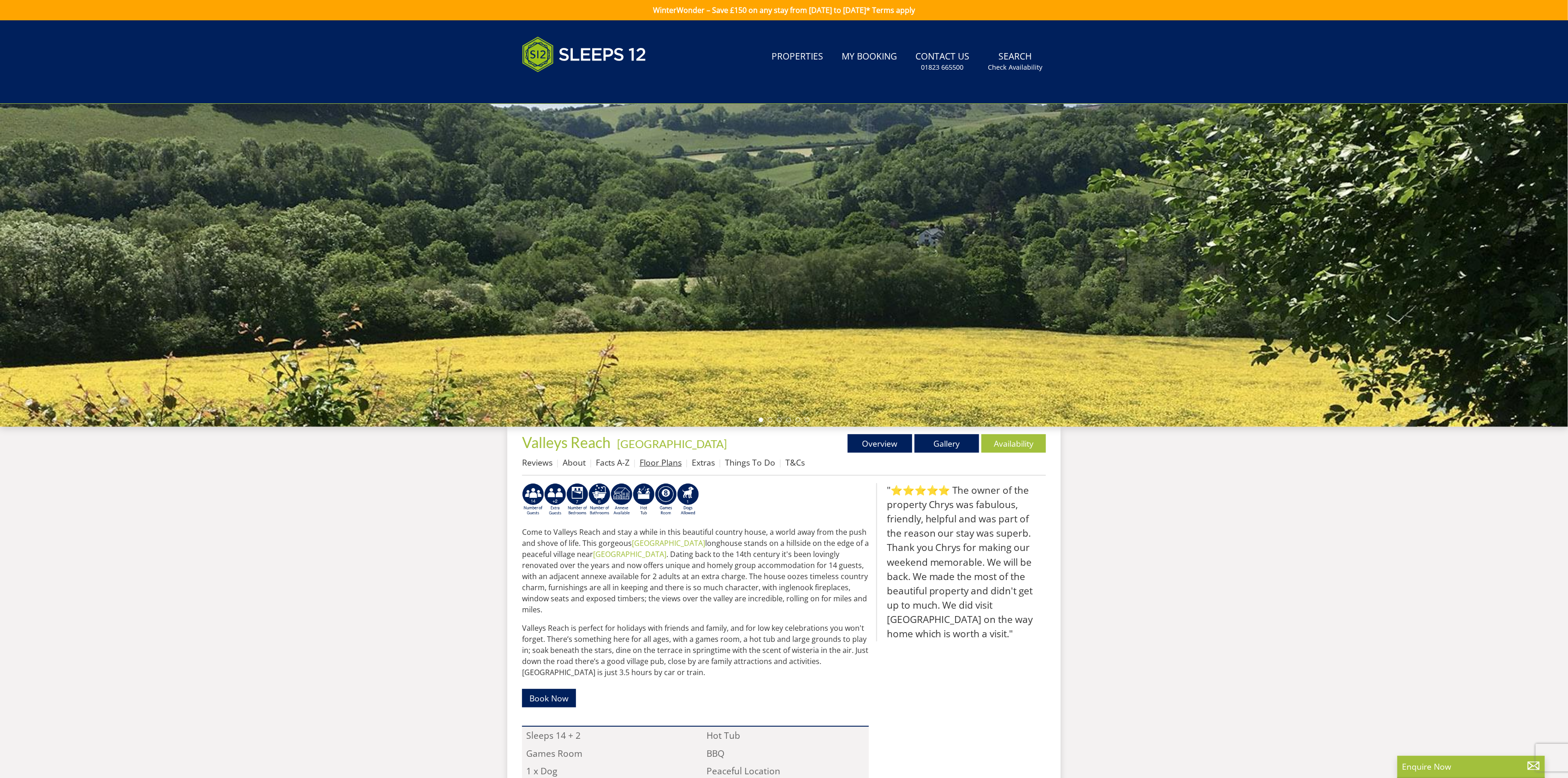
click at [655, 459] on link "Floor Plans" at bounding box center [661, 462] width 42 height 11
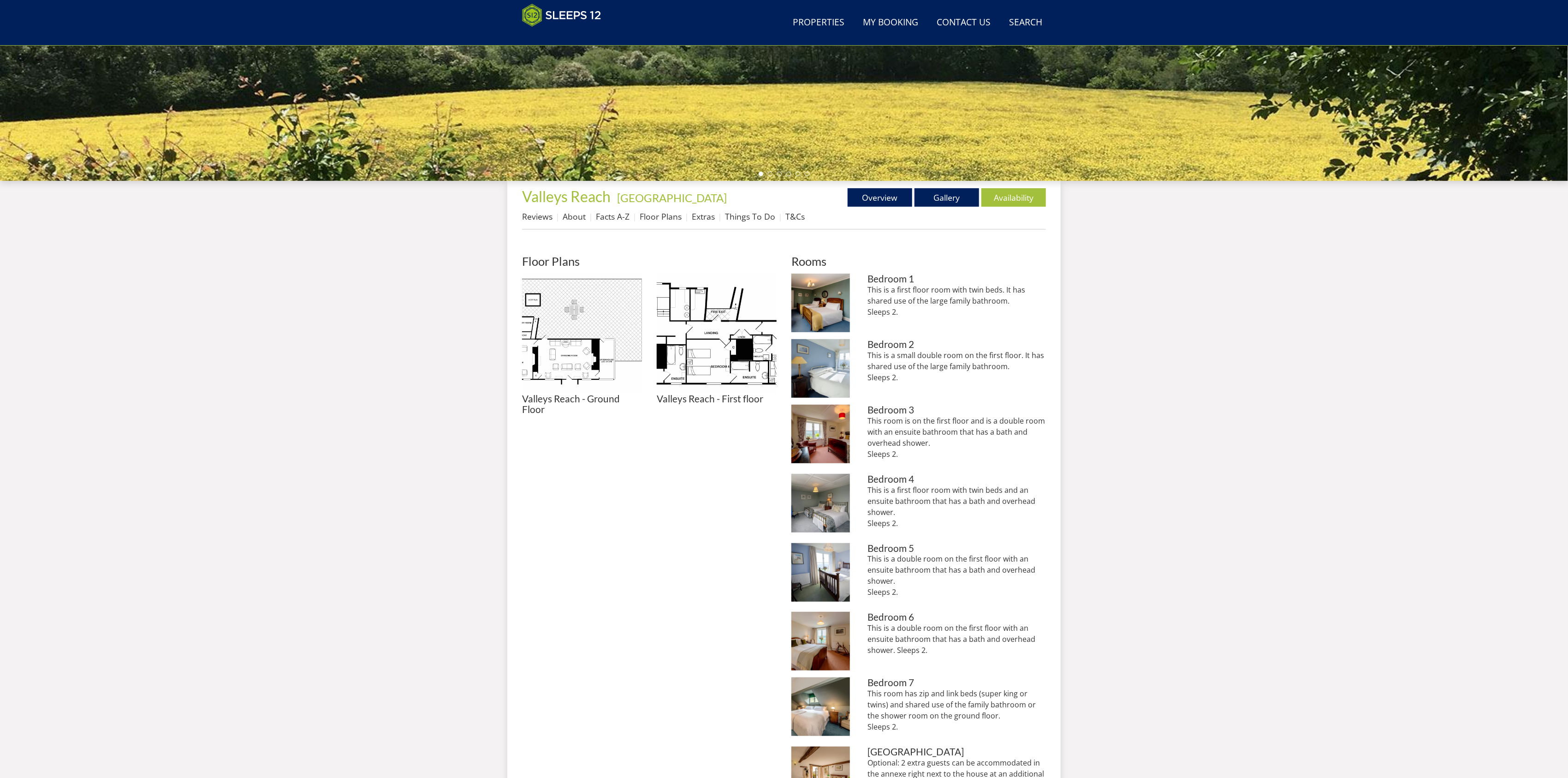
scroll to position [440, 0]
